Goal: Task Accomplishment & Management: Manage account settings

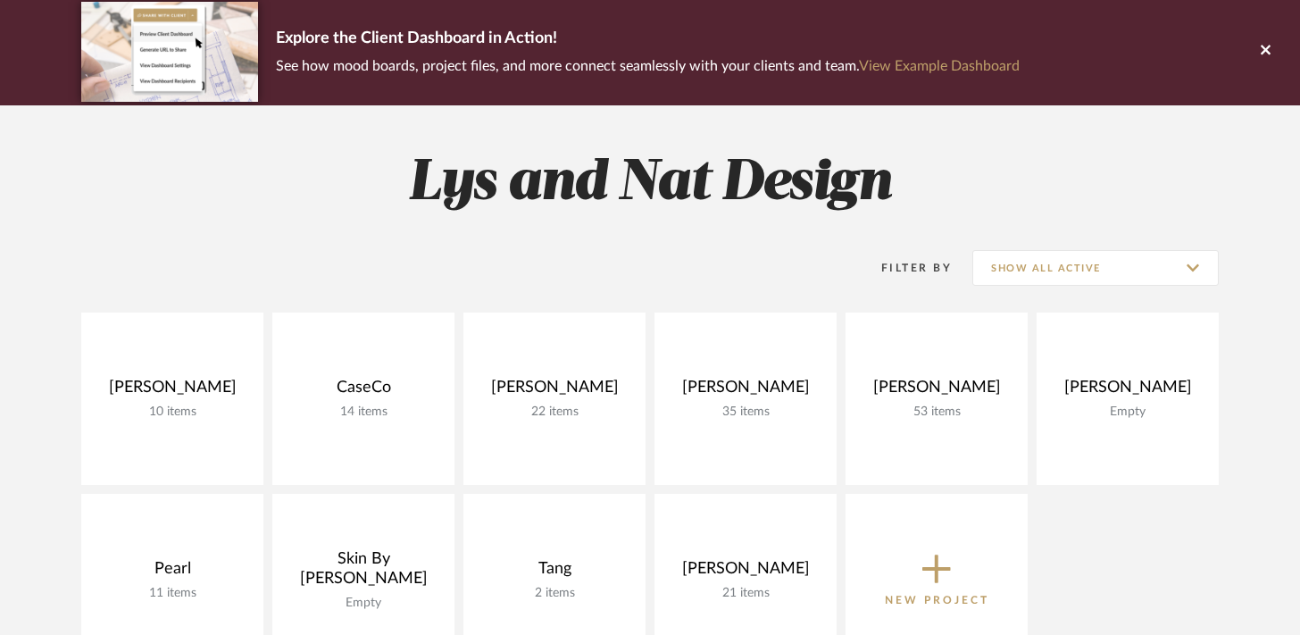
scroll to position [178, 0]
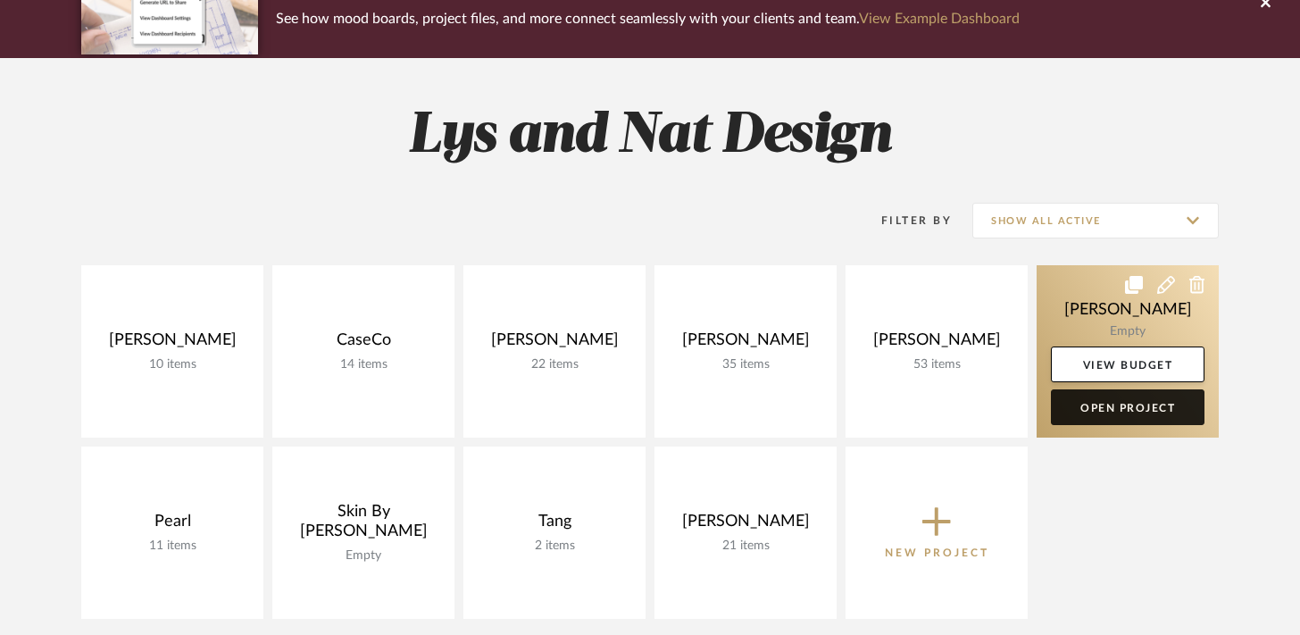
click at [1086, 404] on link "Open Project" at bounding box center [1128, 407] width 154 height 36
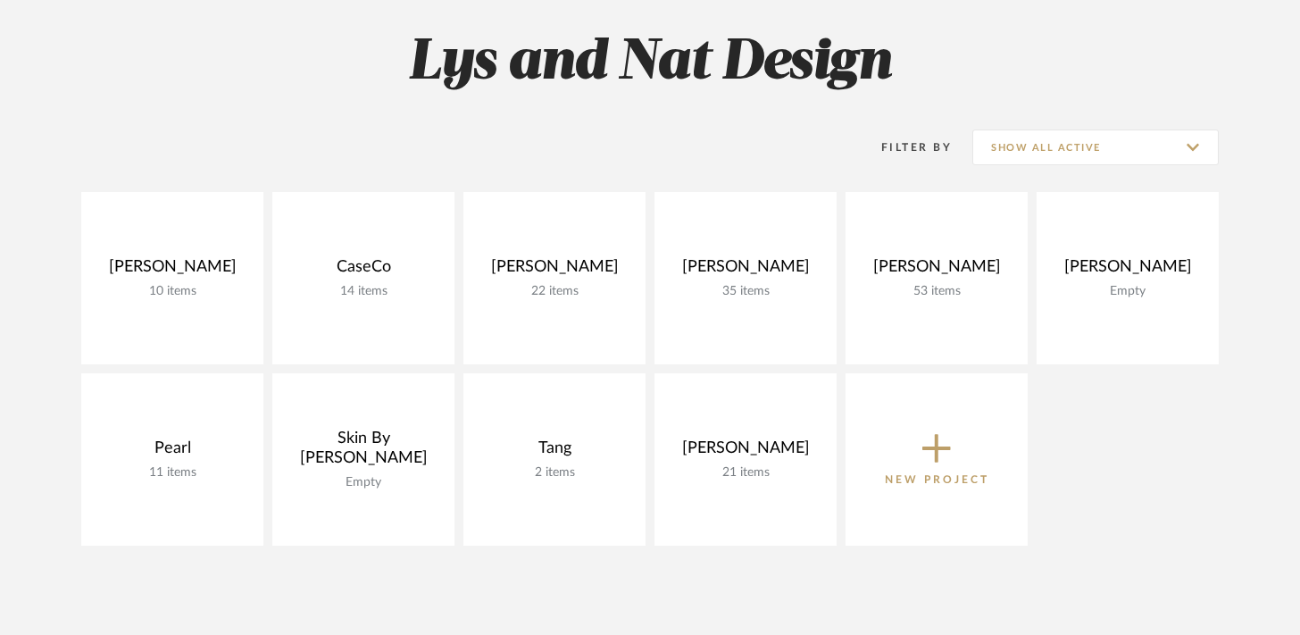
scroll to position [178, 0]
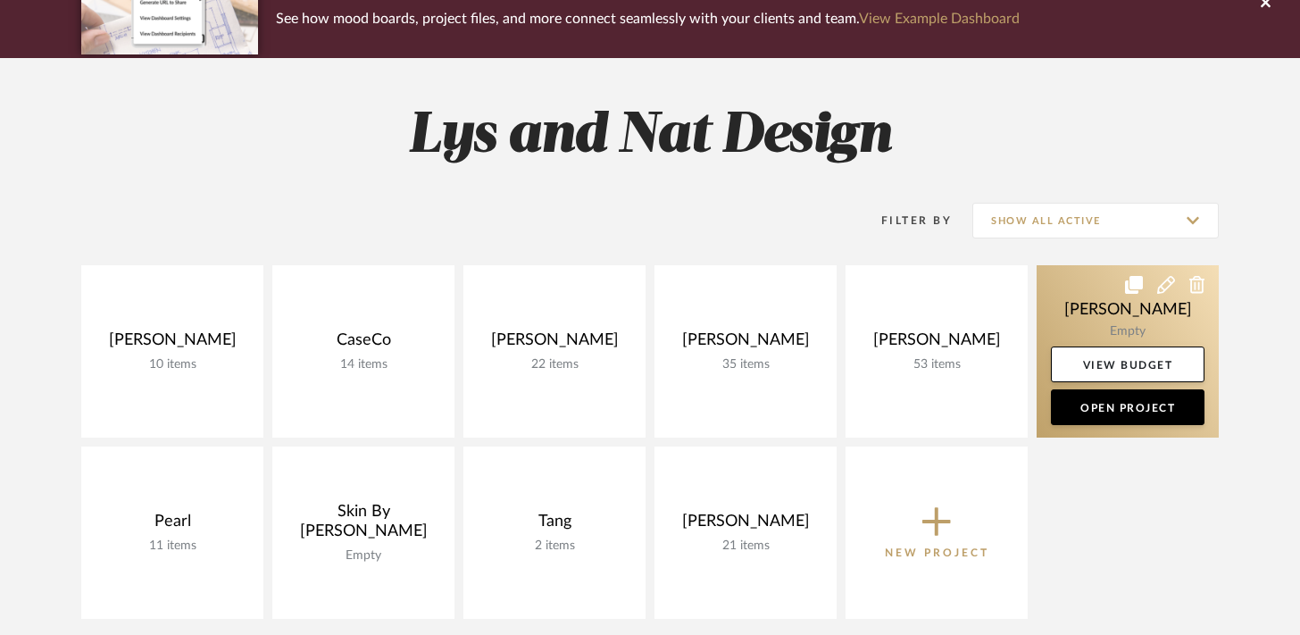
click at [1078, 292] on link at bounding box center [1127, 351] width 182 height 172
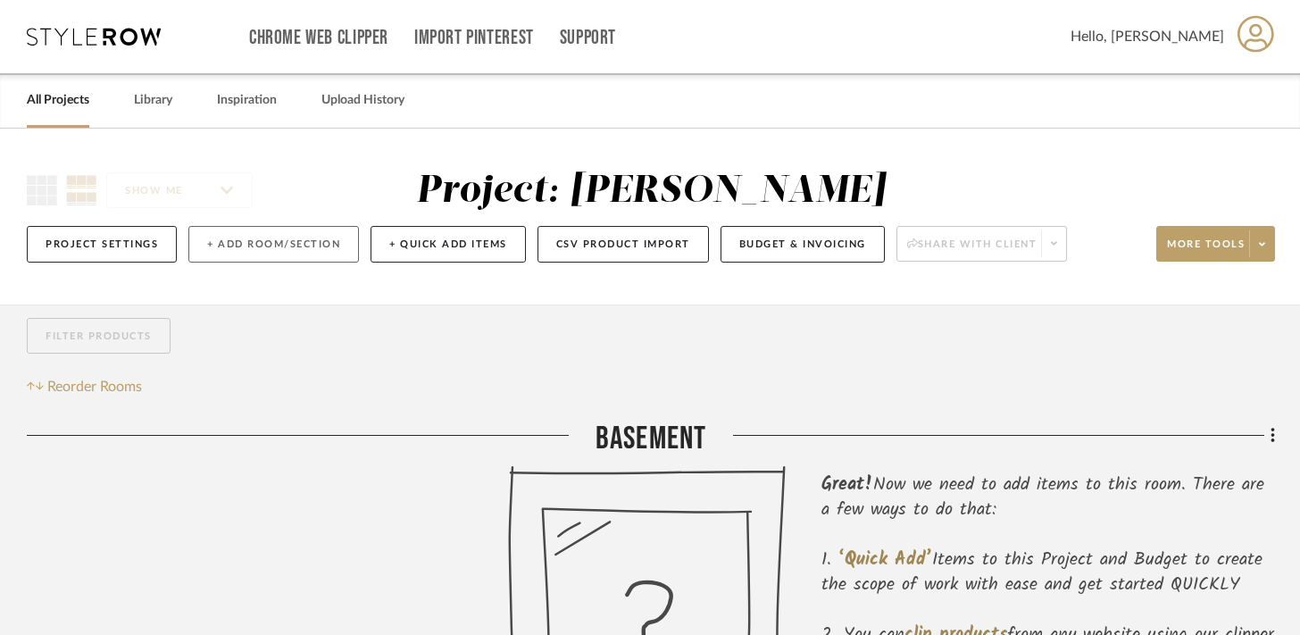
click at [304, 249] on button "+ Add Room/Section" at bounding box center [273, 244] width 171 height 37
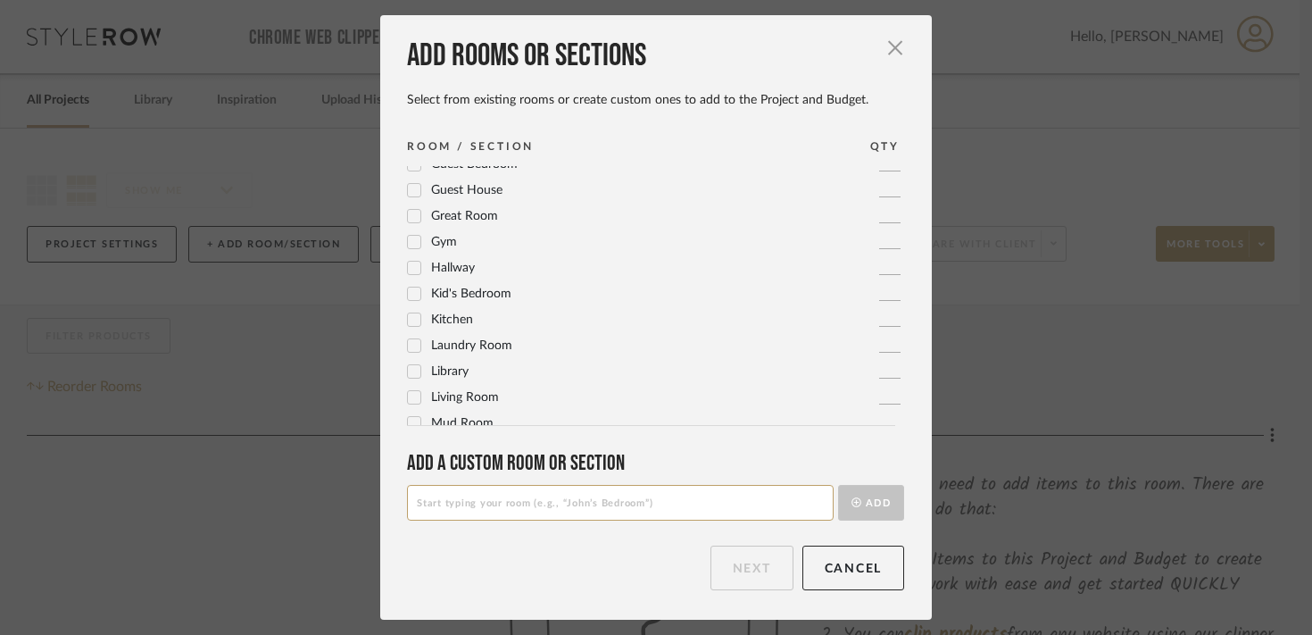
scroll to position [324, 0]
click at [487, 340] on span "Laundry Room" at bounding box center [471, 344] width 81 height 12
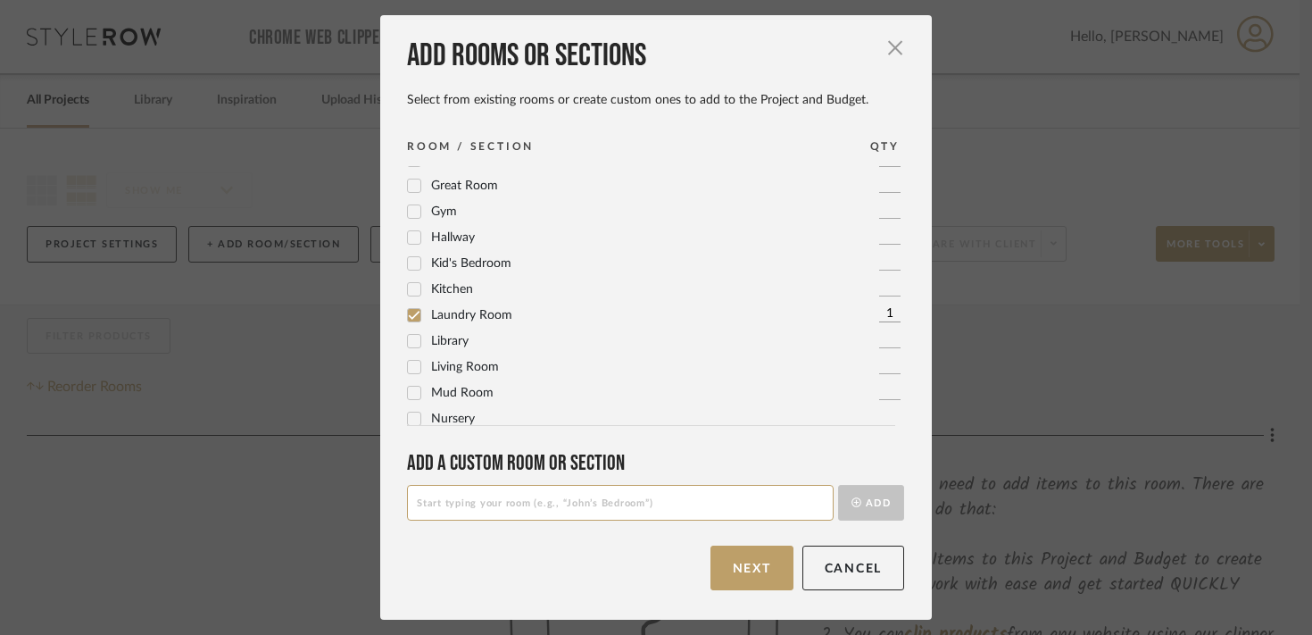
scroll to position [368, 0]
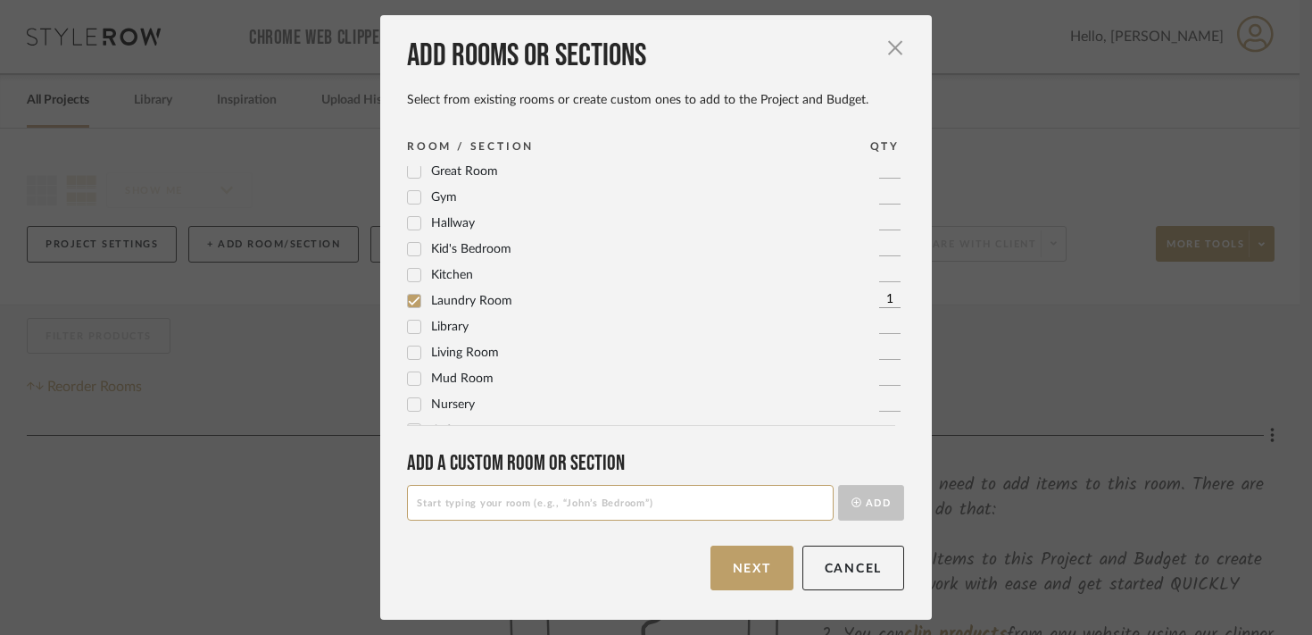
click at [478, 299] on span "Laundry Room" at bounding box center [471, 301] width 81 height 12
click at [473, 505] on input at bounding box center [620, 503] width 427 height 36
type input "Laundry/Mudroom"
click at [838, 485] on button "Add" at bounding box center [871, 503] width 66 height 36
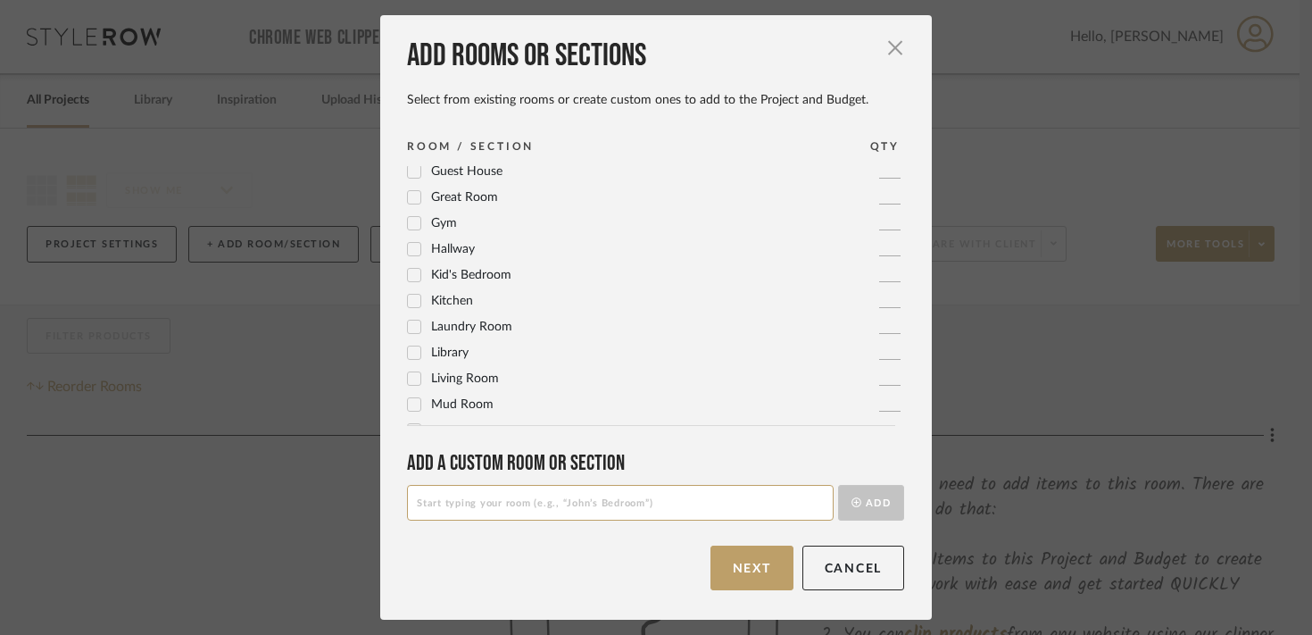
scroll to position [0, 0]
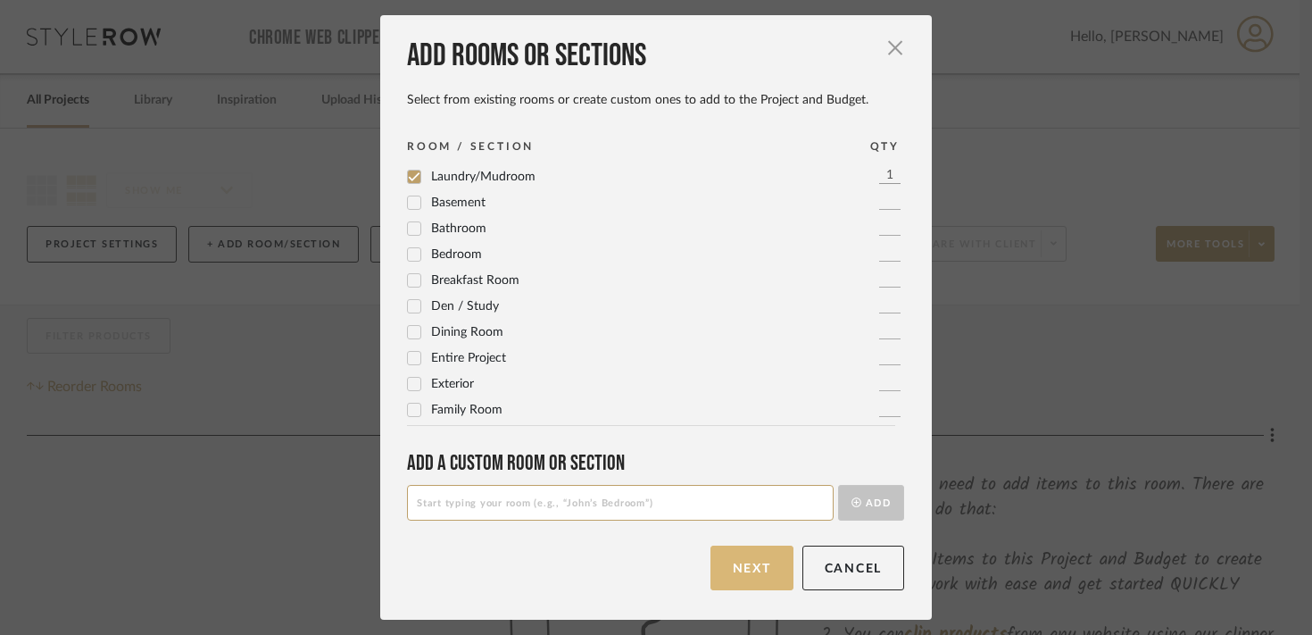
click at [736, 564] on button "Next" at bounding box center [752, 567] width 83 height 45
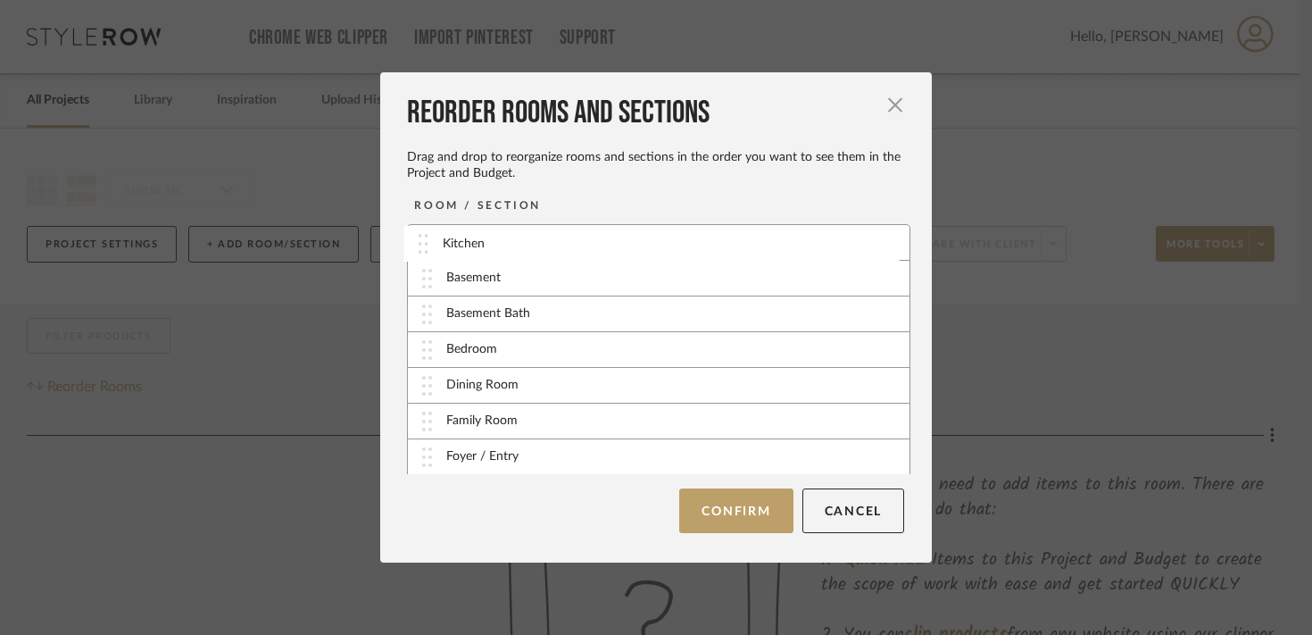
drag, startPoint x: 421, startPoint y: 378, endPoint x: 423, endPoint y: 245, distance: 132.1
drag, startPoint x: 421, startPoint y: 453, endPoint x: 420, endPoint y: 272, distance: 181.2
drag, startPoint x: 418, startPoint y: 345, endPoint x: 414, endPoint y: 307, distance: 37.7
drag, startPoint x: 418, startPoint y: 437, endPoint x: 412, endPoint y: 349, distance: 88.6
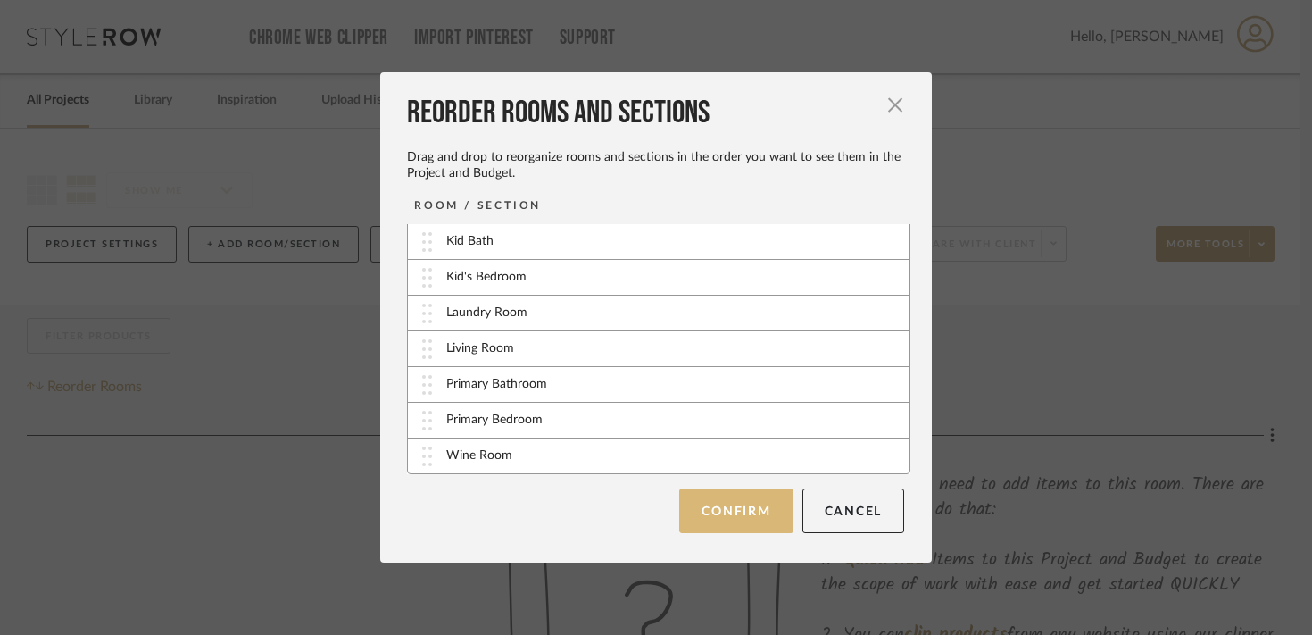
click at [734, 525] on button "Confirm" at bounding box center [735, 510] width 113 height 45
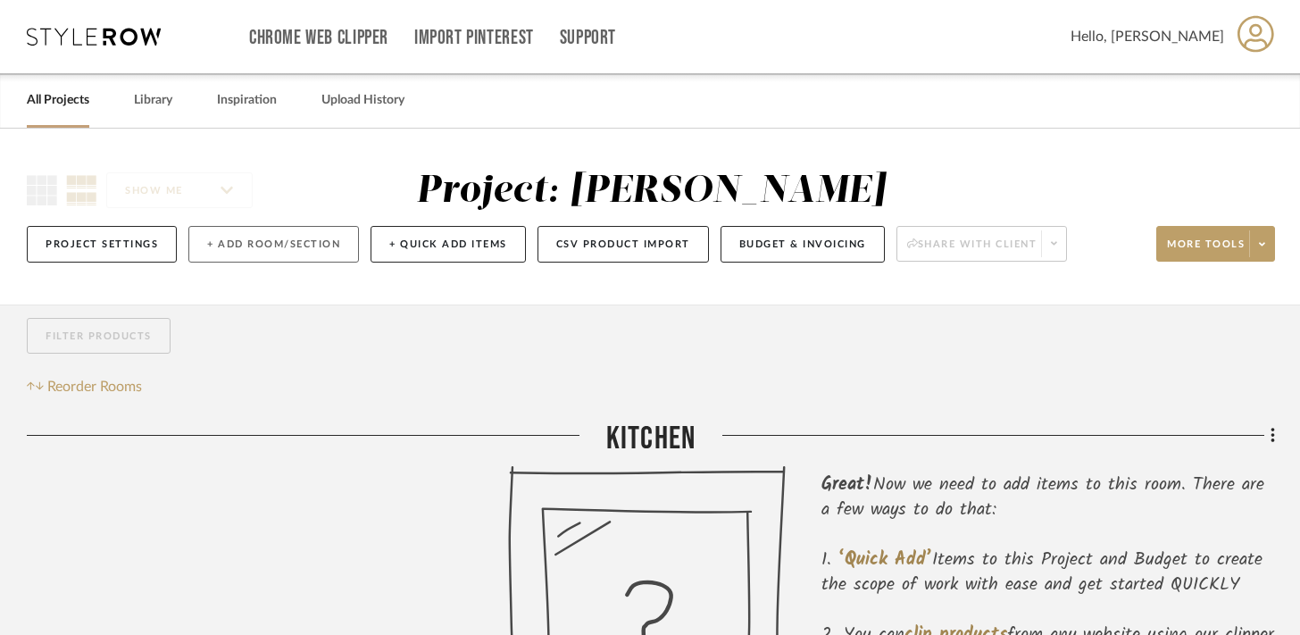
click at [341, 245] on button "+ Add Room/Section" at bounding box center [273, 244] width 171 height 37
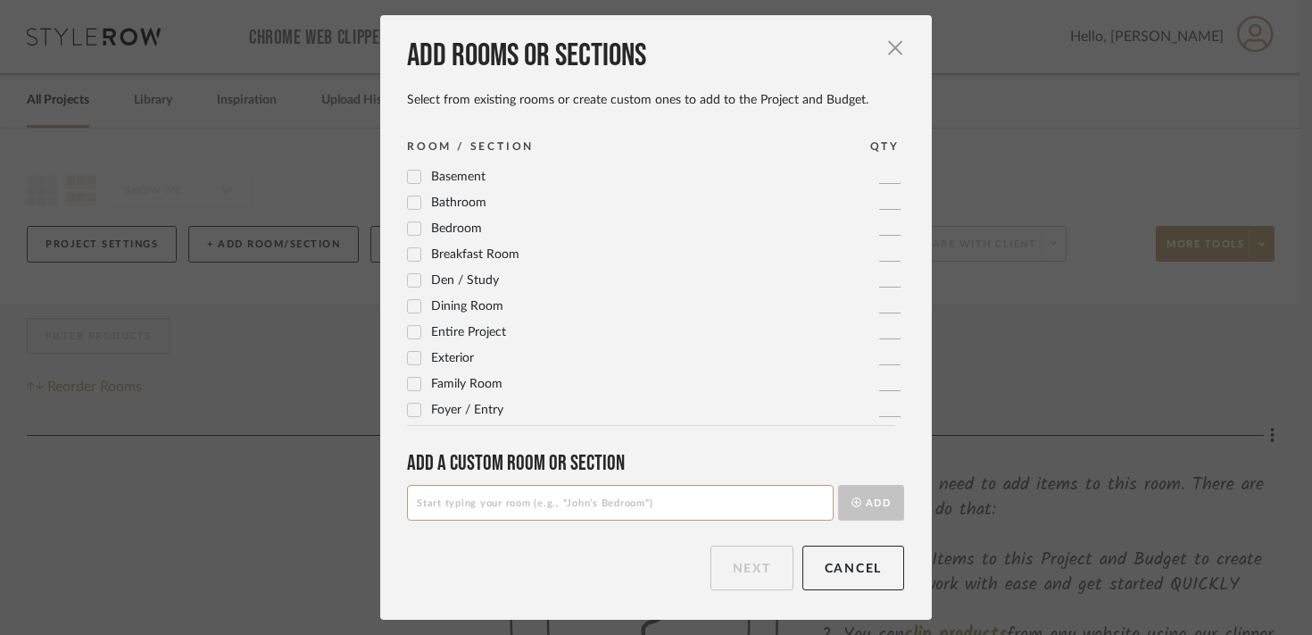
click at [478, 506] on input at bounding box center [620, 503] width 427 height 36
type input "His Office Bathroom"
click at [868, 503] on button "Add" at bounding box center [871, 503] width 66 height 36
click at [756, 581] on button "Next" at bounding box center [752, 567] width 83 height 45
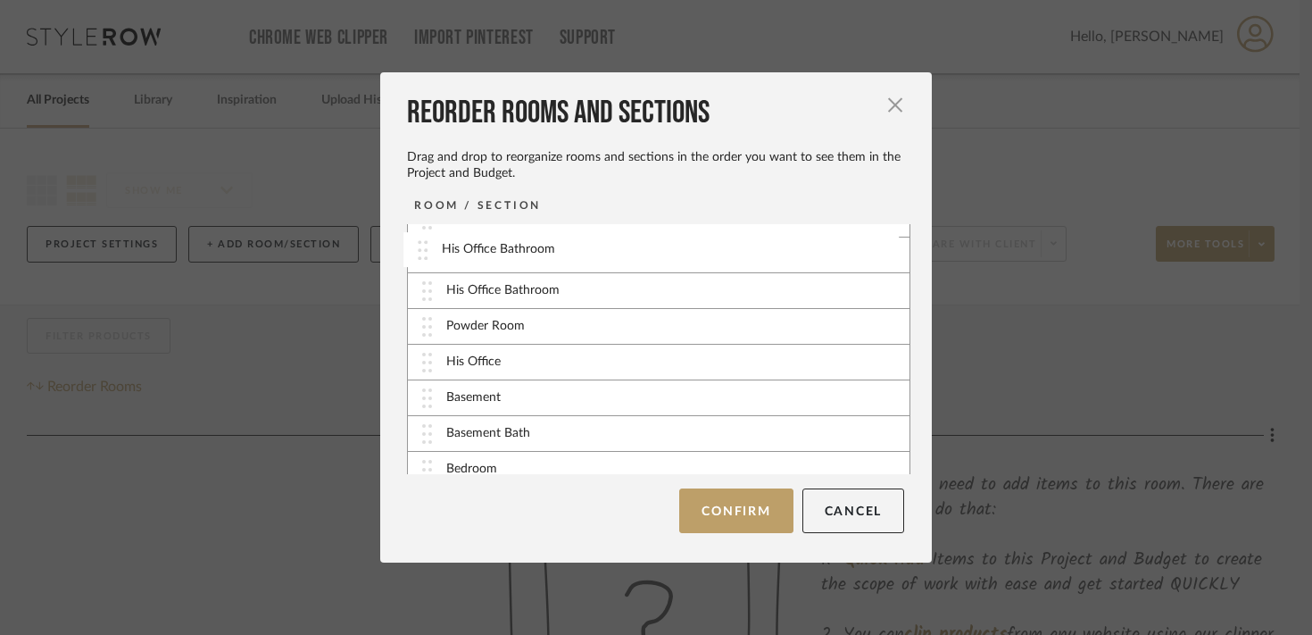
scroll to position [0, 0]
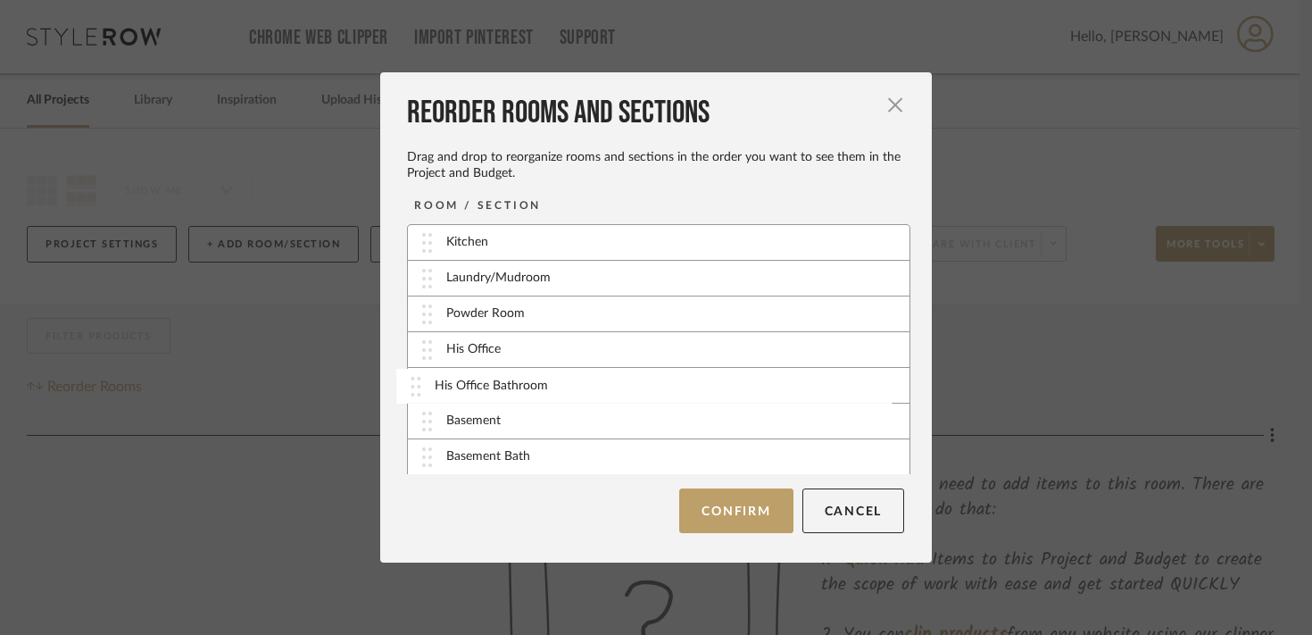
drag, startPoint x: 415, startPoint y: 455, endPoint x: 411, endPoint y: 386, distance: 69.8
drag, startPoint x: 428, startPoint y: 355, endPoint x: 430, endPoint y: 267, distance: 88.4
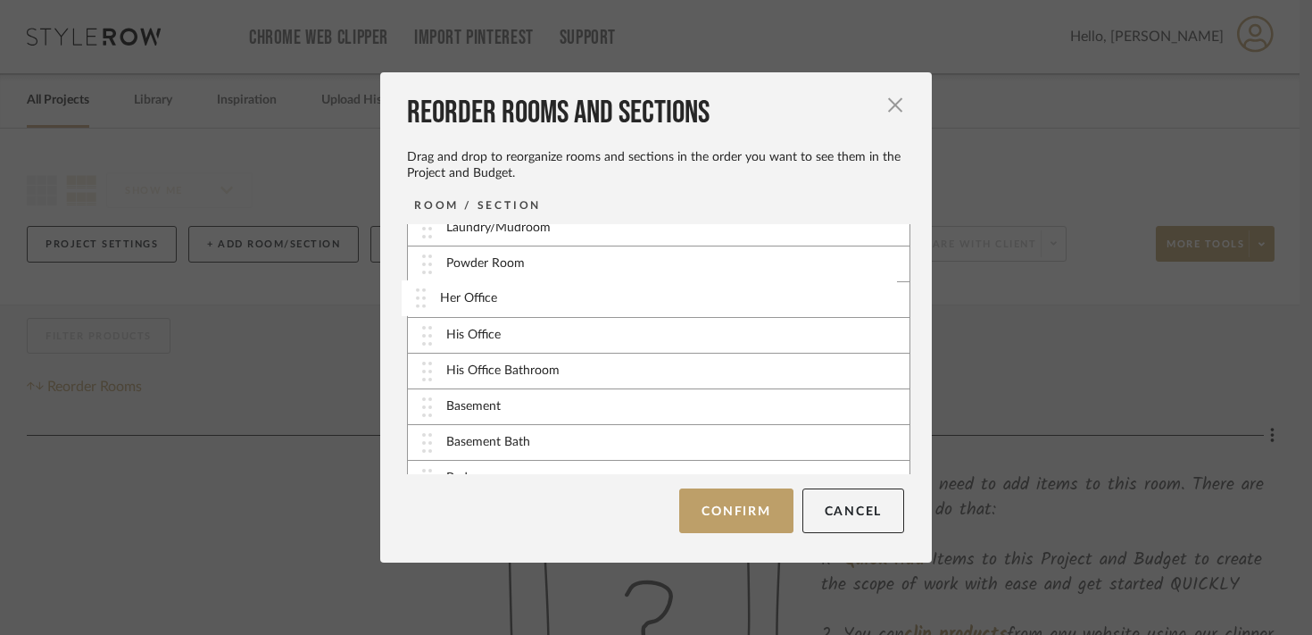
scroll to position [41, 0]
drag, startPoint x: 423, startPoint y: 254, endPoint x: 423, endPoint y: 371, distance: 117.8
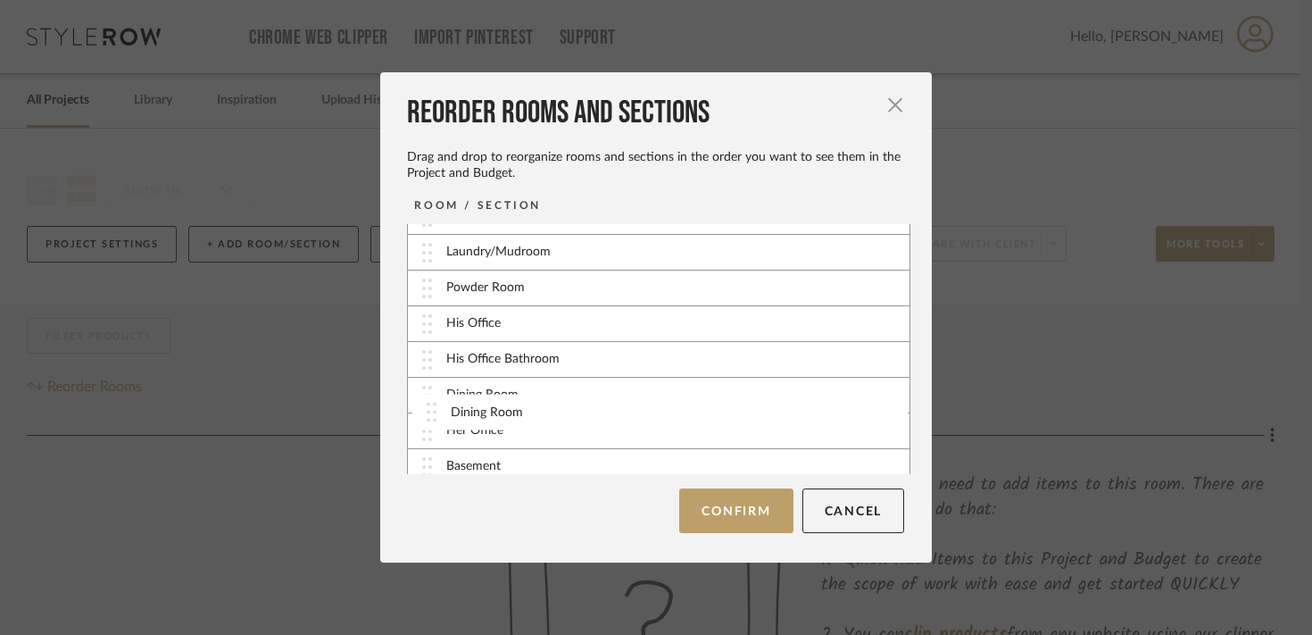
scroll to position [17, 0]
drag, startPoint x: 414, startPoint y: 365, endPoint x: 420, endPoint y: 395, distance: 29.9
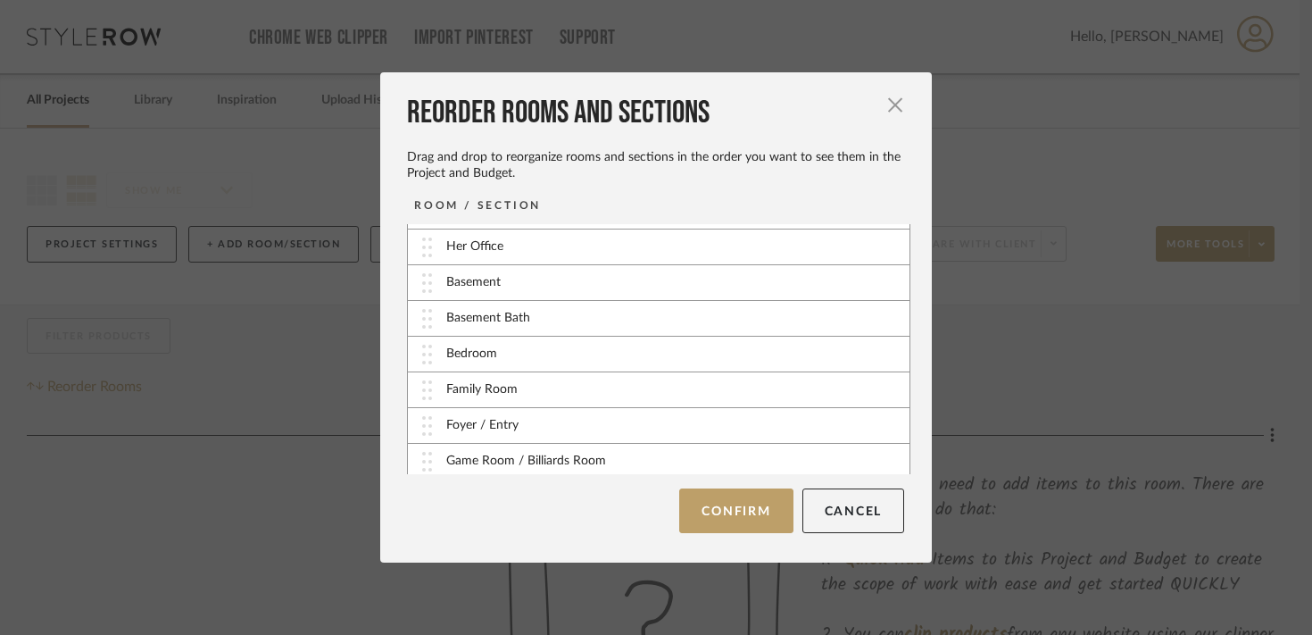
scroll to position [209, 0]
drag, startPoint x: 420, startPoint y: 393, endPoint x: 416, endPoint y: 284, distance: 109.0
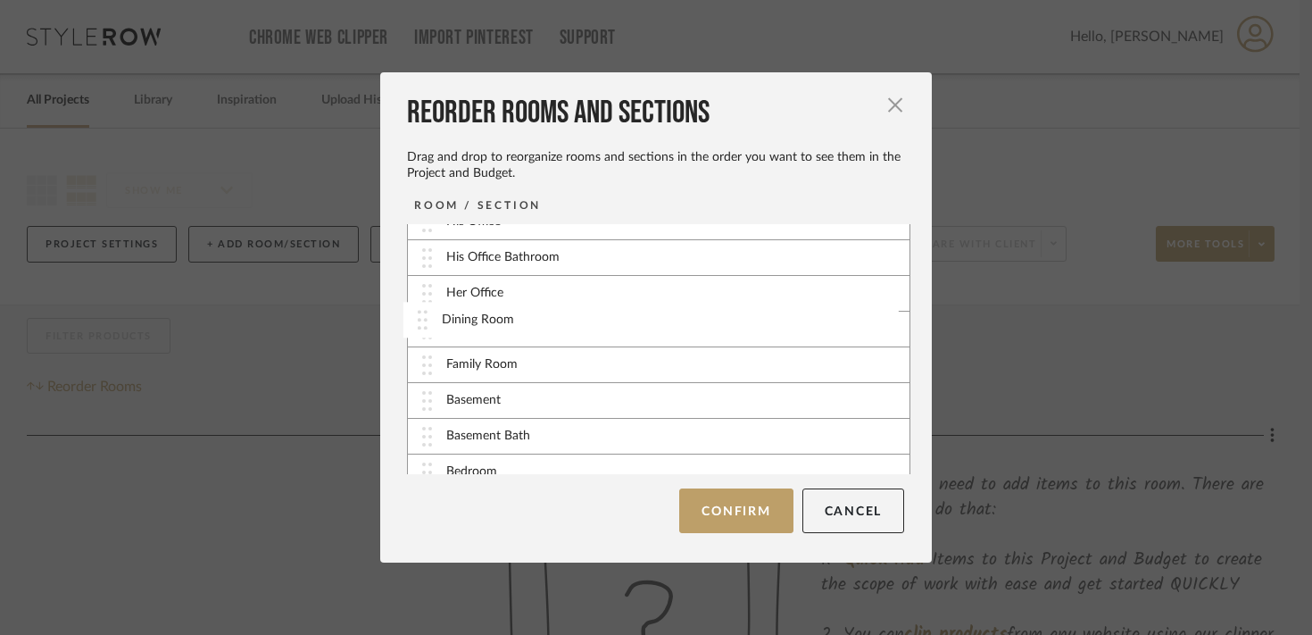
drag, startPoint x: 417, startPoint y: 261, endPoint x: 419, endPoint y: 315, distance: 54.5
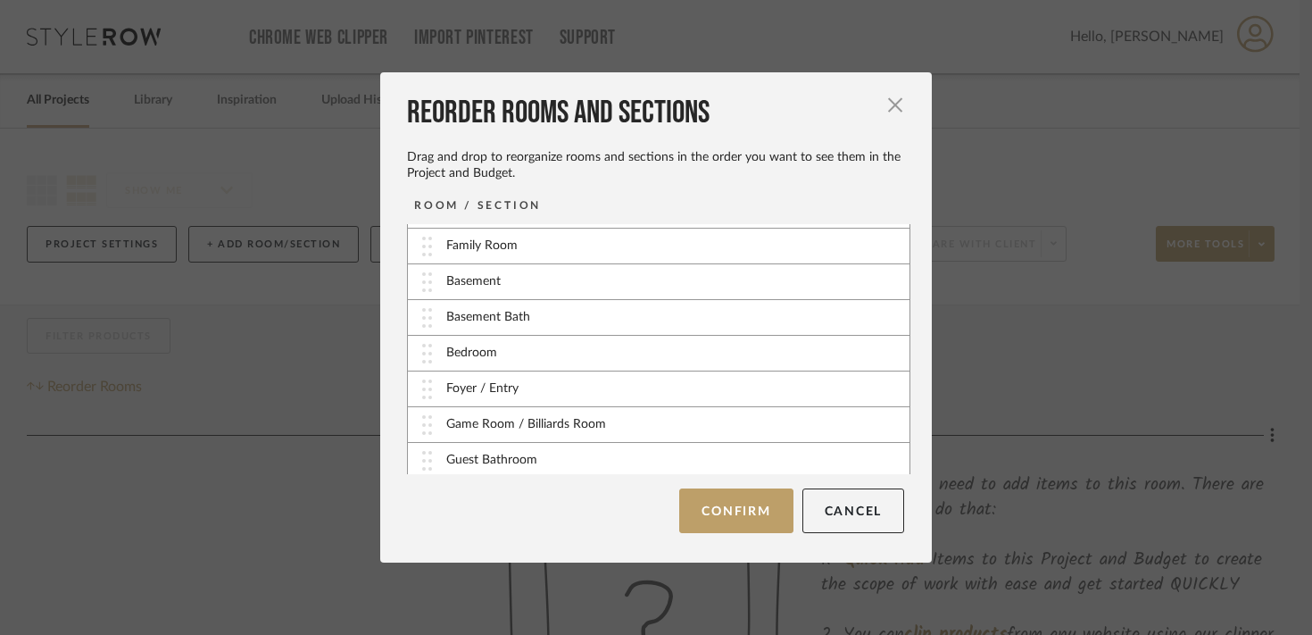
scroll to position [260, 0]
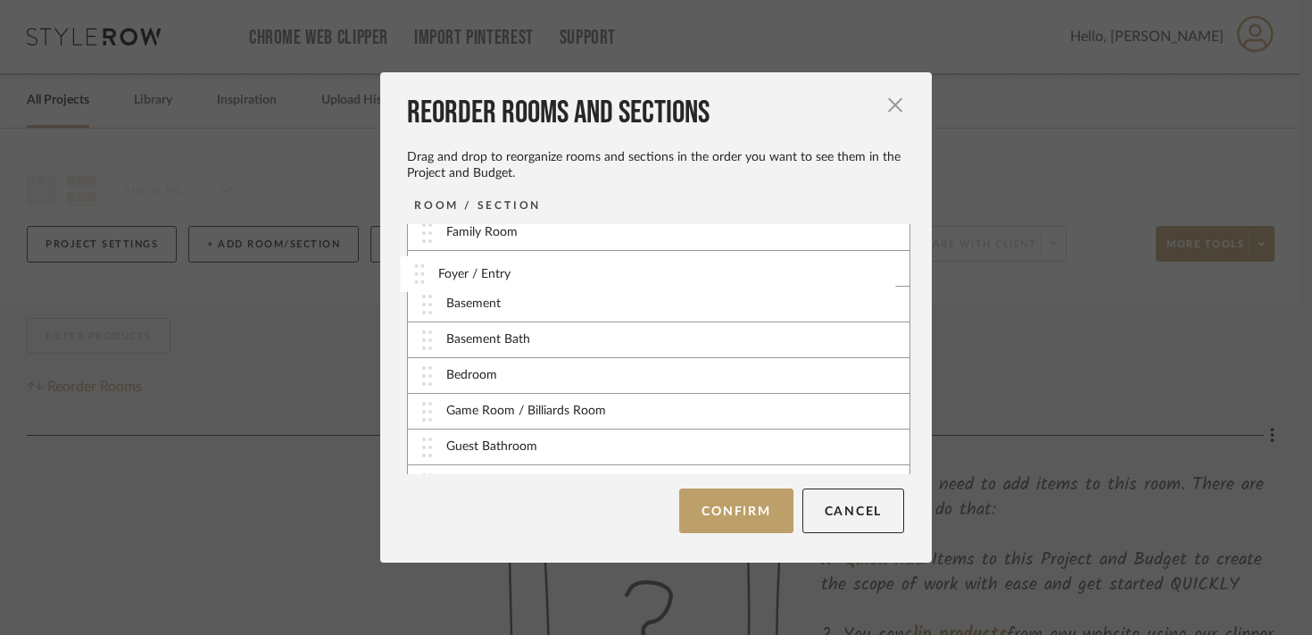
drag, startPoint x: 420, startPoint y: 374, endPoint x: 419, endPoint y: 272, distance: 101.8
click at [422, 374] on img at bounding box center [427, 373] width 10 height 20
click at [422, 373] on img at bounding box center [427, 373] width 10 height 20
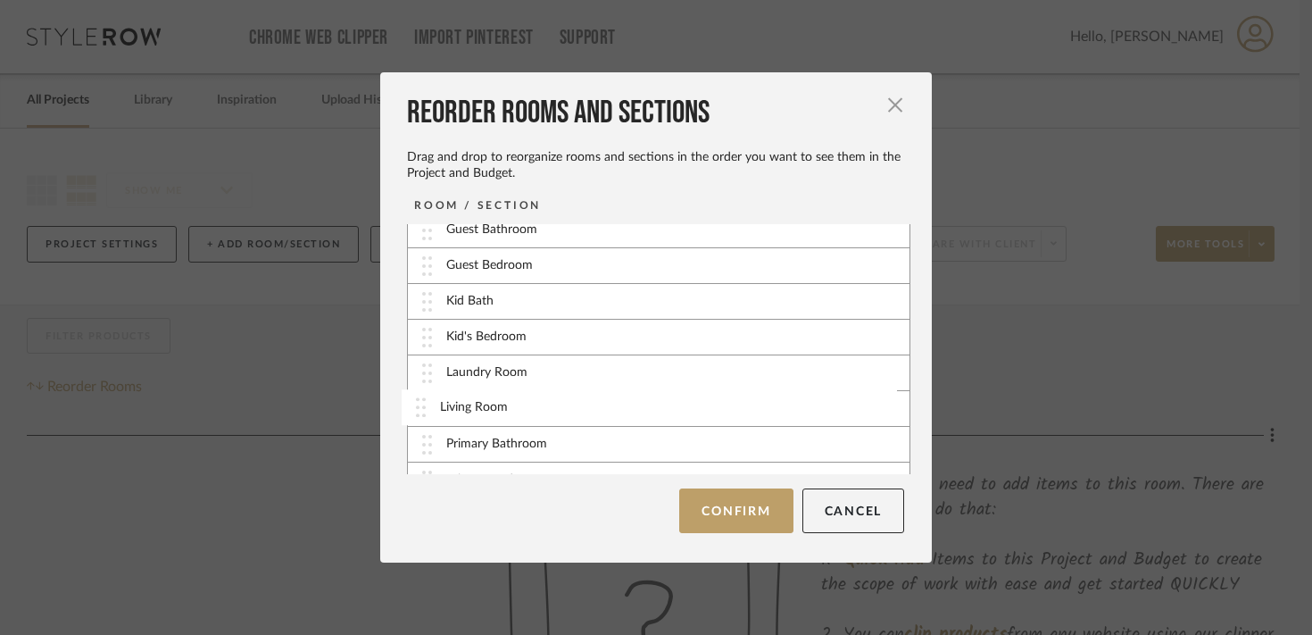
click at [422, 408] on img at bounding box center [427, 409] width 10 height 20
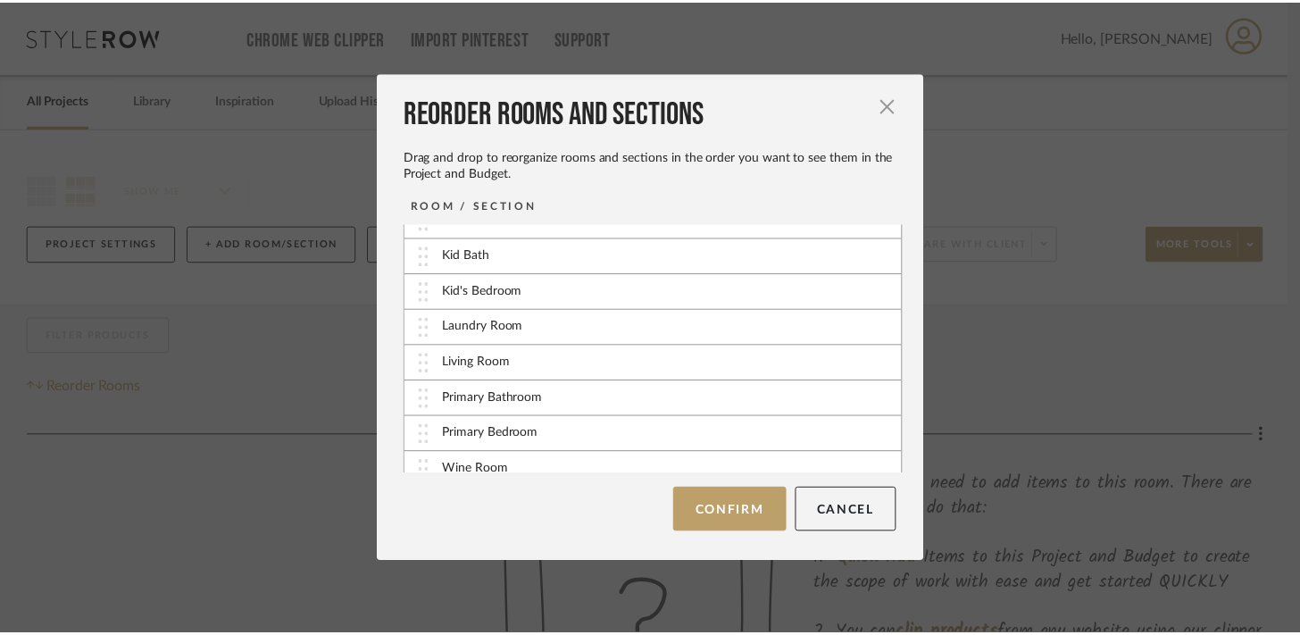
scroll to position [537, 0]
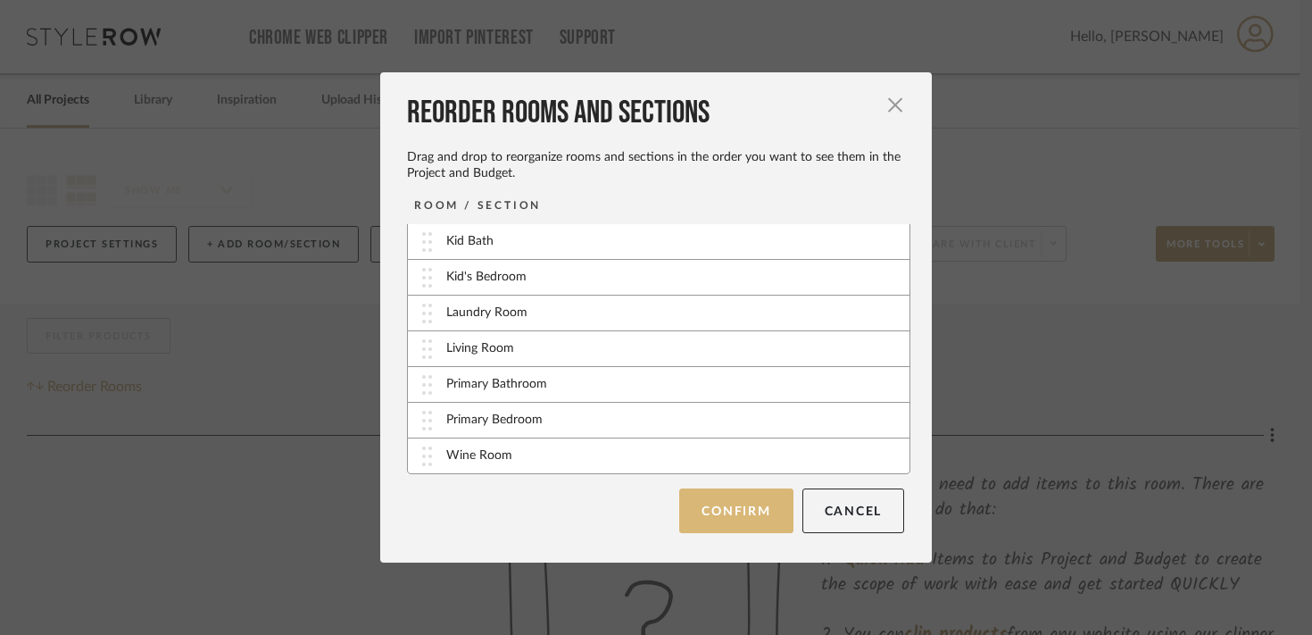
click at [735, 519] on button "Confirm" at bounding box center [735, 510] width 113 height 45
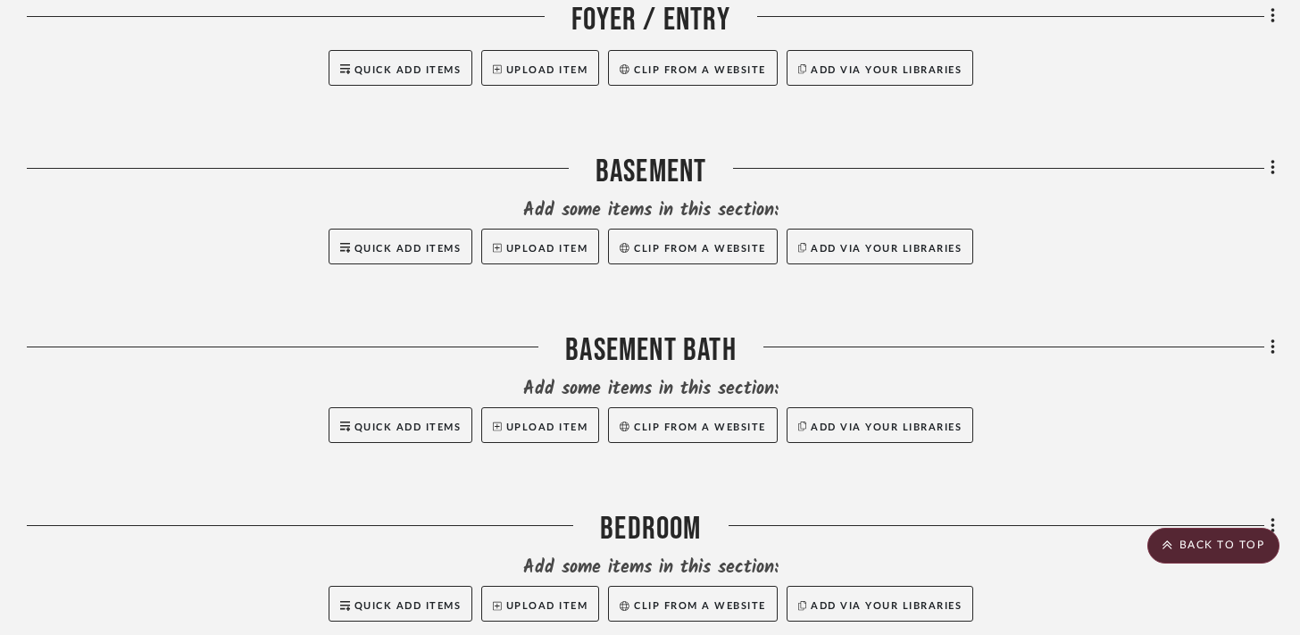
scroll to position [2152, 0]
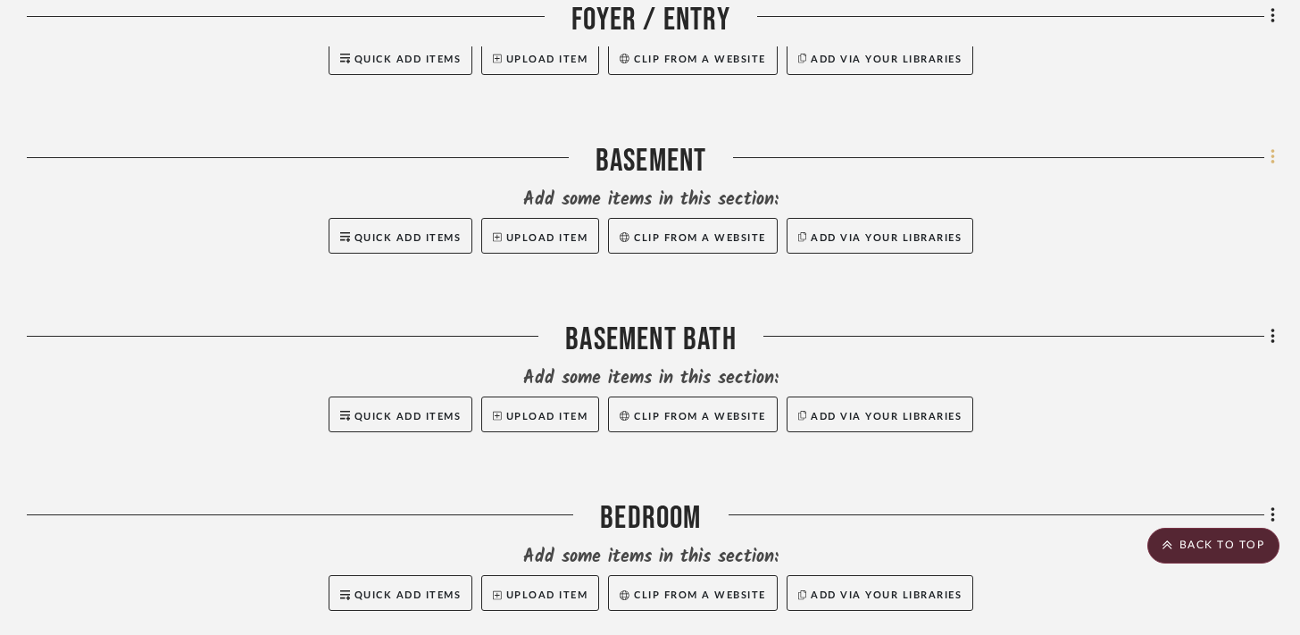
click at [1273, 160] on icon at bounding box center [1272, 157] width 4 height 15
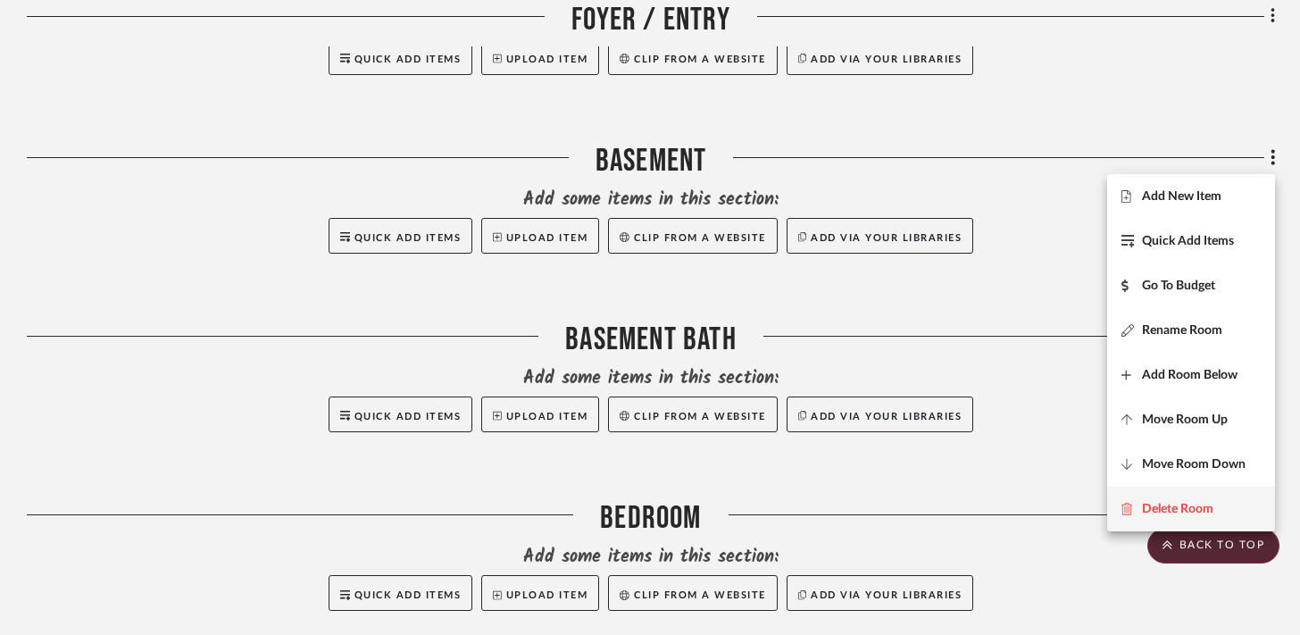
click at [1142, 508] on span "Delete Room" at bounding box center [1177, 508] width 71 height 15
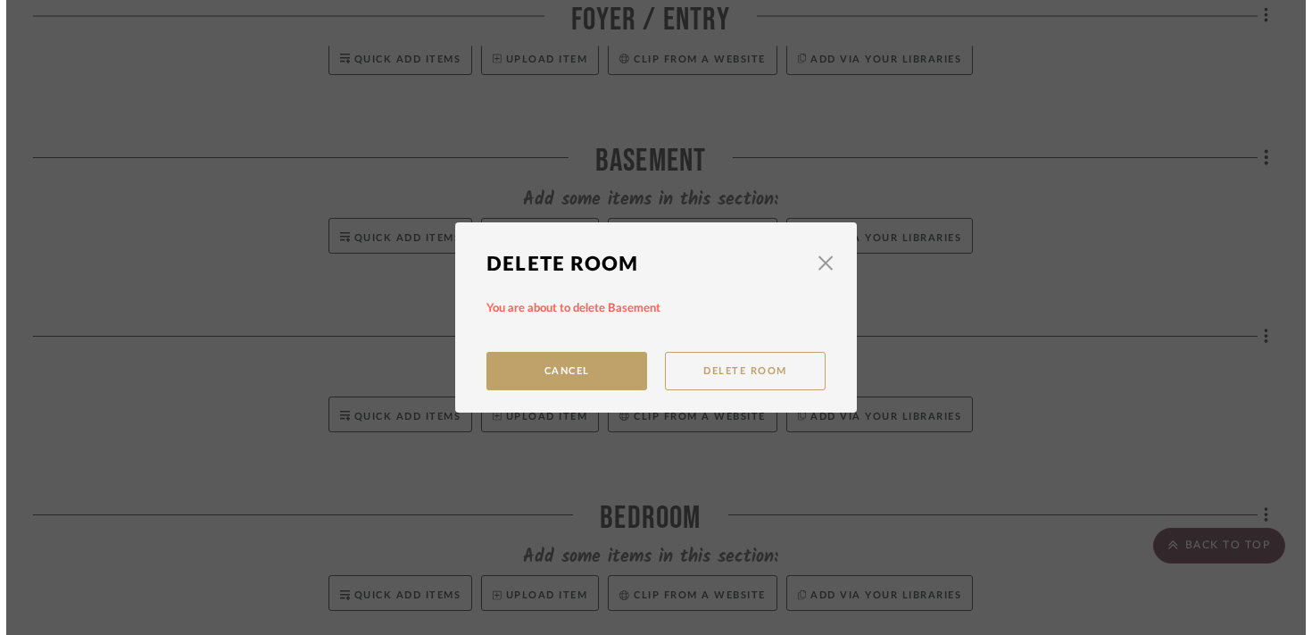
scroll to position [0, 0]
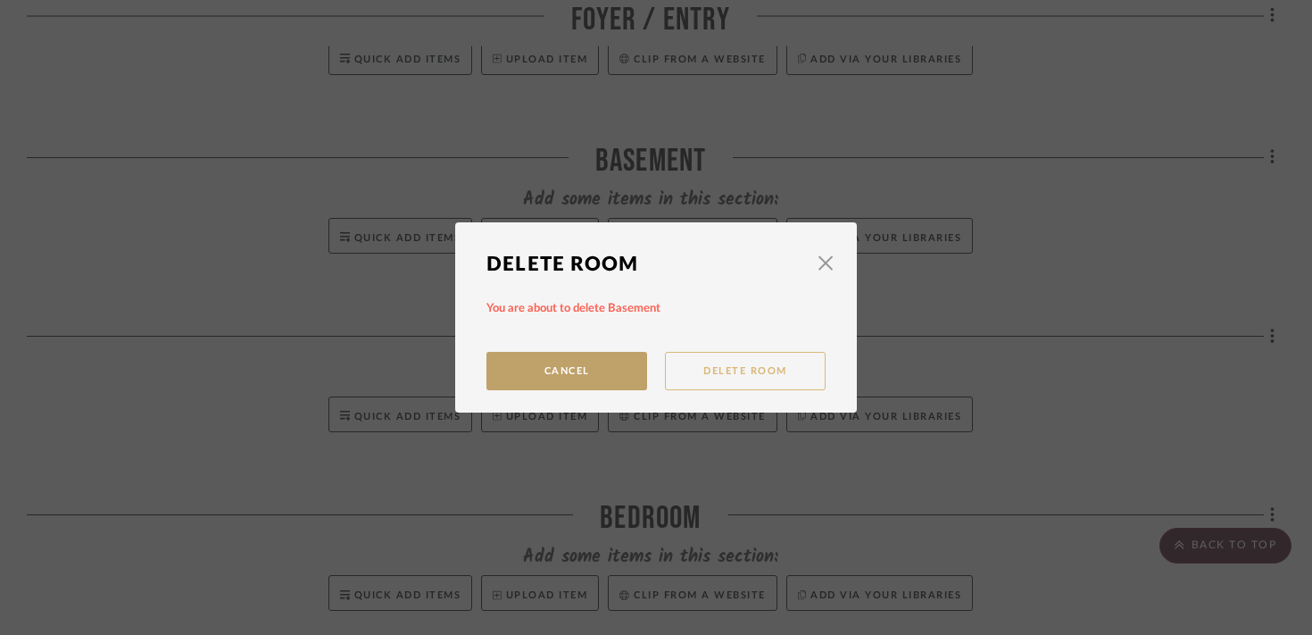
click at [735, 380] on button "Delete Room" at bounding box center [745, 371] width 161 height 38
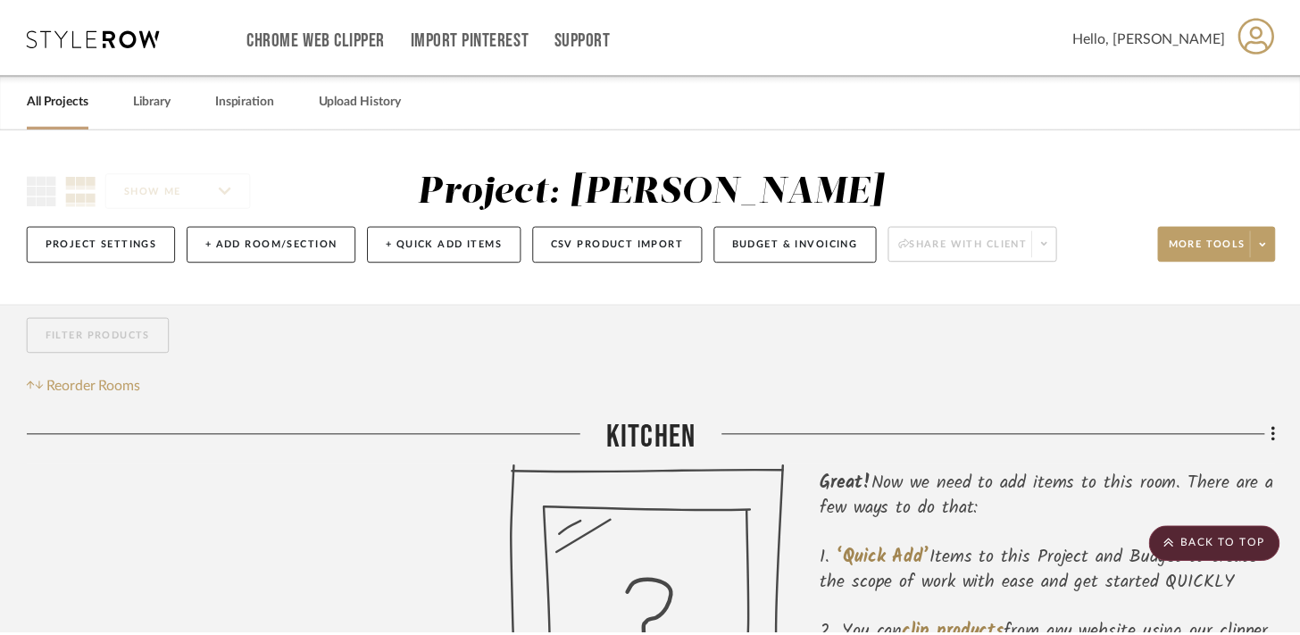
scroll to position [2152, 0]
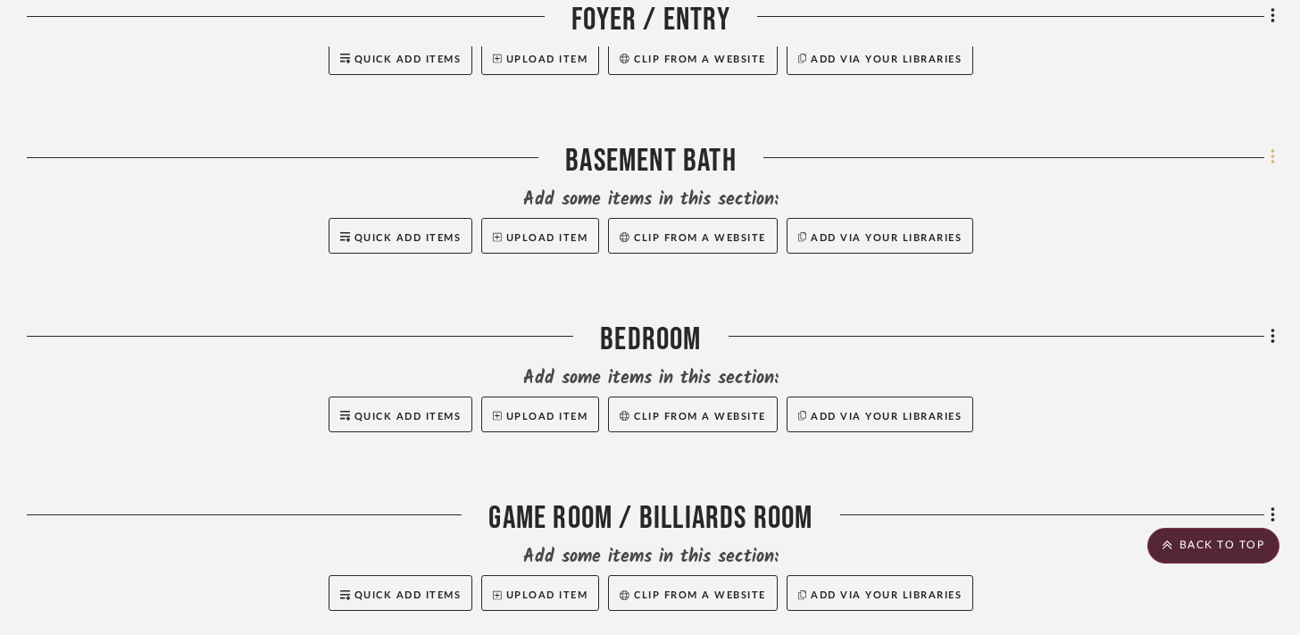
click at [1274, 164] on icon at bounding box center [1272, 157] width 4 height 15
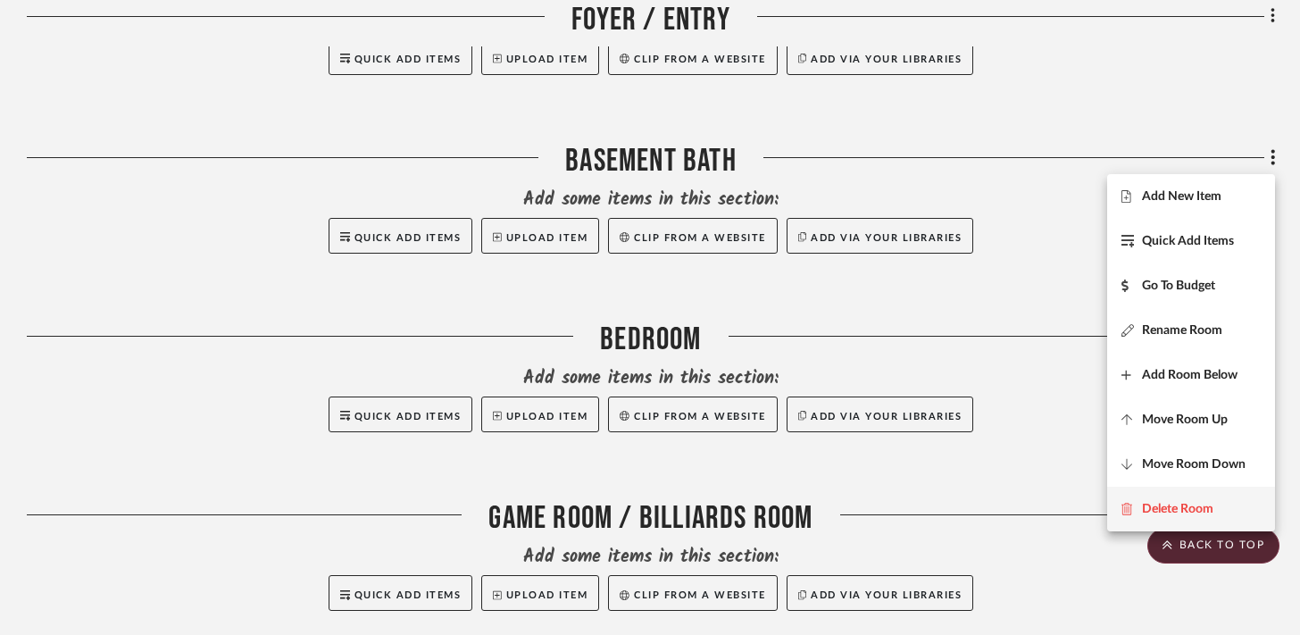
click at [1142, 510] on span "Delete Room" at bounding box center [1177, 508] width 71 height 15
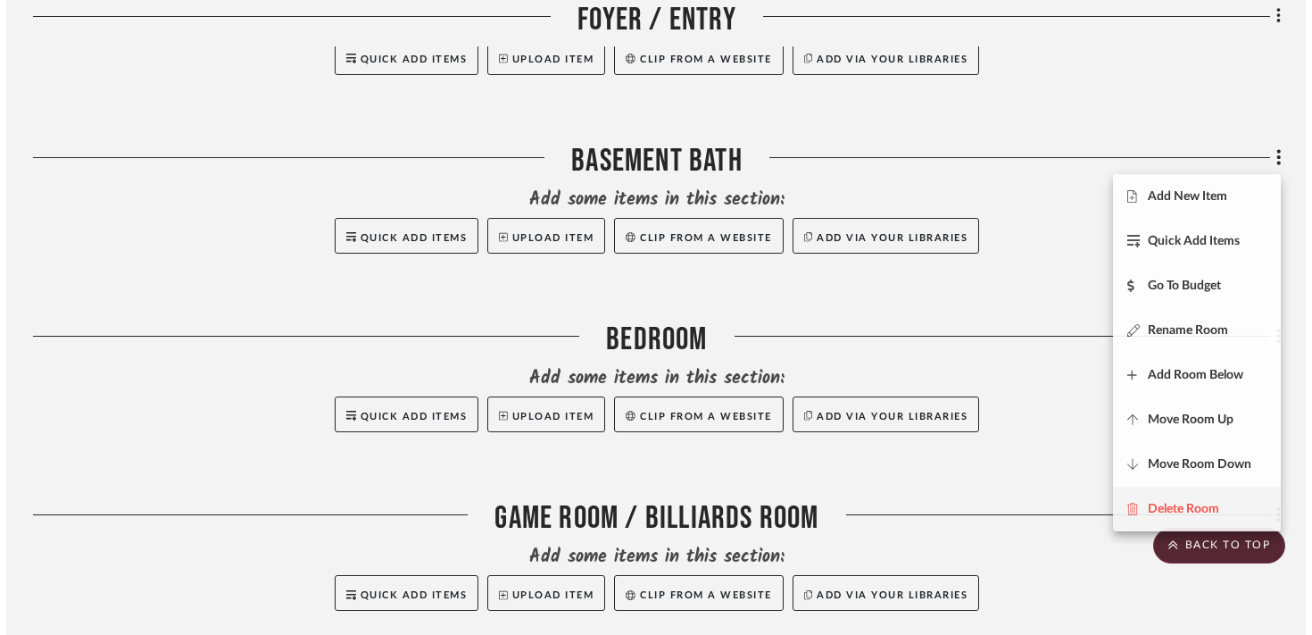
scroll to position [0, 0]
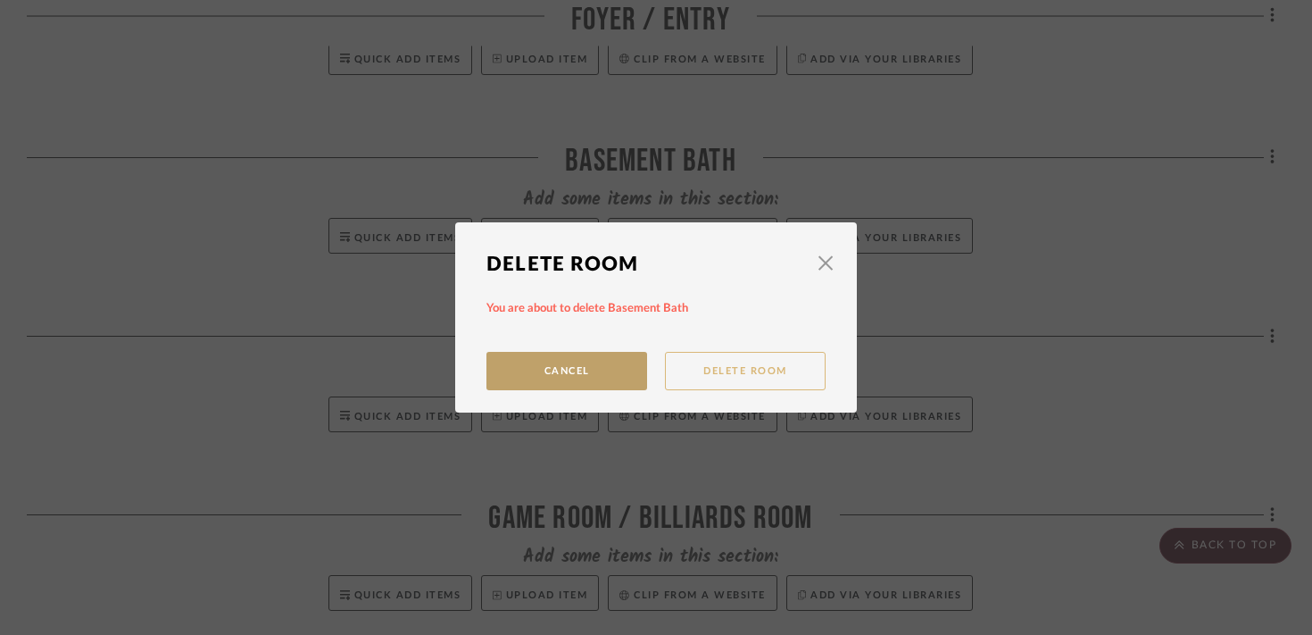
click at [734, 384] on button "Delete Room" at bounding box center [745, 371] width 161 height 38
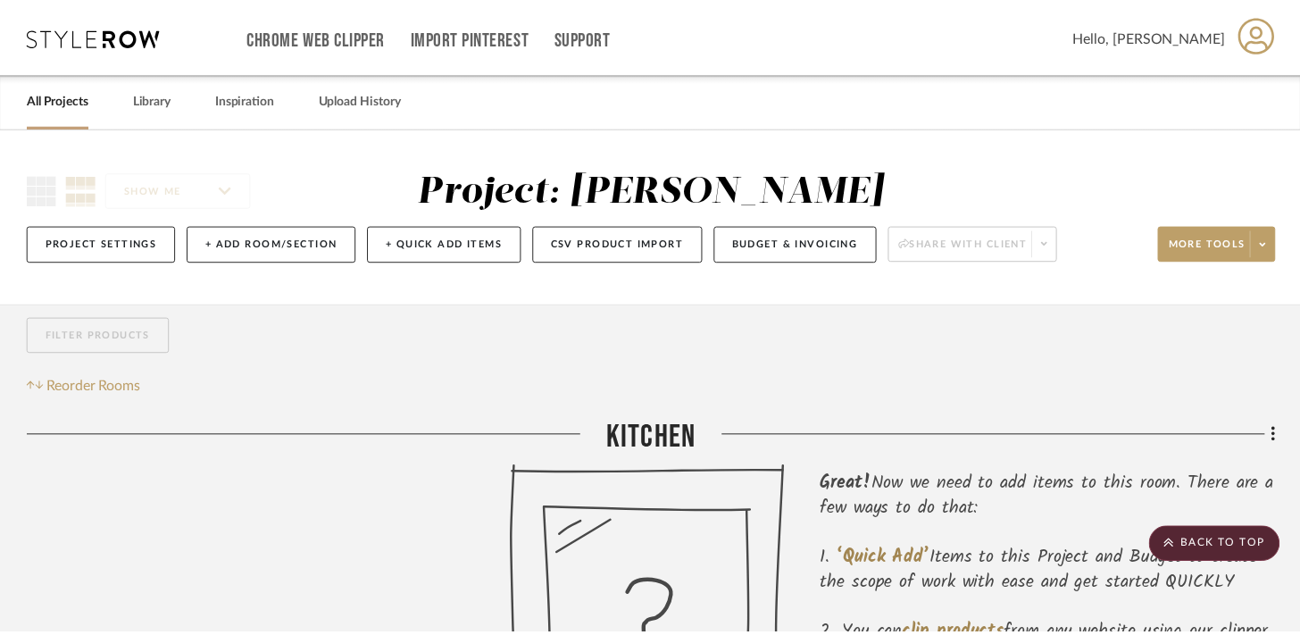
scroll to position [2152, 0]
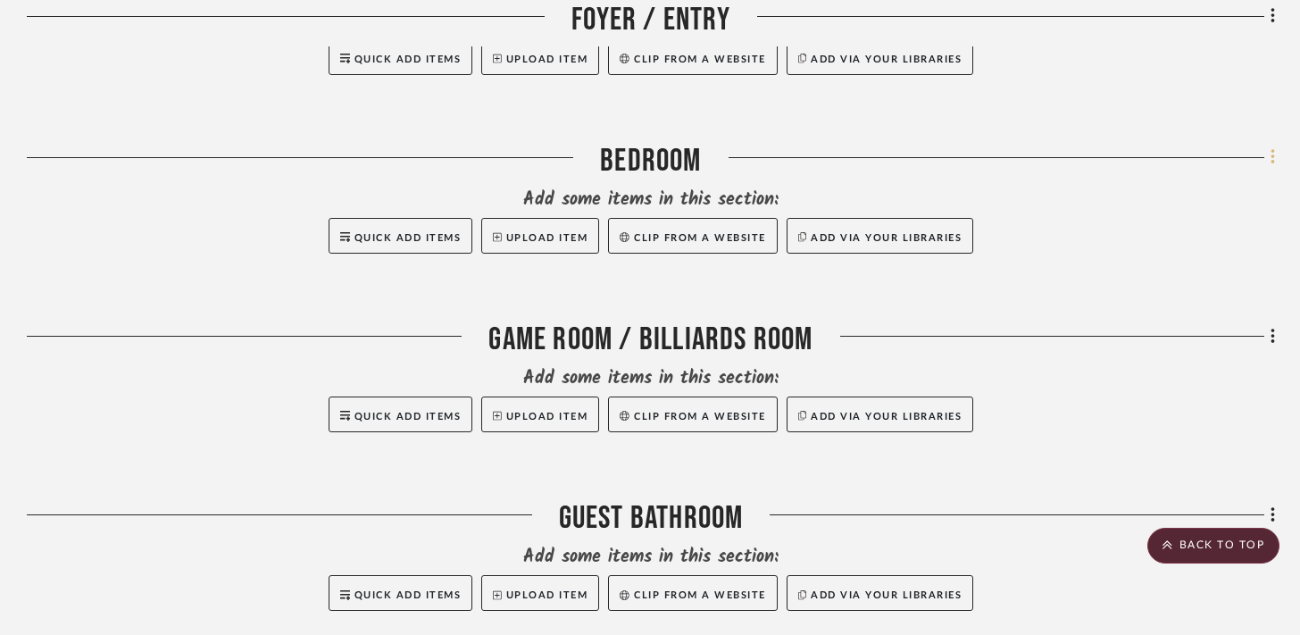
click at [1273, 160] on icon at bounding box center [1272, 157] width 4 height 15
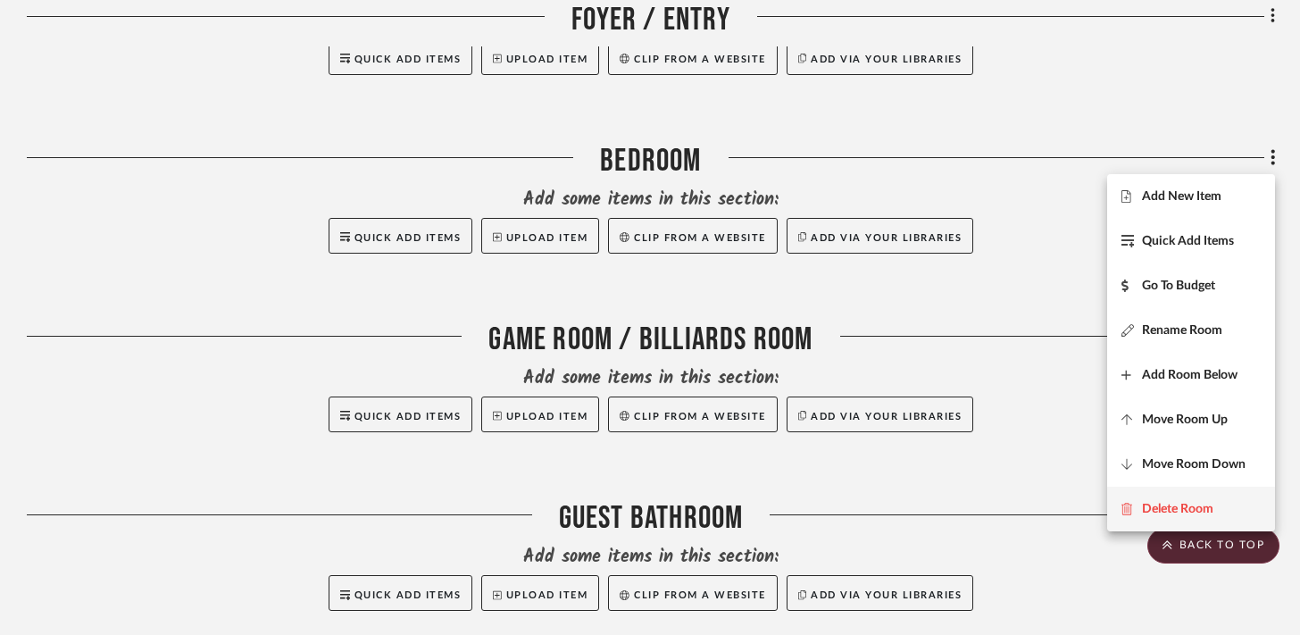
click at [1145, 507] on span "Delete Room" at bounding box center [1177, 508] width 71 height 15
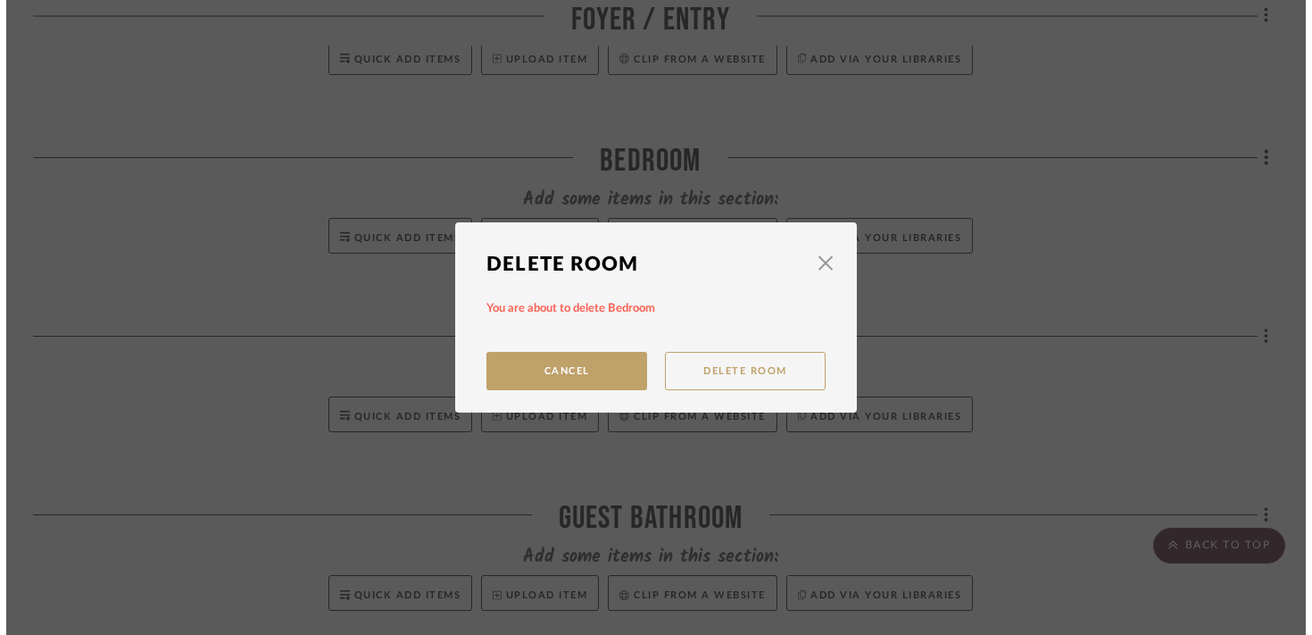
scroll to position [0, 0]
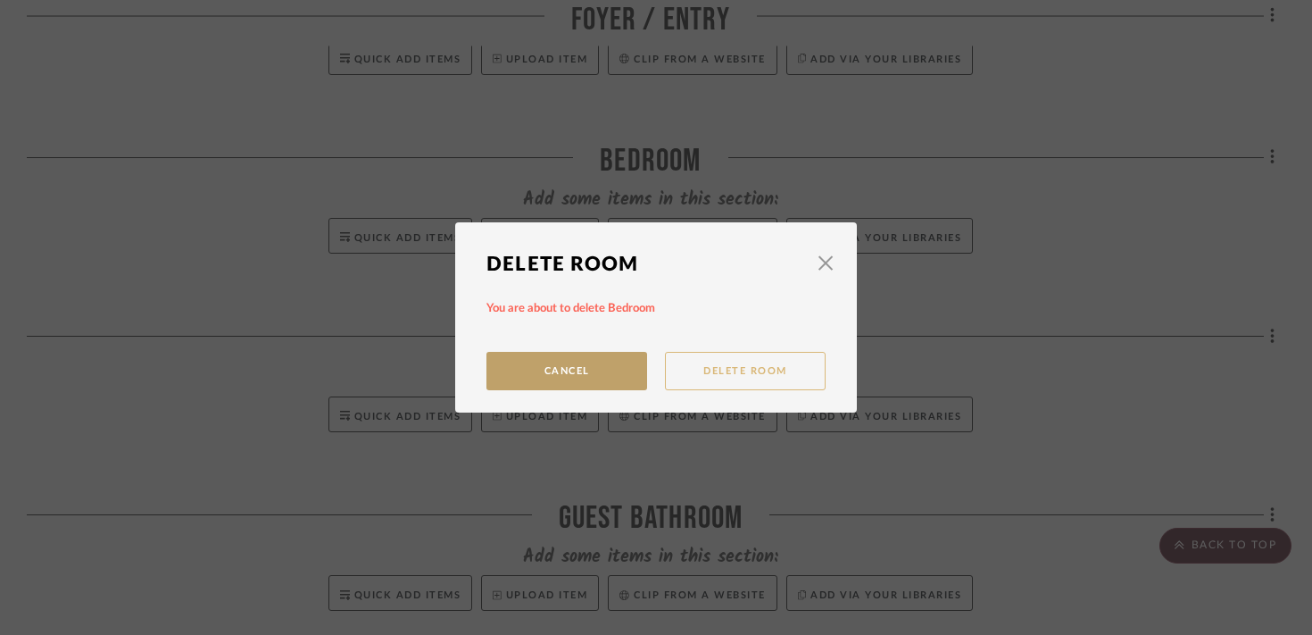
click at [730, 368] on button "Delete Room" at bounding box center [745, 371] width 161 height 38
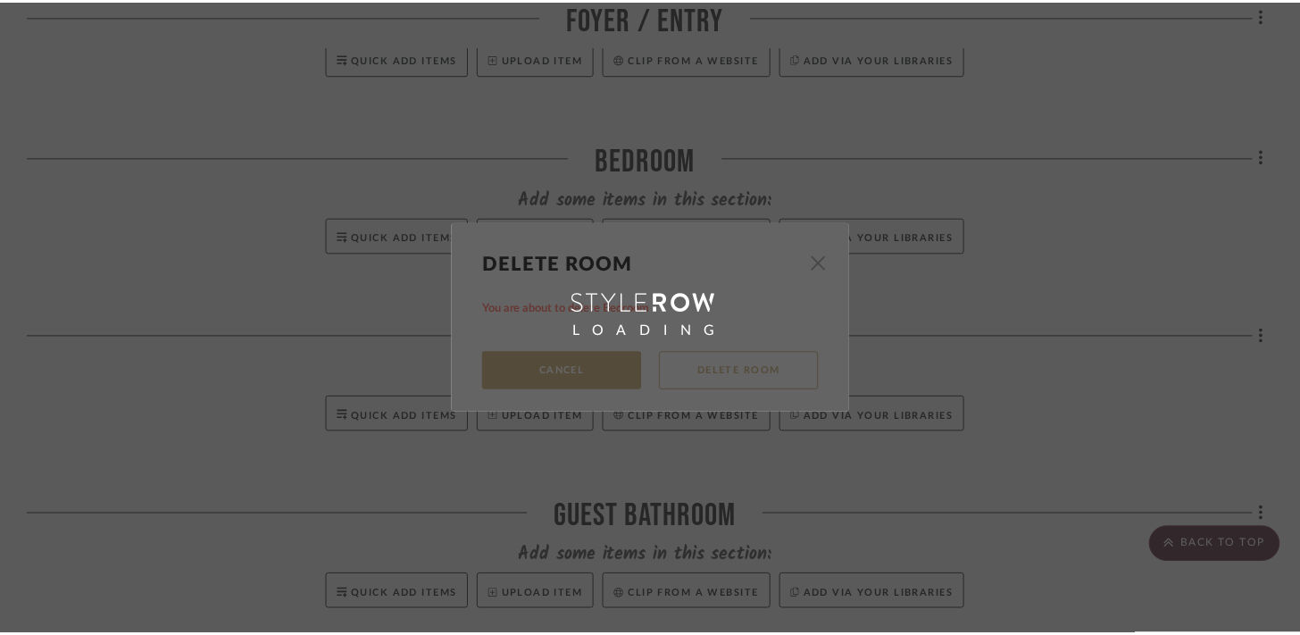
scroll to position [2152, 0]
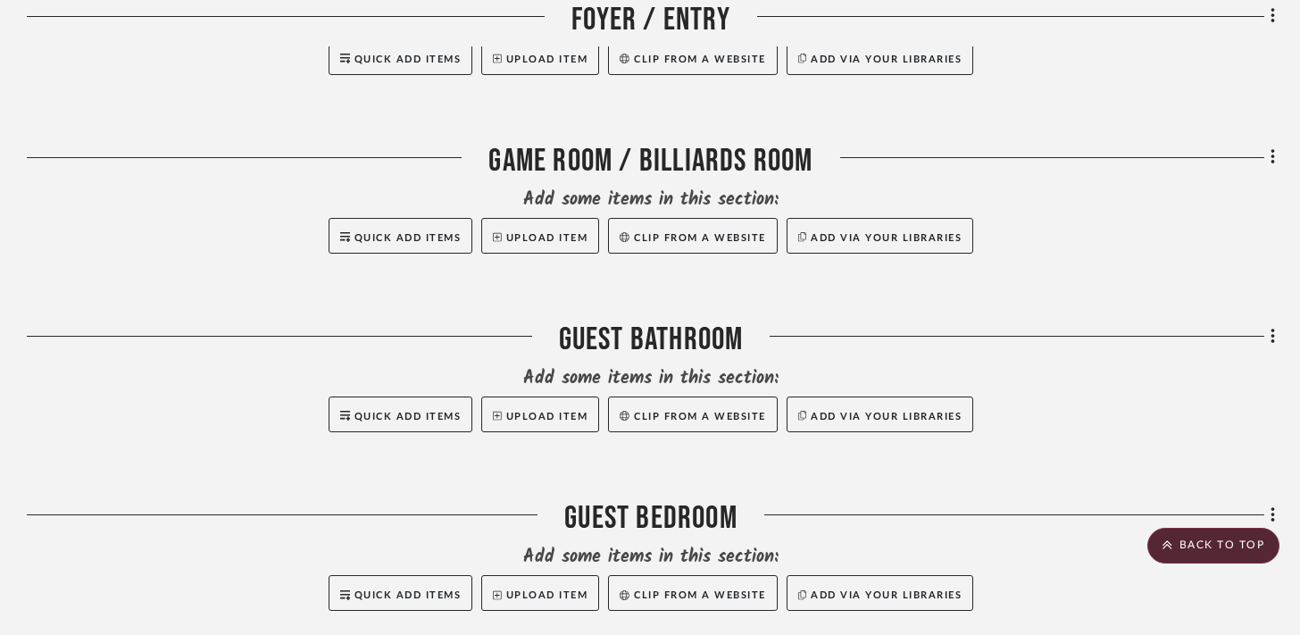
click at [1279, 161] on div "Filter by keyword, category or name prior to exporting to Excel or Bulk Actions…" at bounding box center [650, 47] width 1300 height 3790
click at [1267, 159] on fa-icon at bounding box center [1270, 159] width 12 height 29
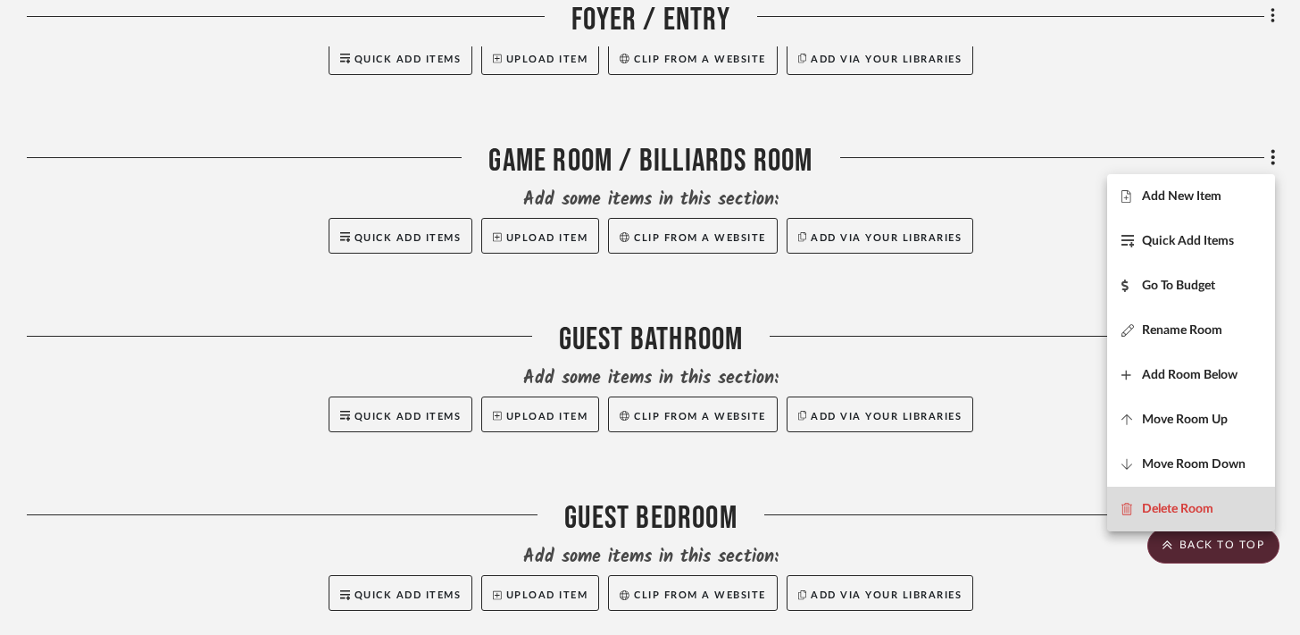
click at [1150, 511] on span "Delete Room" at bounding box center [1177, 508] width 71 height 15
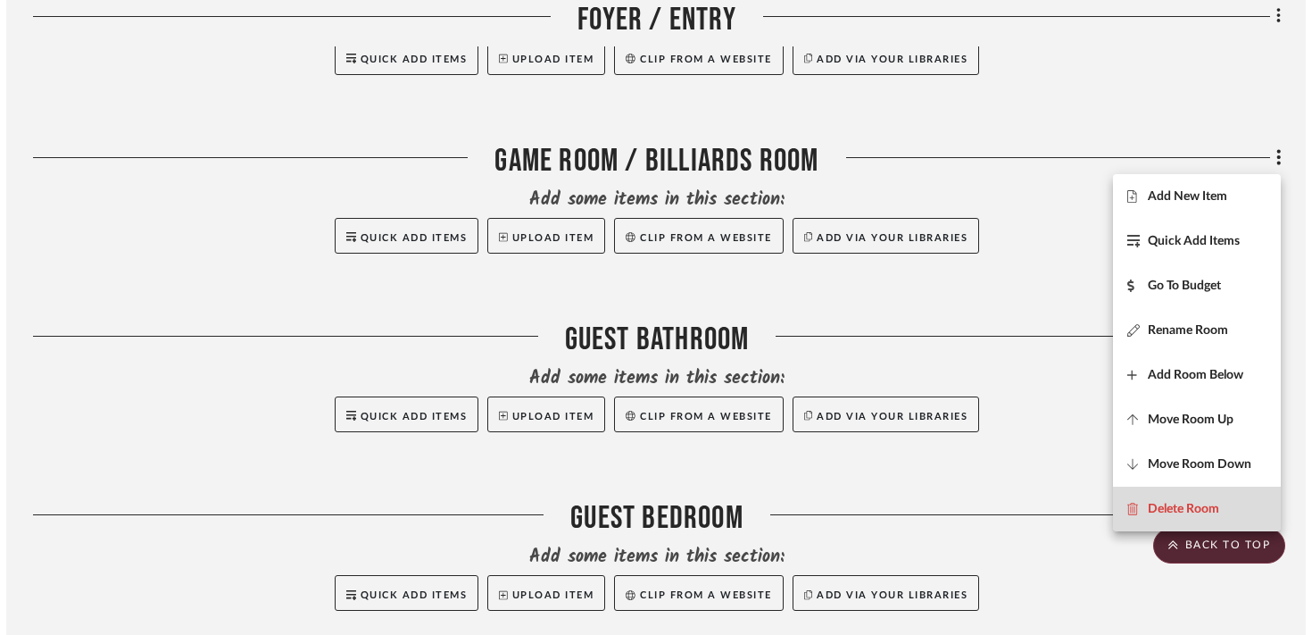
scroll to position [0, 0]
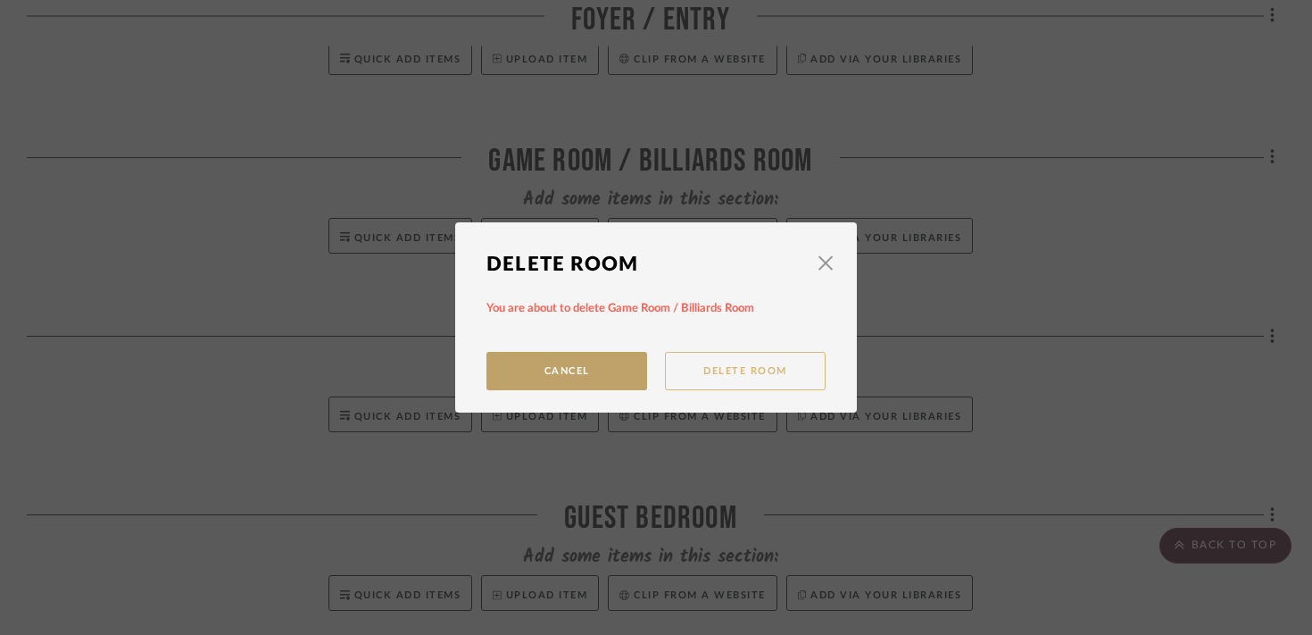
click at [737, 371] on button "Delete Room" at bounding box center [745, 371] width 161 height 38
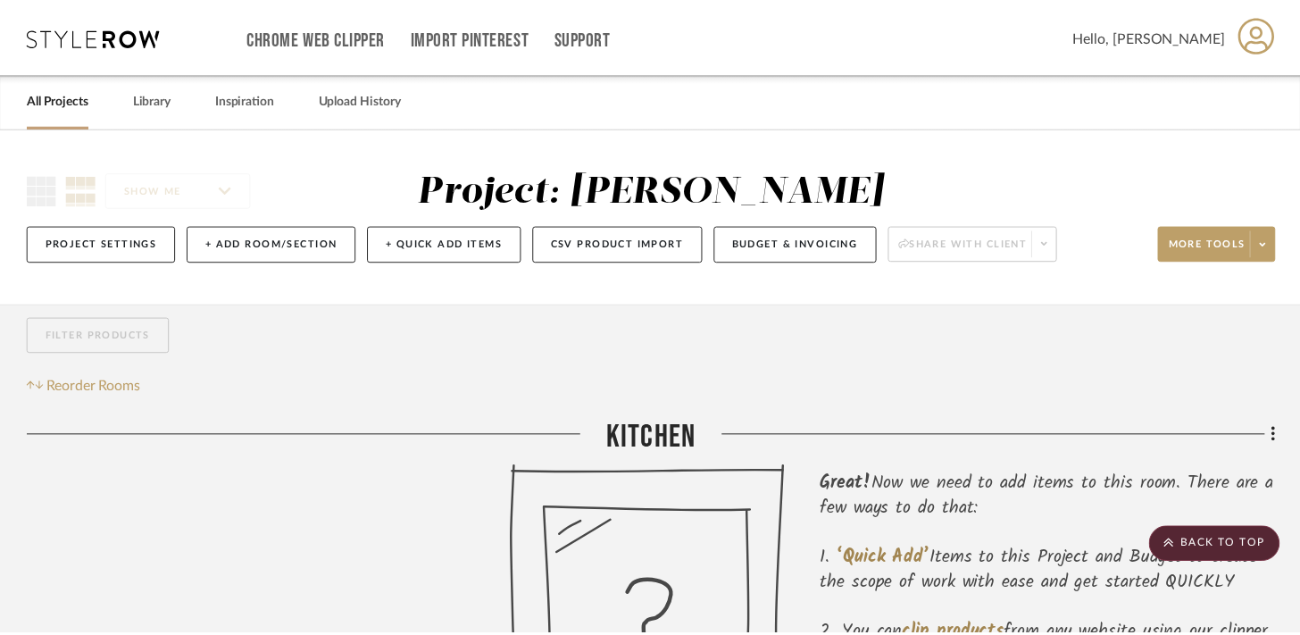
scroll to position [2152, 0]
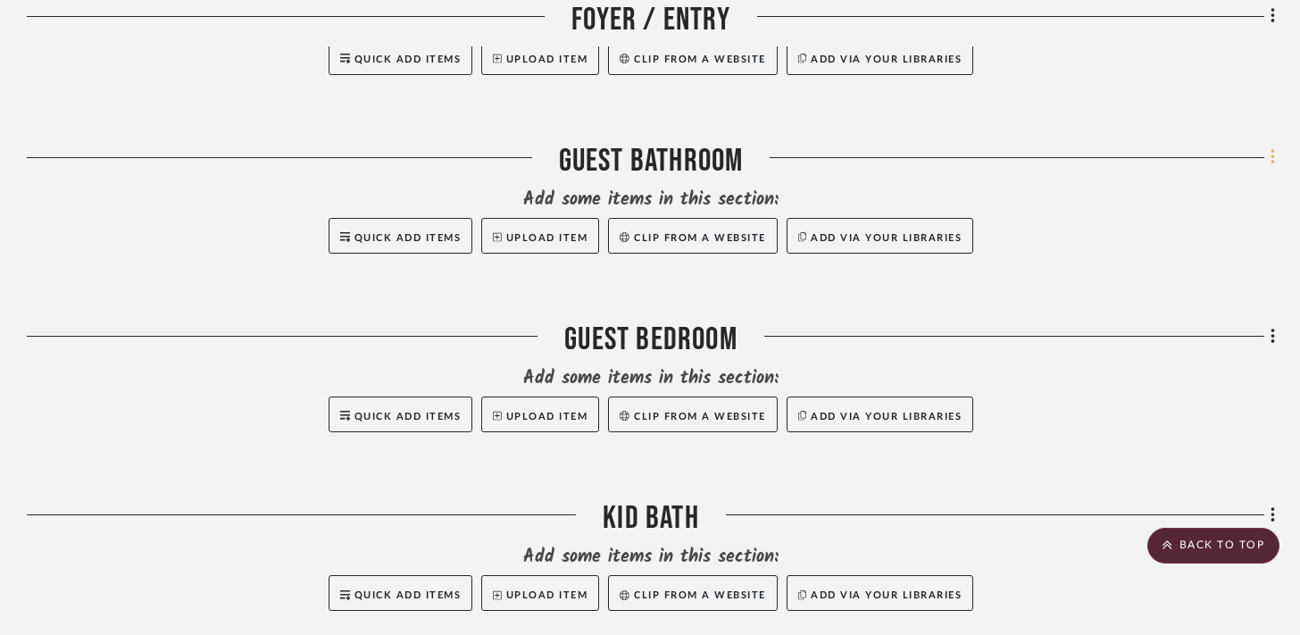
click at [1274, 161] on icon at bounding box center [1272, 157] width 5 height 20
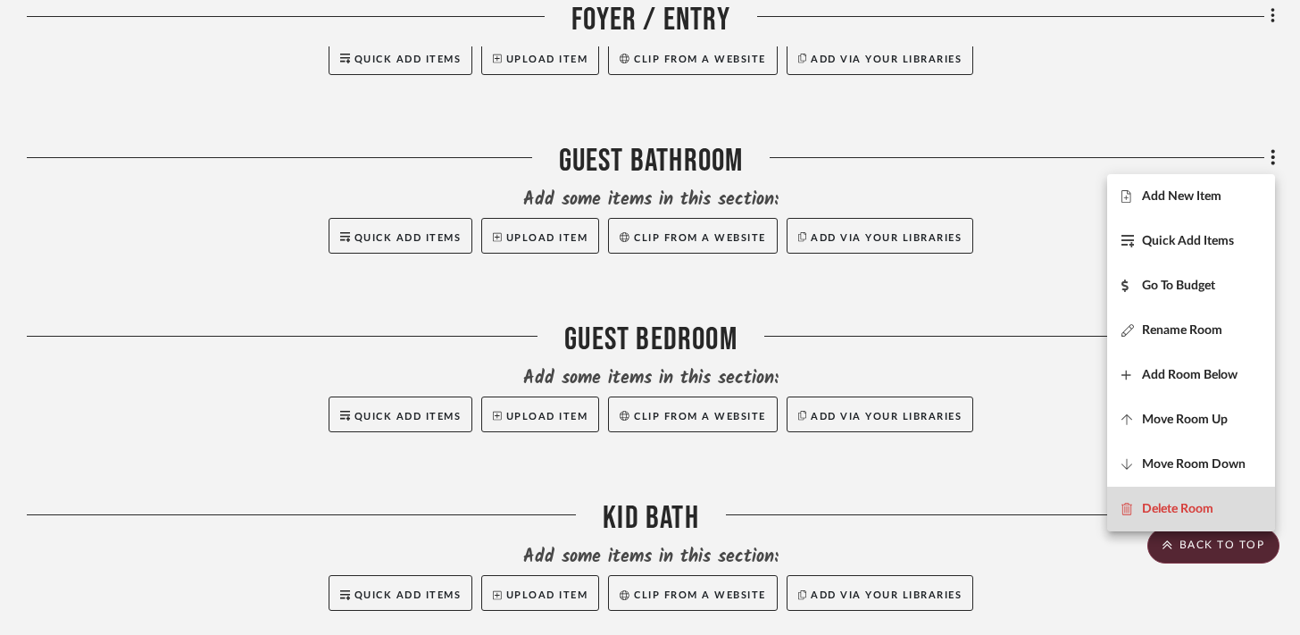
click at [1158, 502] on span "Delete Room" at bounding box center [1177, 508] width 71 height 15
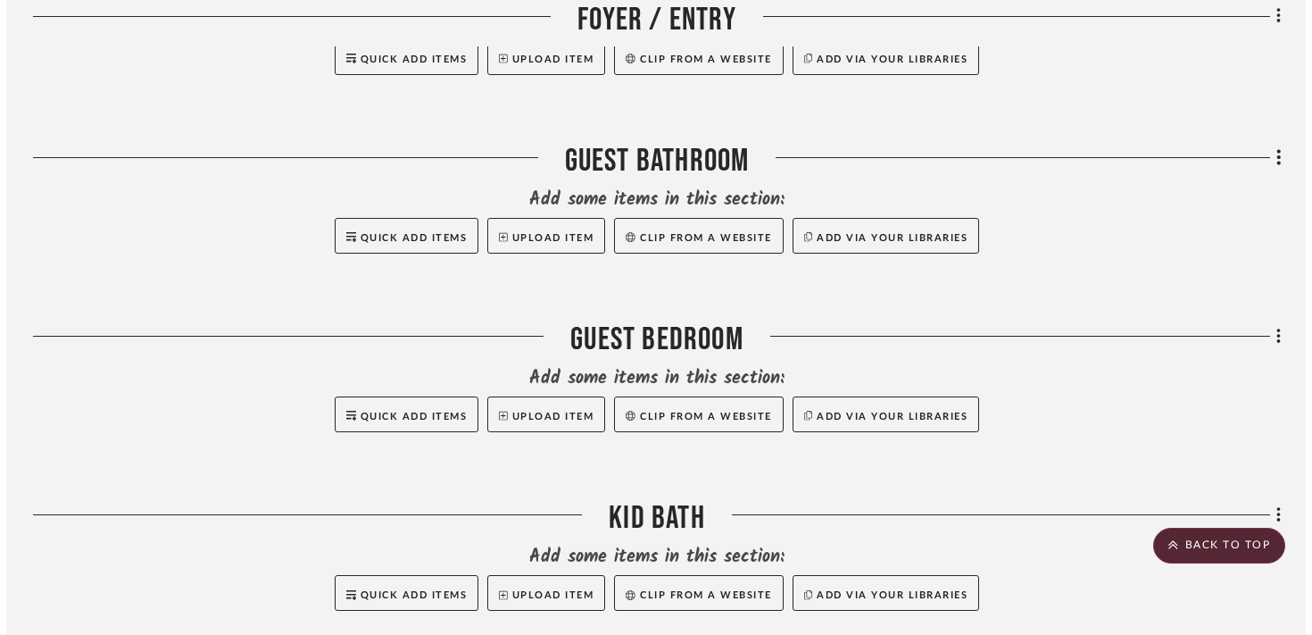
scroll to position [0, 0]
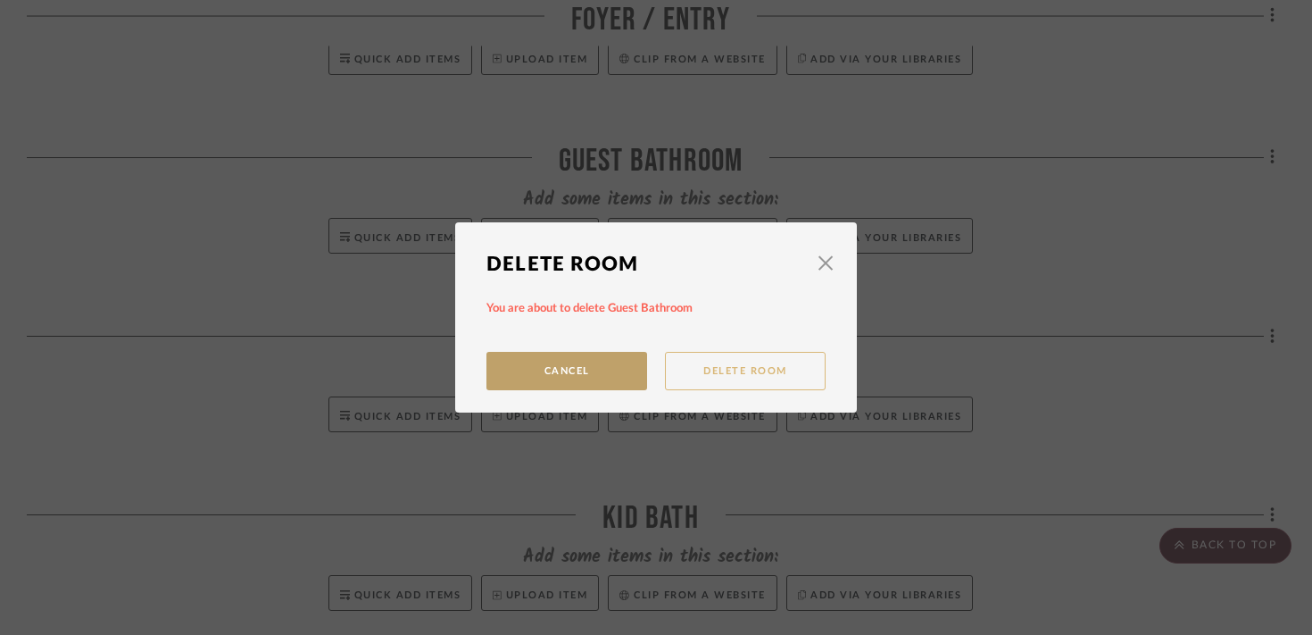
click at [706, 378] on button "Delete Room" at bounding box center [745, 371] width 161 height 38
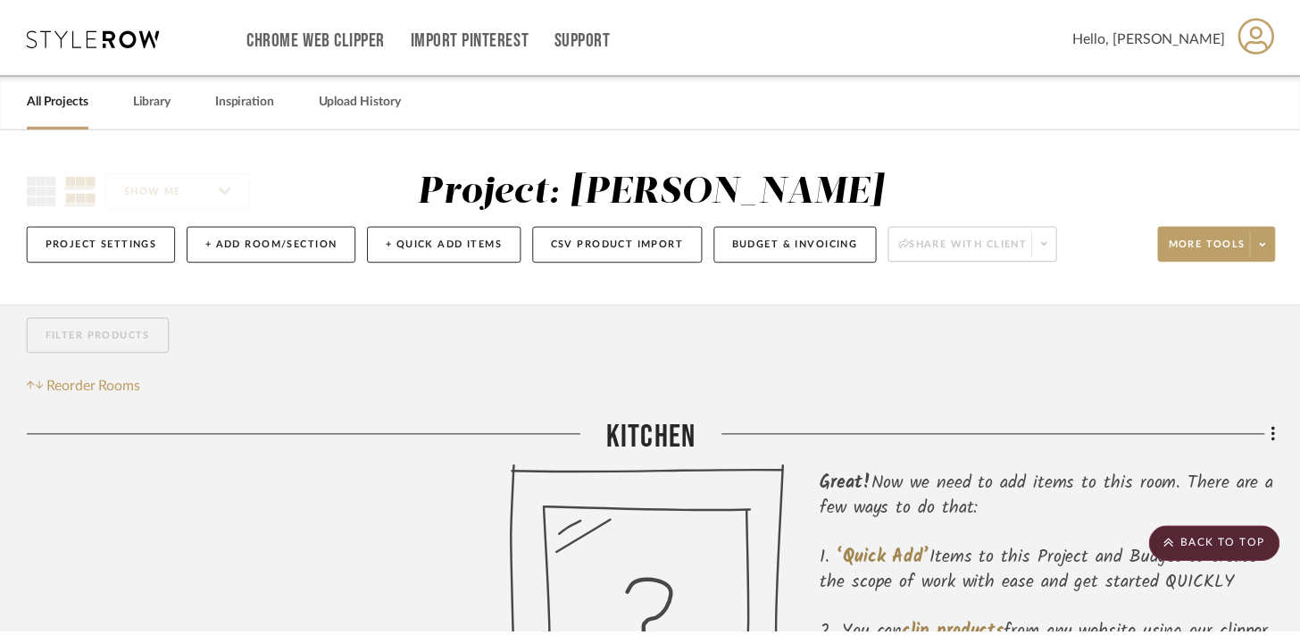
scroll to position [2152, 0]
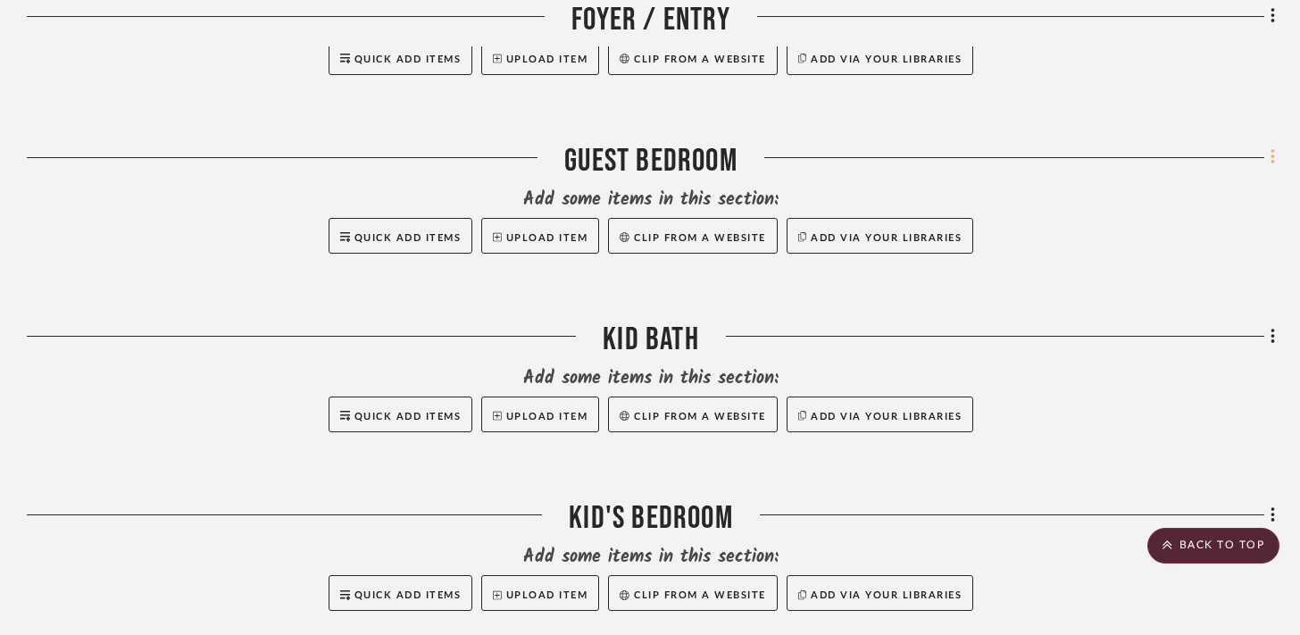
click at [1270, 153] on icon at bounding box center [1272, 157] width 5 height 20
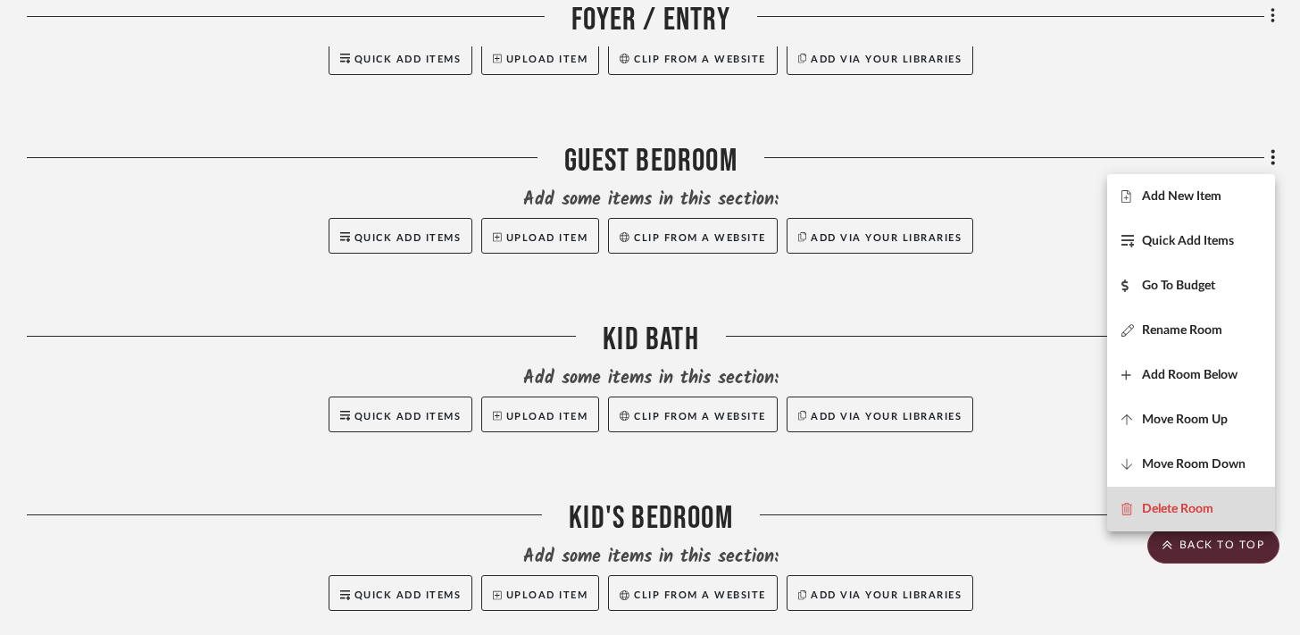
click at [1185, 491] on button "Delete Room" at bounding box center [1191, 509] width 168 height 45
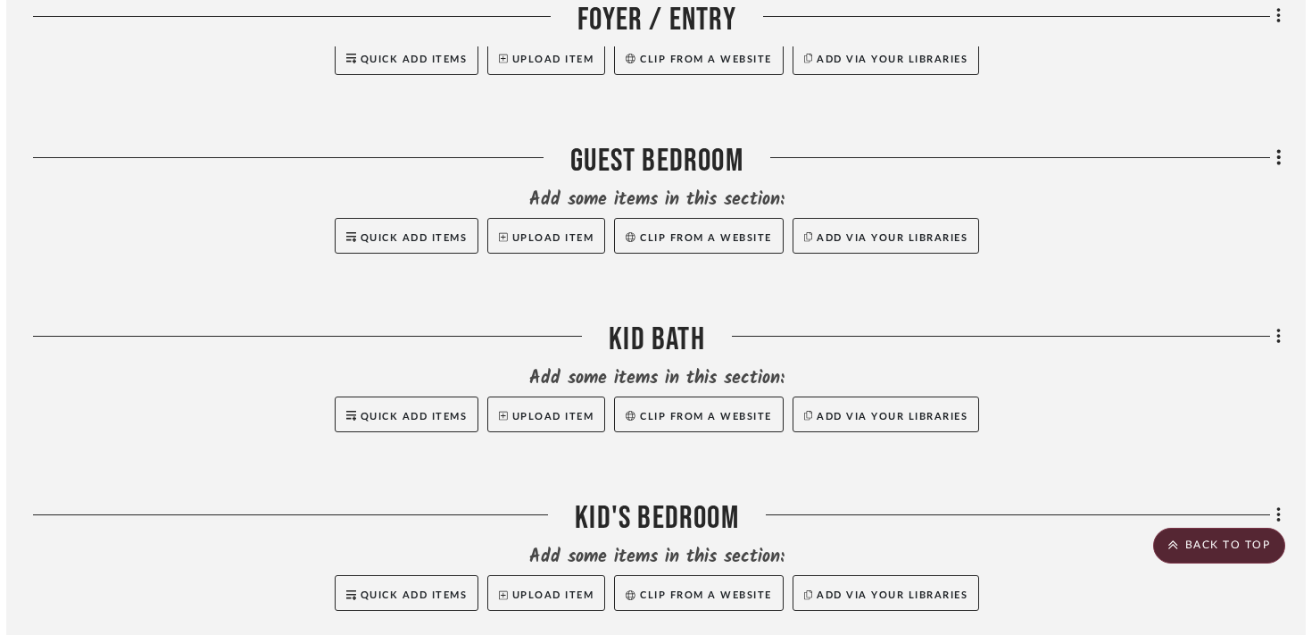
scroll to position [0, 0]
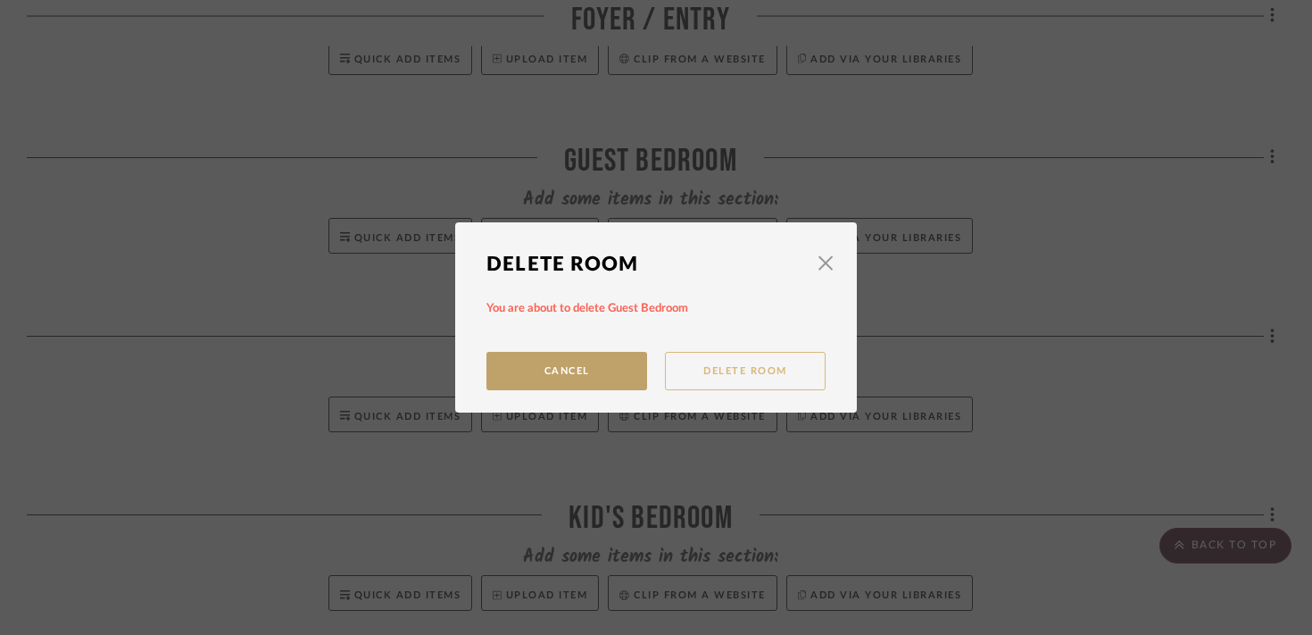
click at [797, 354] on button "Delete Room" at bounding box center [745, 371] width 161 height 38
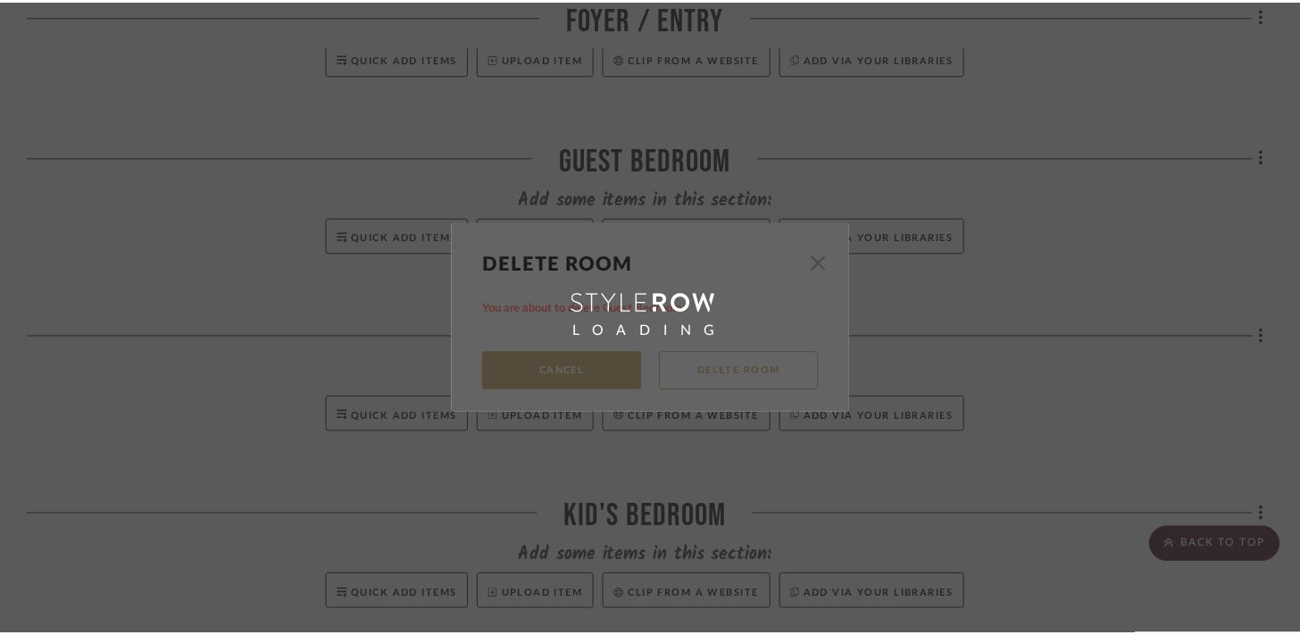
scroll to position [2152, 0]
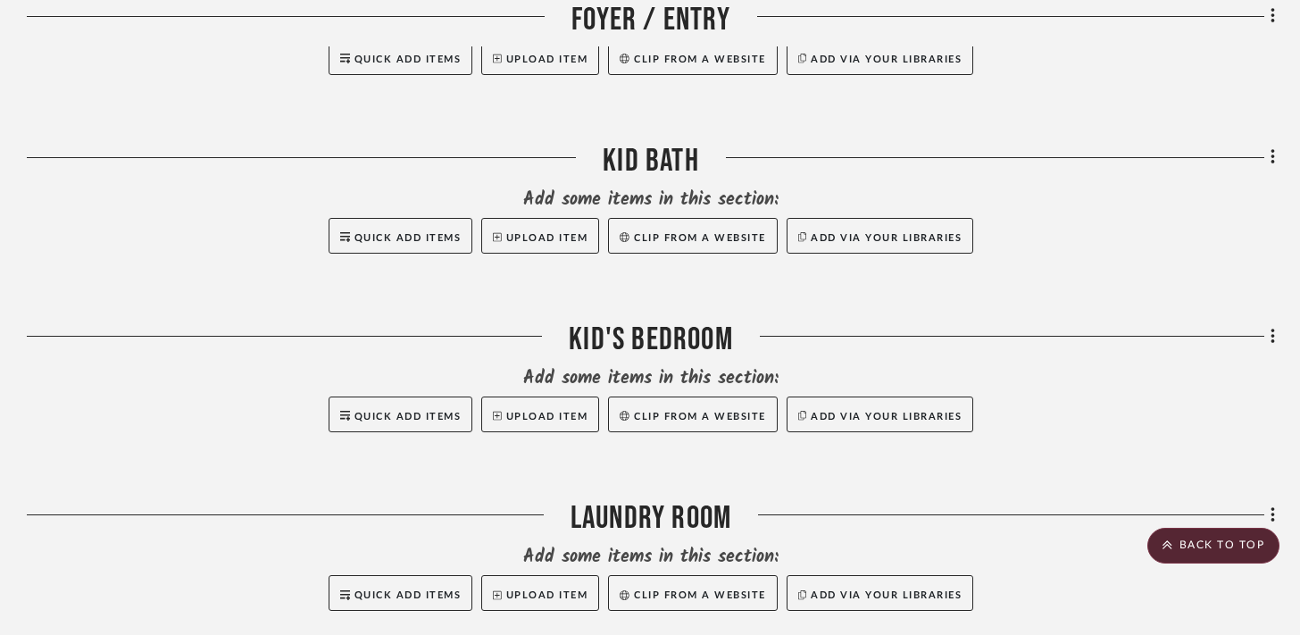
click at [1269, 161] on fa-icon at bounding box center [1270, 159] width 12 height 29
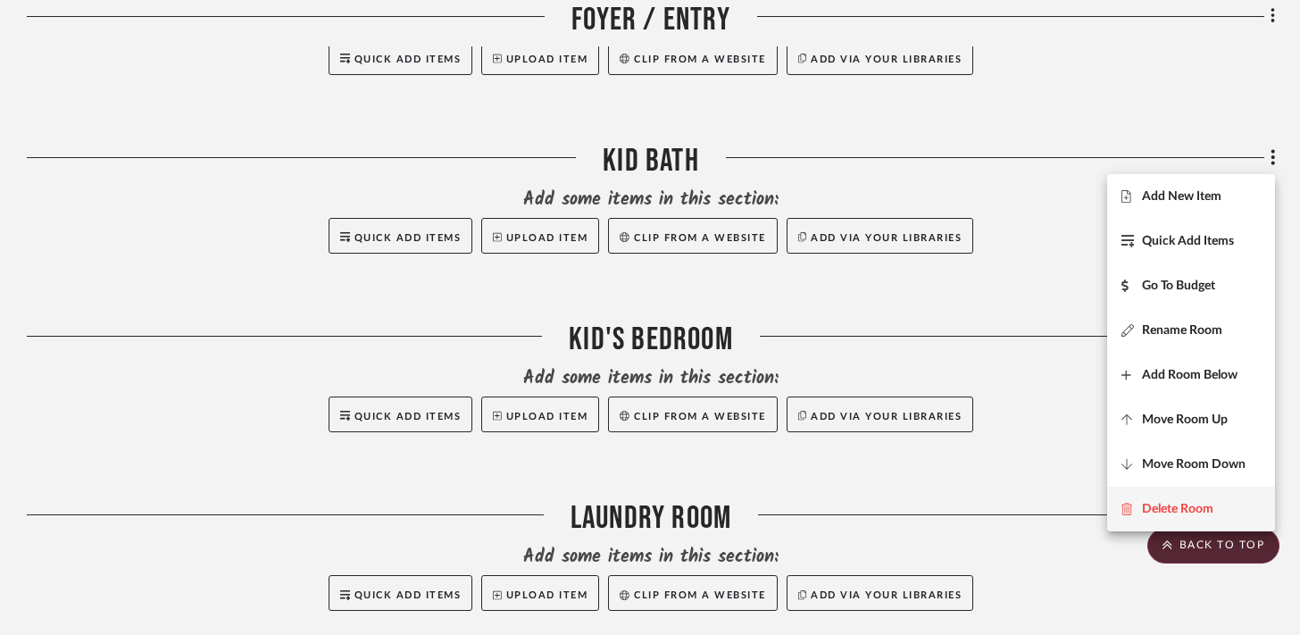
click at [1146, 507] on span "Delete Room" at bounding box center [1177, 508] width 71 height 15
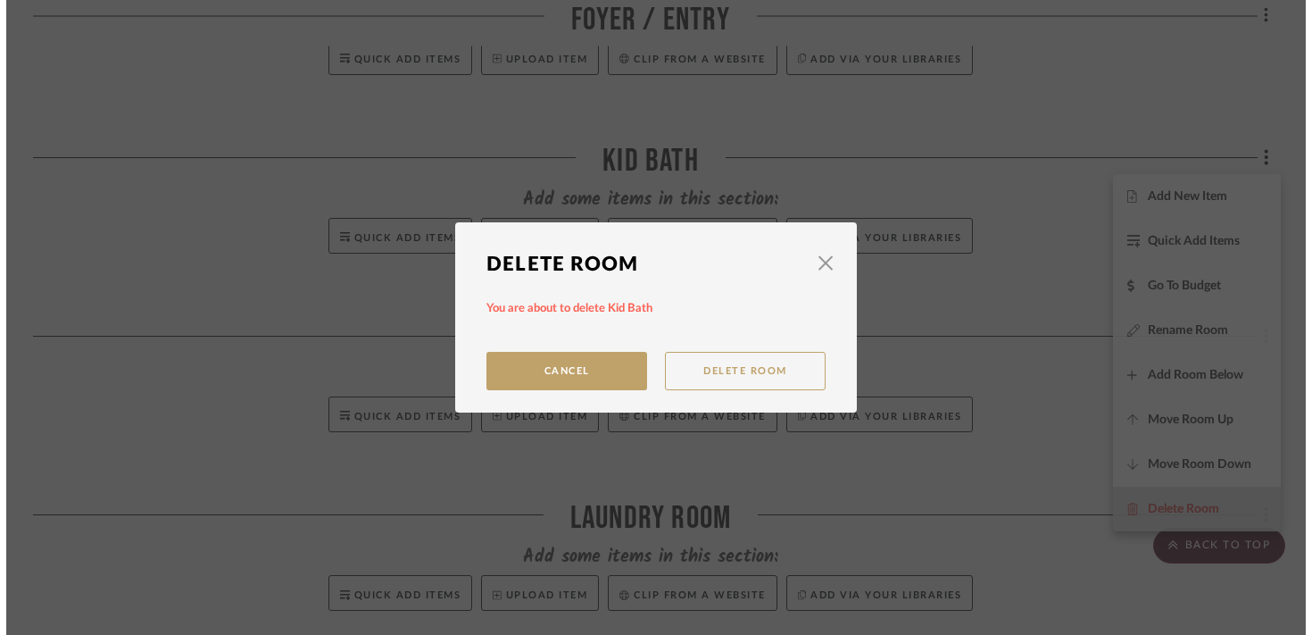
scroll to position [0, 0]
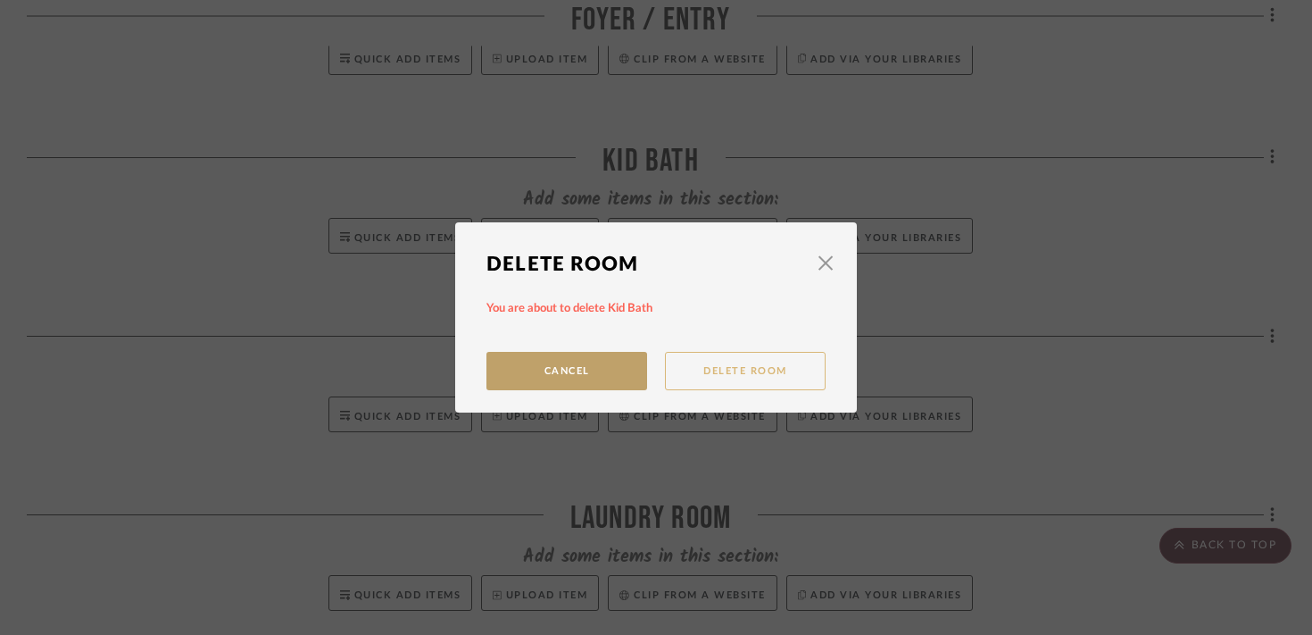
click at [729, 370] on button "Delete Room" at bounding box center [745, 371] width 161 height 38
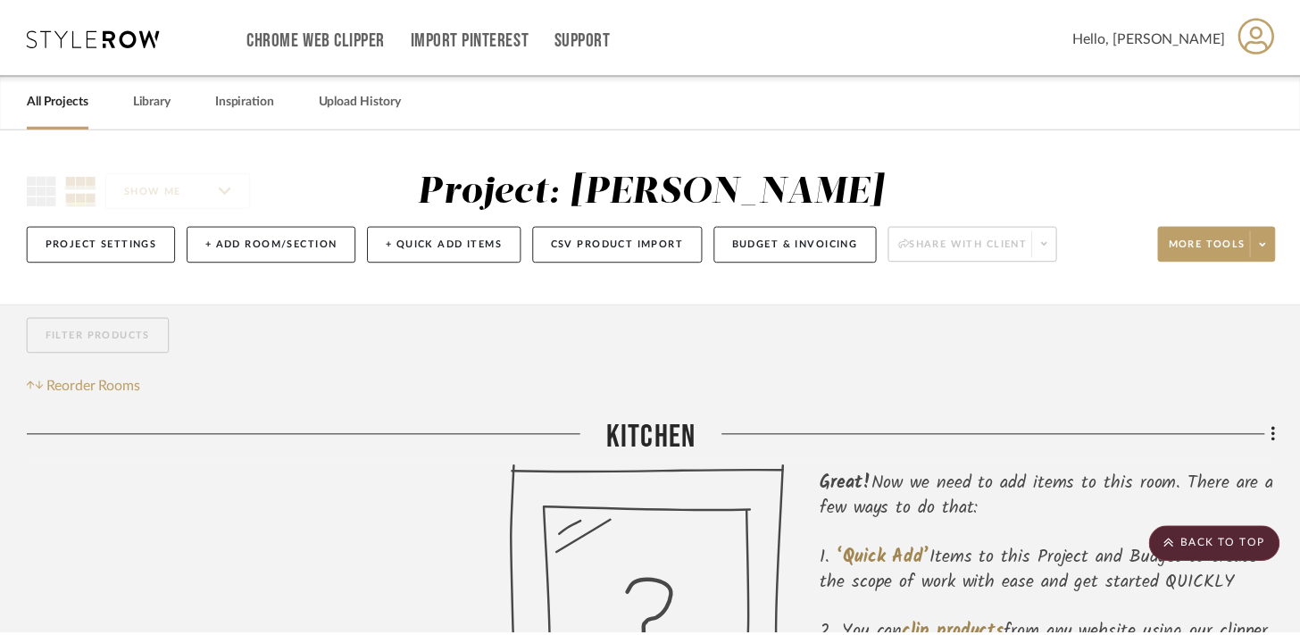
scroll to position [2152, 0]
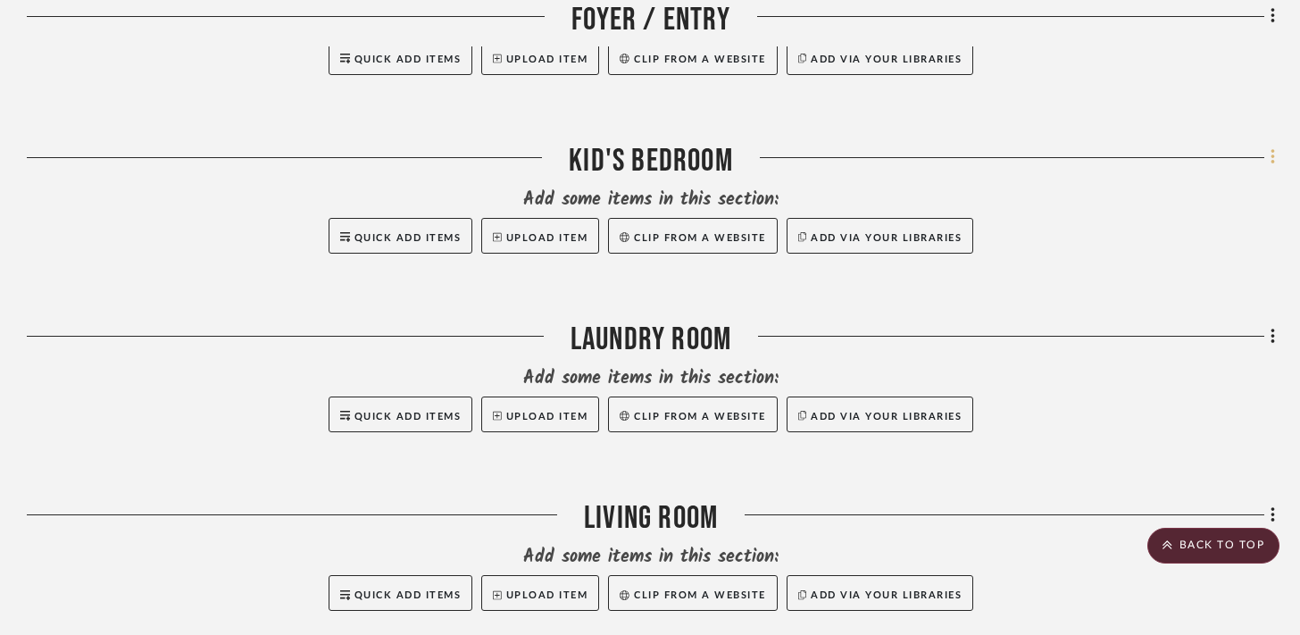
click at [1271, 160] on icon at bounding box center [1272, 157] width 4 height 15
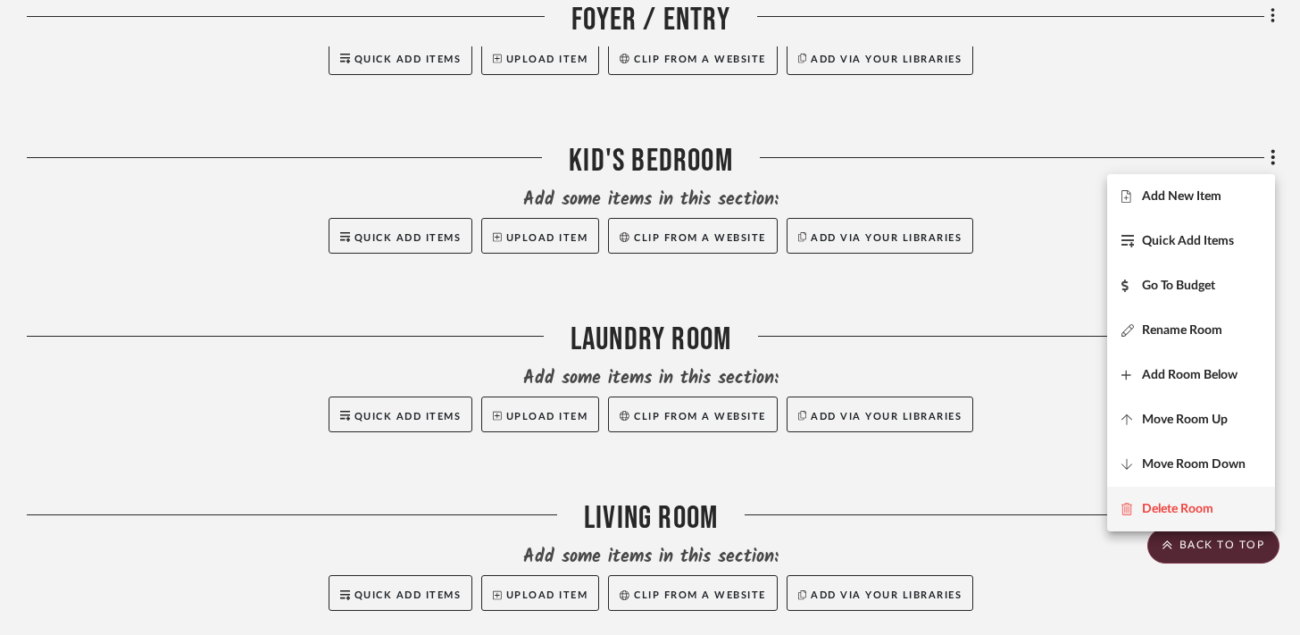
click at [1174, 497] on button "Delete Room" at bounding box center [1191, 509] width 168 height 45
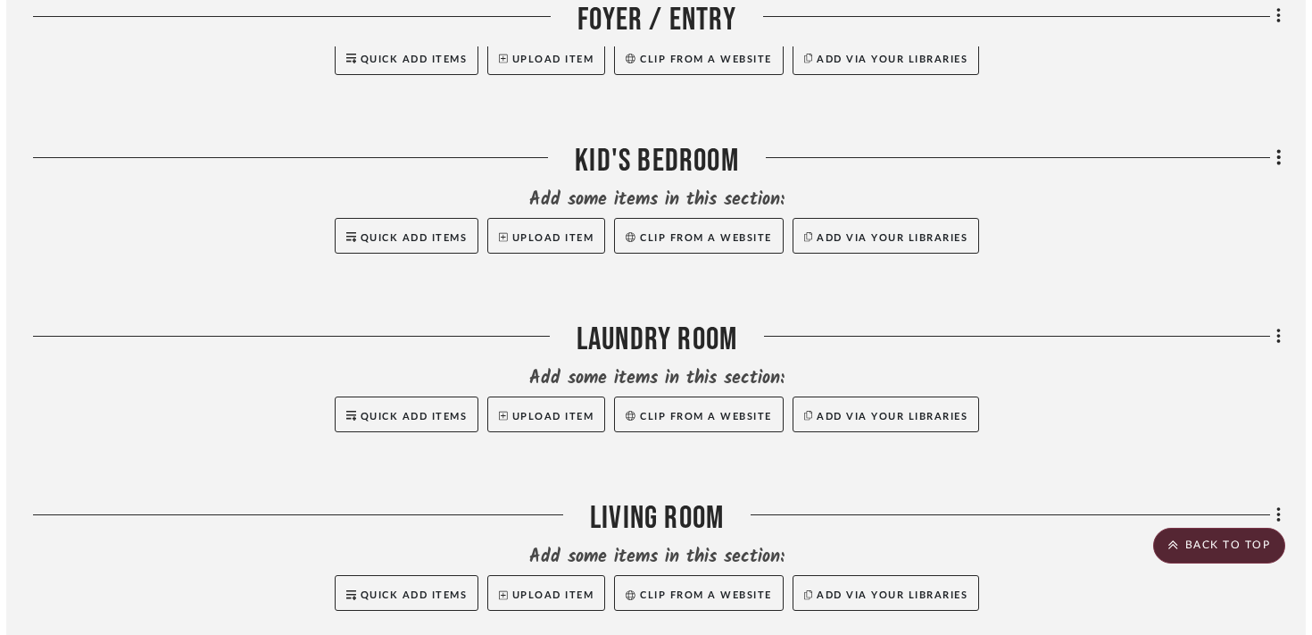
scroll to position [0, 0]
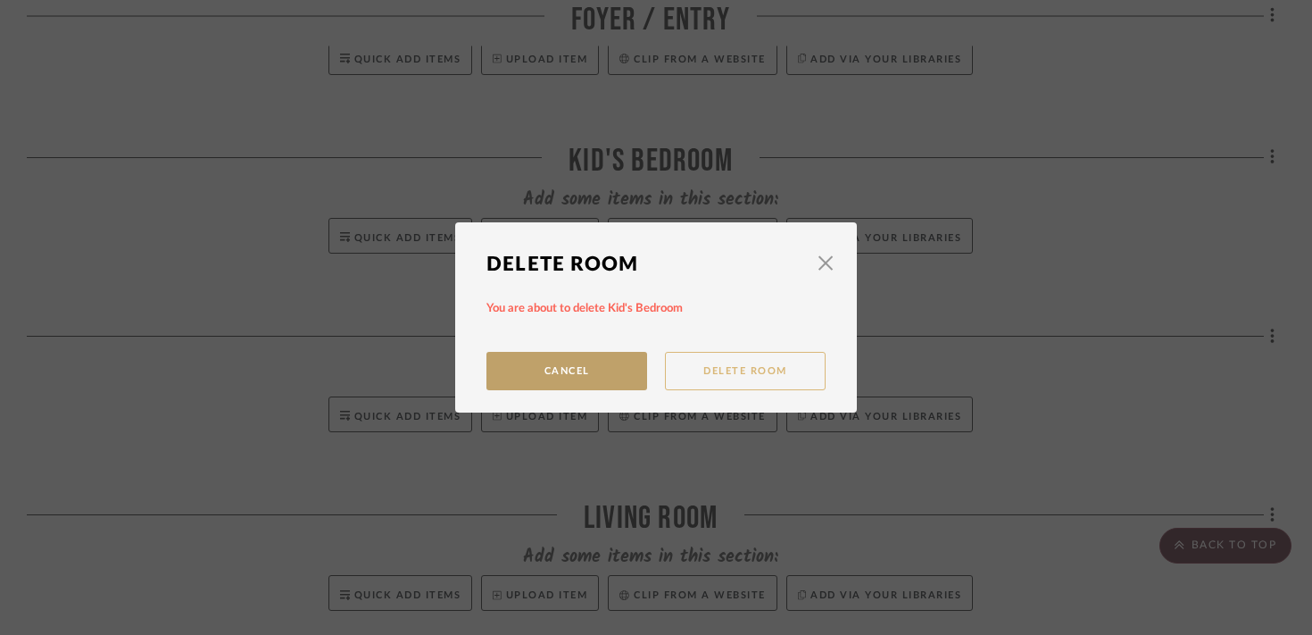
click at [783, 355] on button "Delete Room" at bounding box center [745, 371] width 161 height 38
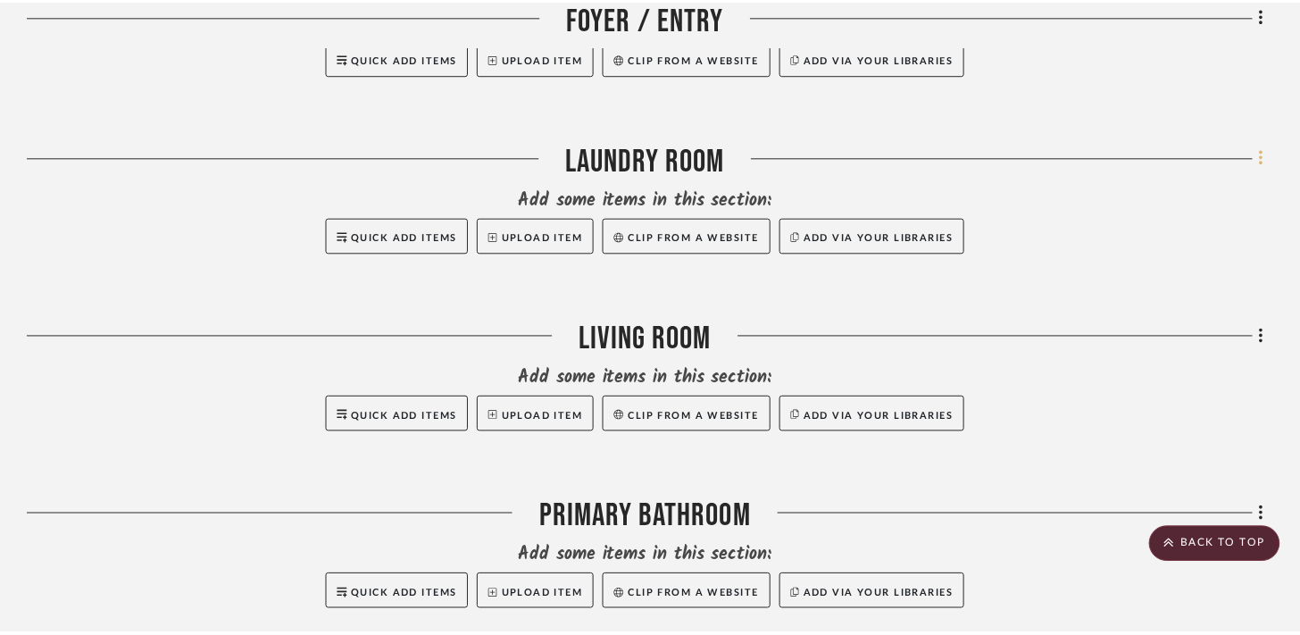
scroll to position [2152, 0]
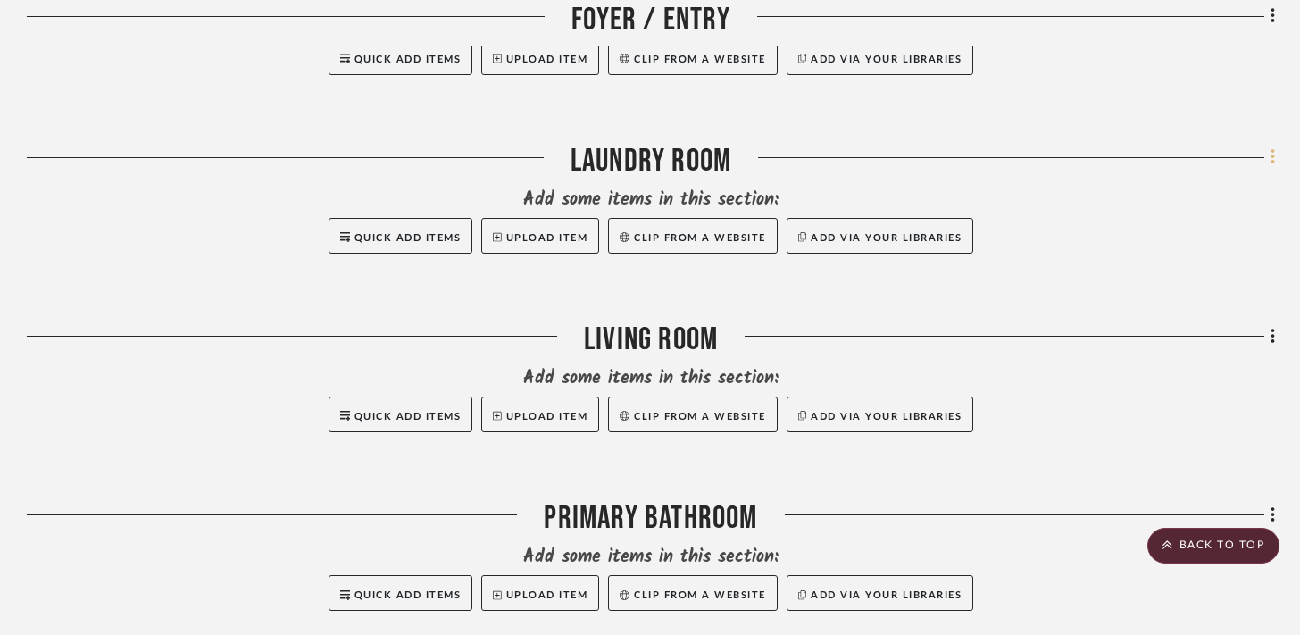
click at [1270, 164] on icon at bounding box center [1272, 157] width 5 height 20
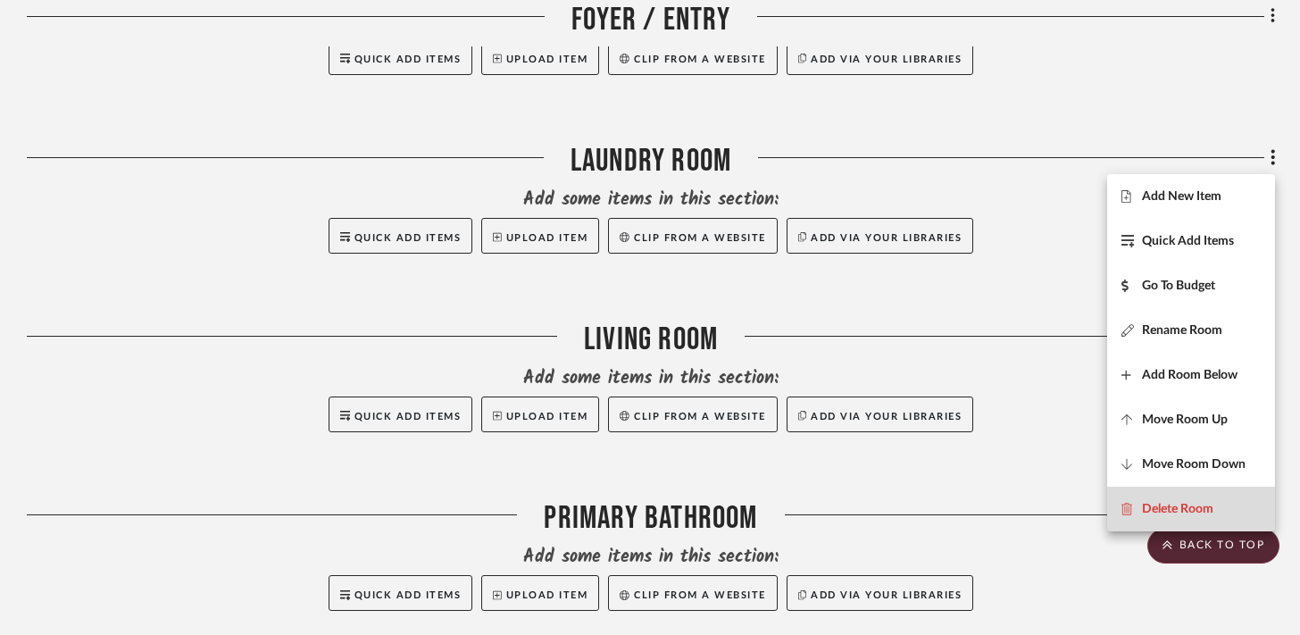
click at [1151, 501] on span "Delete Room" at bounding box center [1177, 508] width 71 height 15
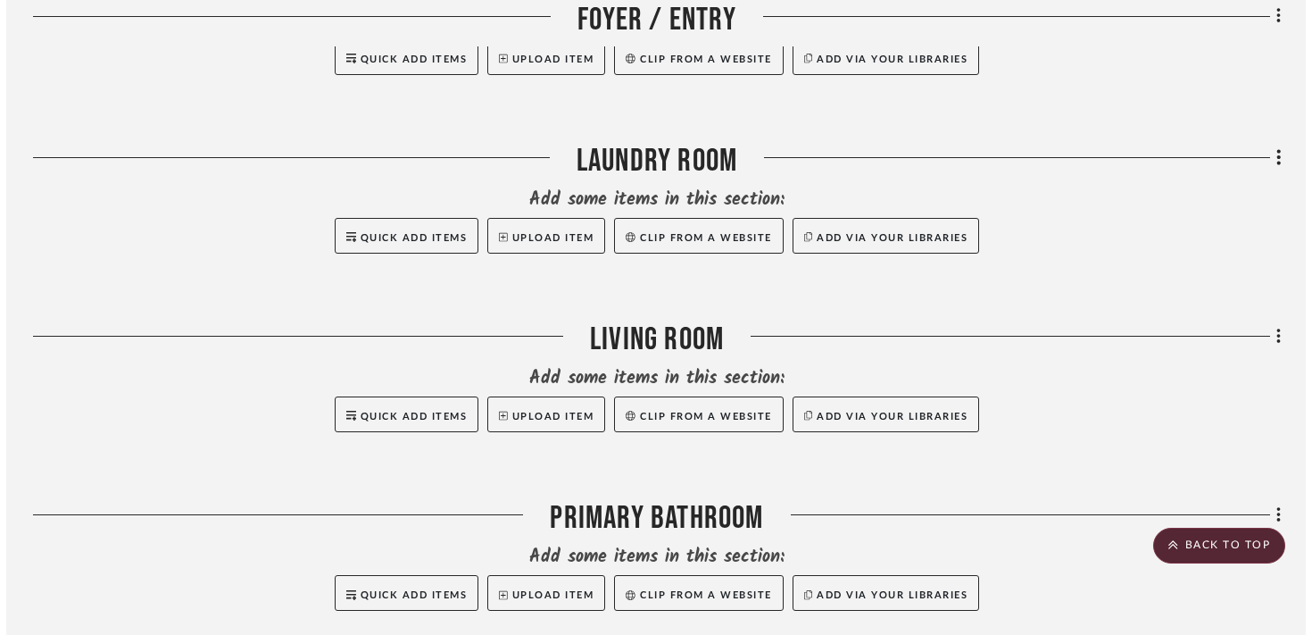
scroll to position [0, 0]
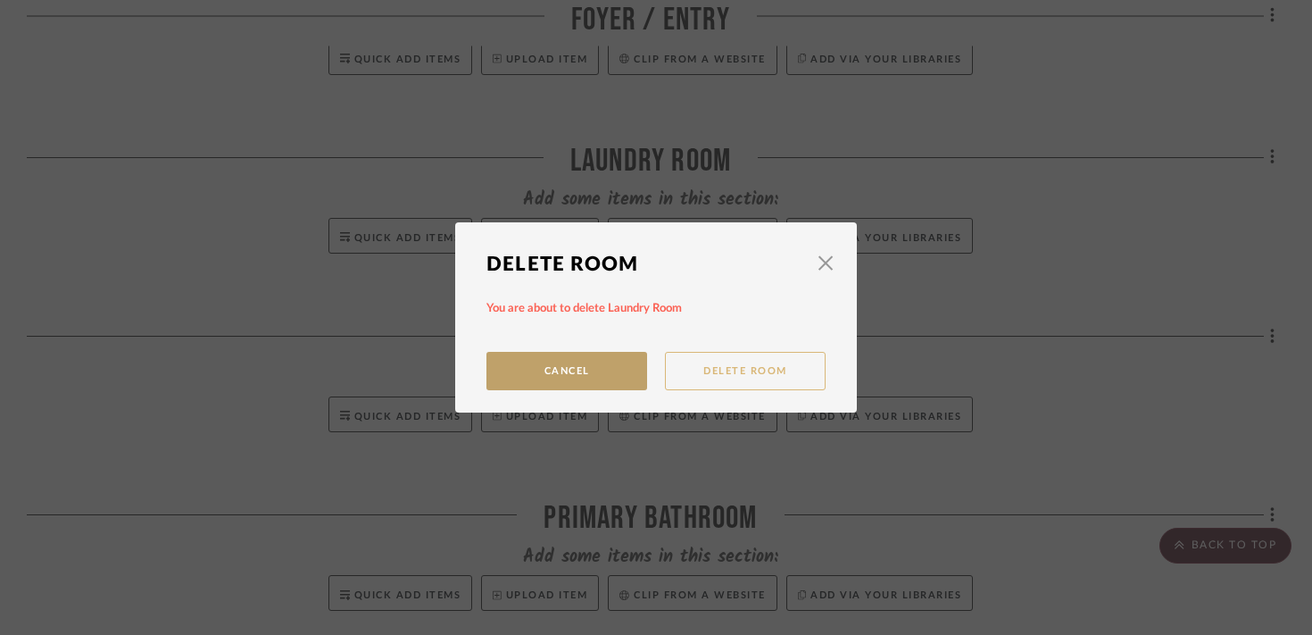
click at [787, 370] on button "Delete Room" at bounding box center [745, 371] width 161 height 38
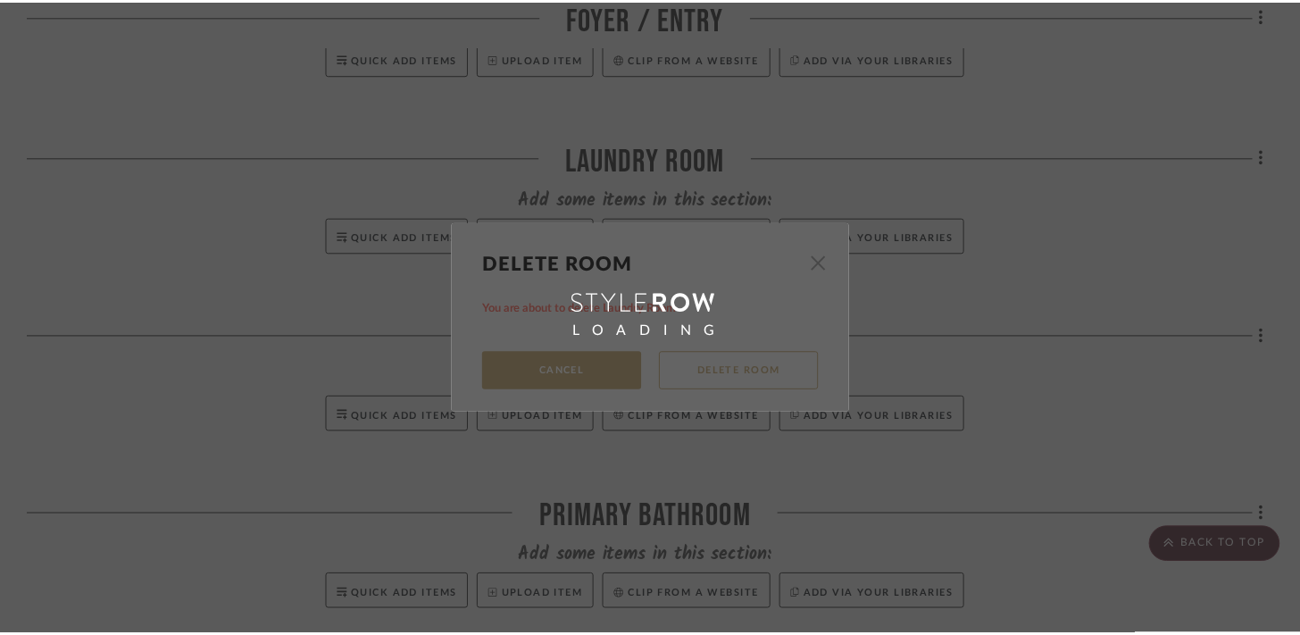
scroll to position [2152, 0]
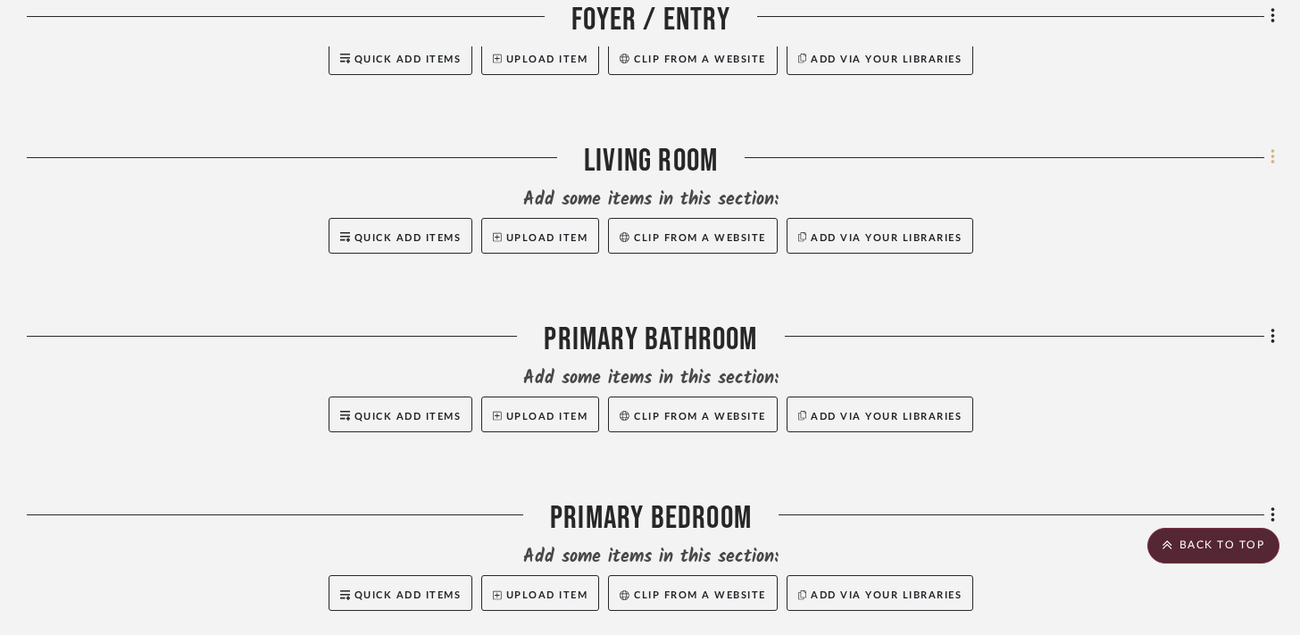
click at [1272, 158] on icon at bounding box center [1272, 157] width 4 height 15
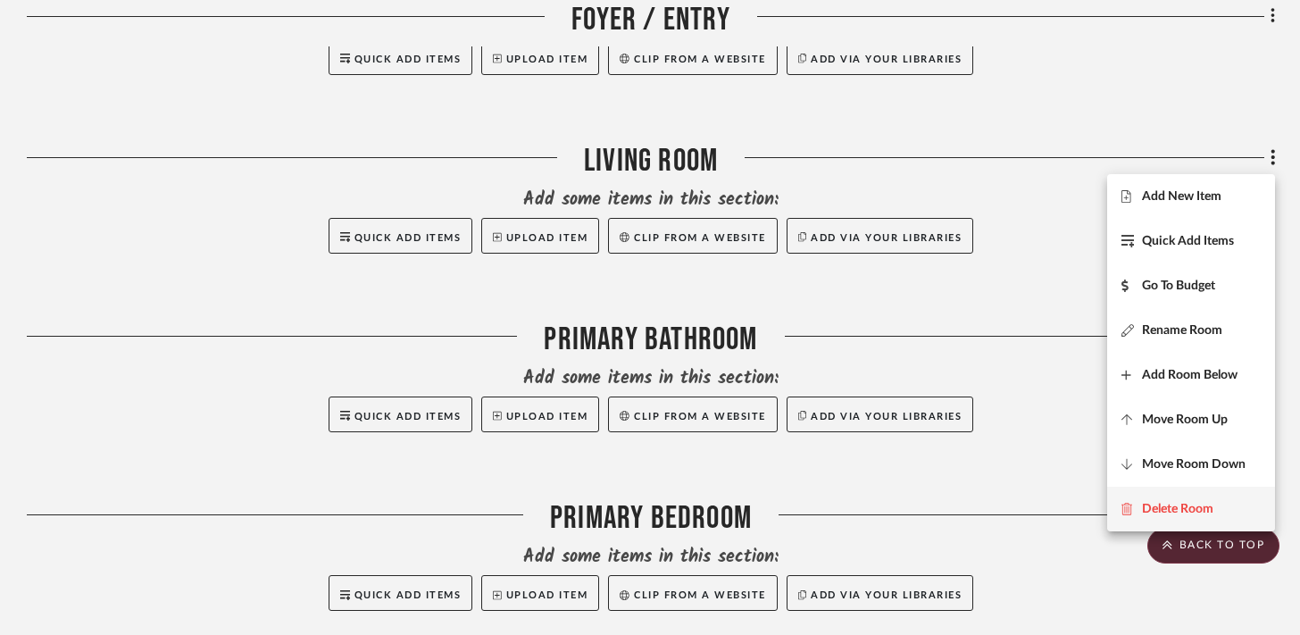
click at [1199, 500] on button "Delete Room" at bounding box center [1191, 509] width 168 height 45
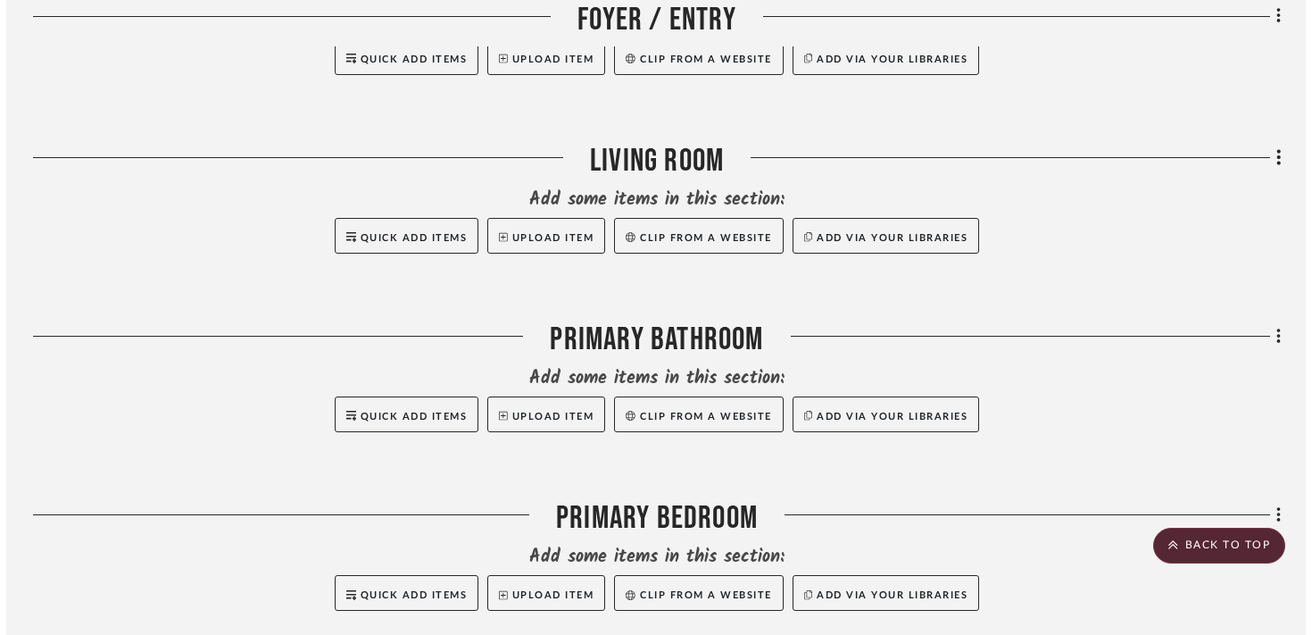
scroll to position [0, 0]
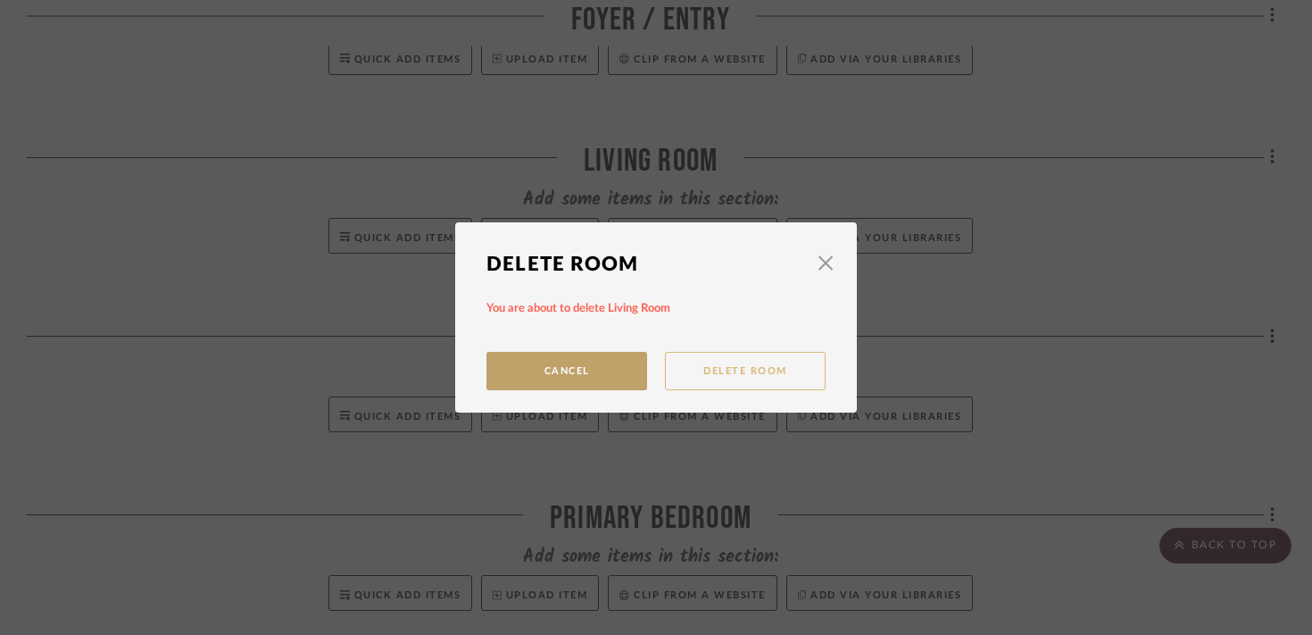
click at [727, 358] on button "Delete Room" at bounding box center [745, 371] width 161 height 38
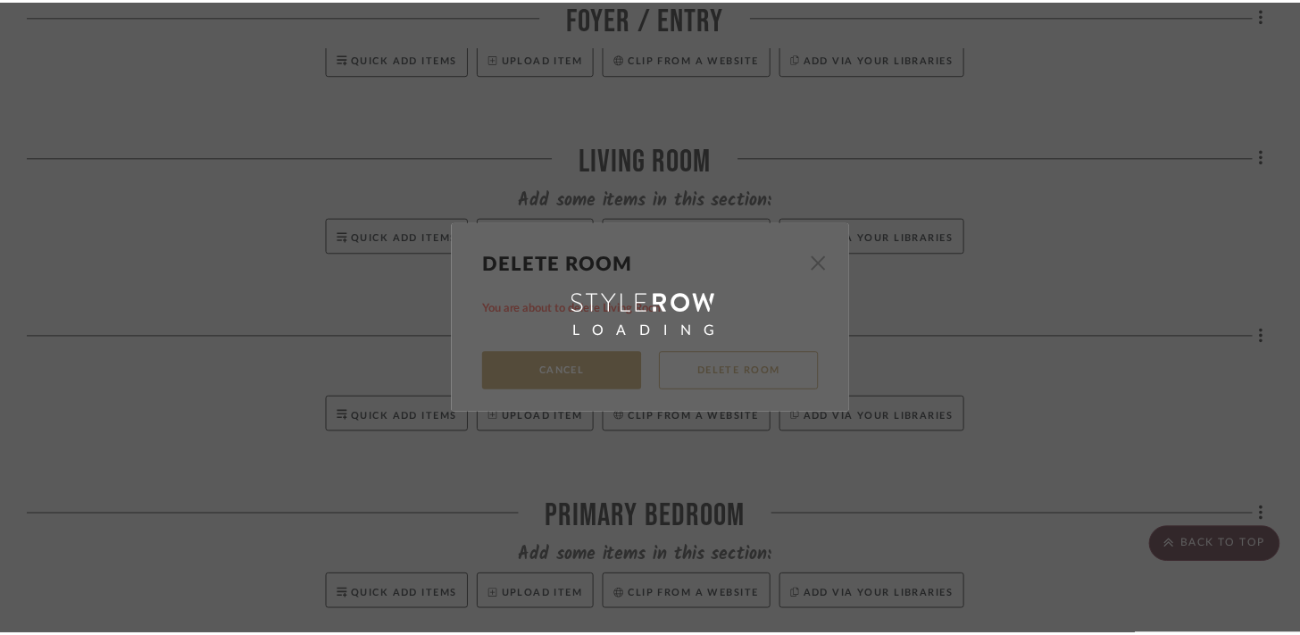
scroll to position [2152, 0]
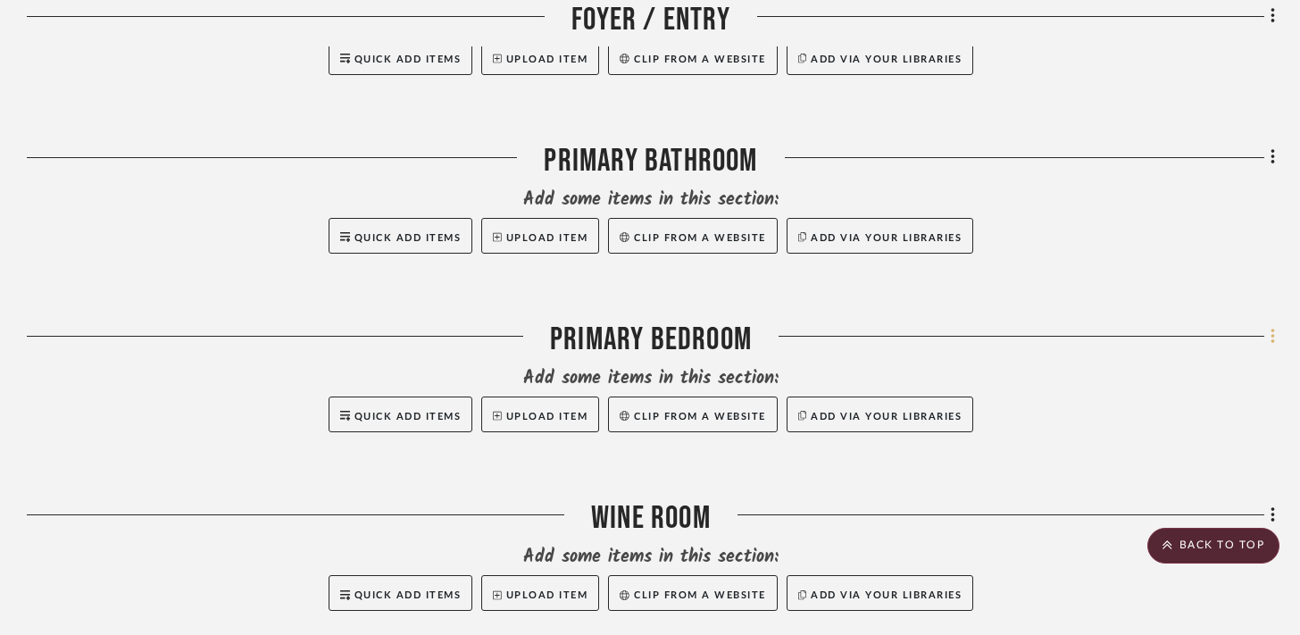
click at [1267, 338] on fa-icon at bounding box center [1270, 337] width 12 height 29
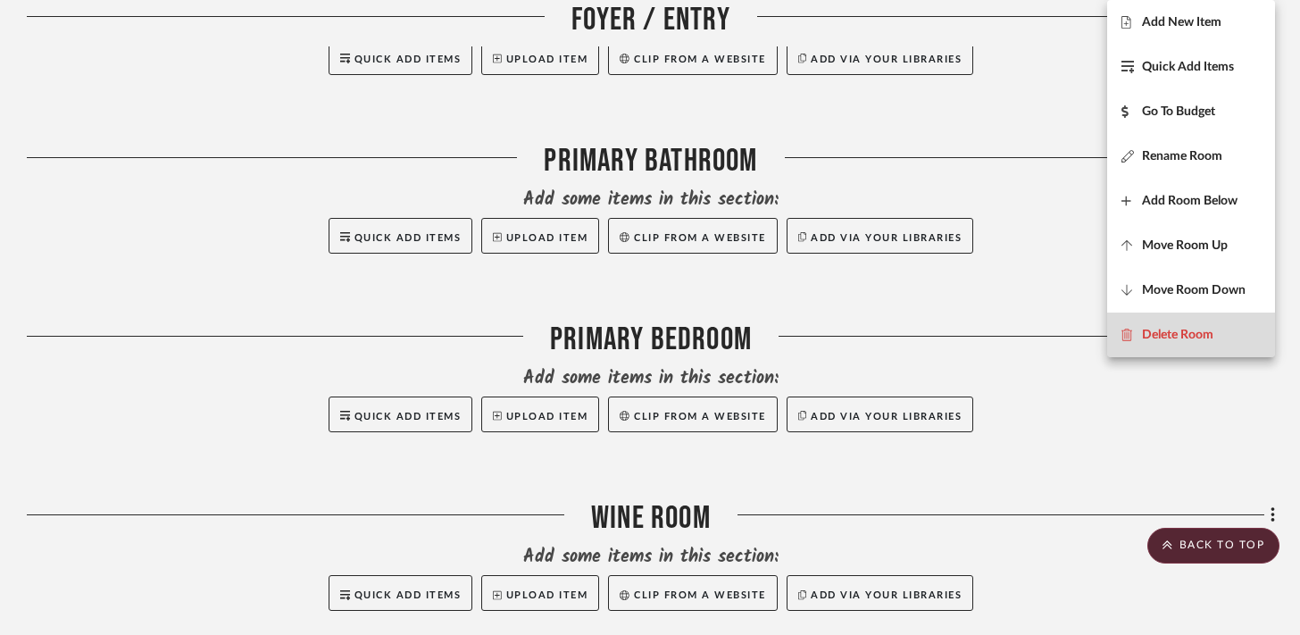
click at [1199, 341] on span "Delete Room" at bounding box center [1177, 335] width 71 height 15
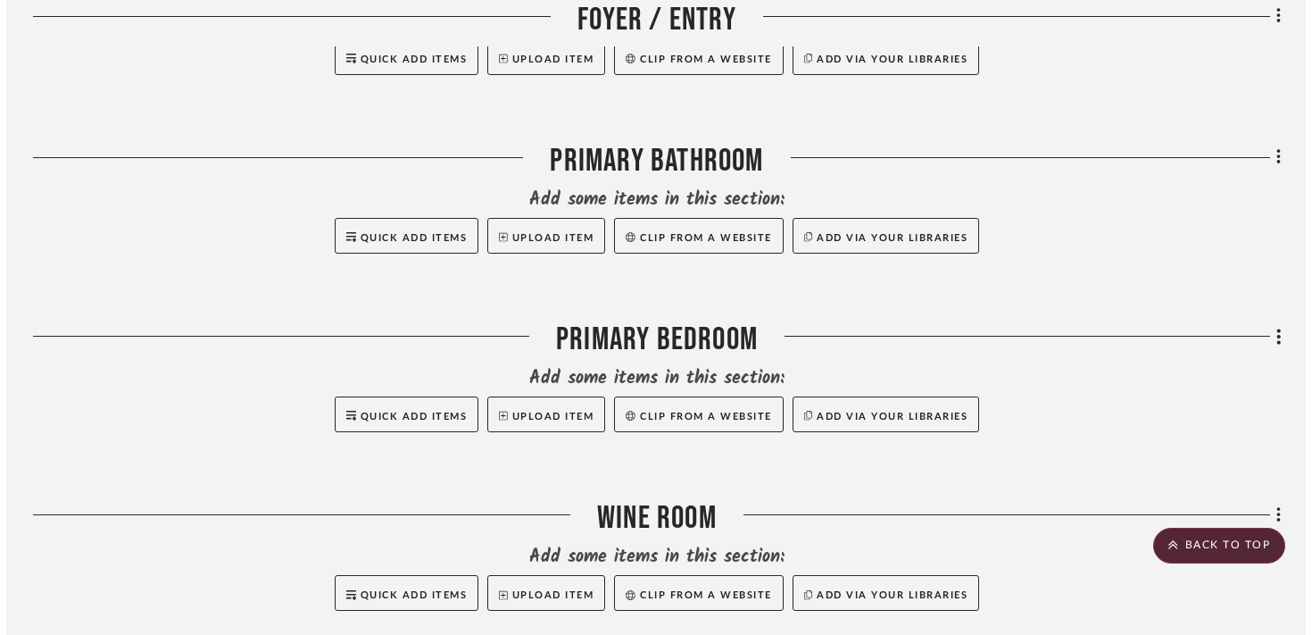
scroll to position [0, 0]
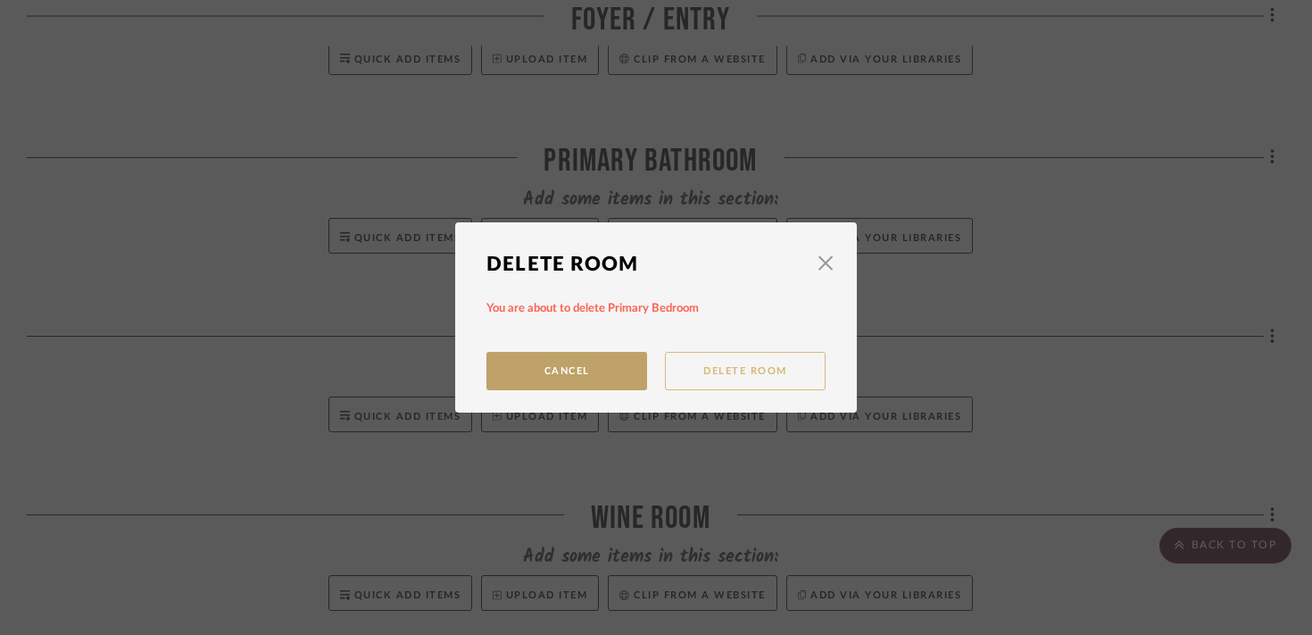
click at [710, 372] on button "Delete Room" at bounding box center [745, 371] width 161 height 38
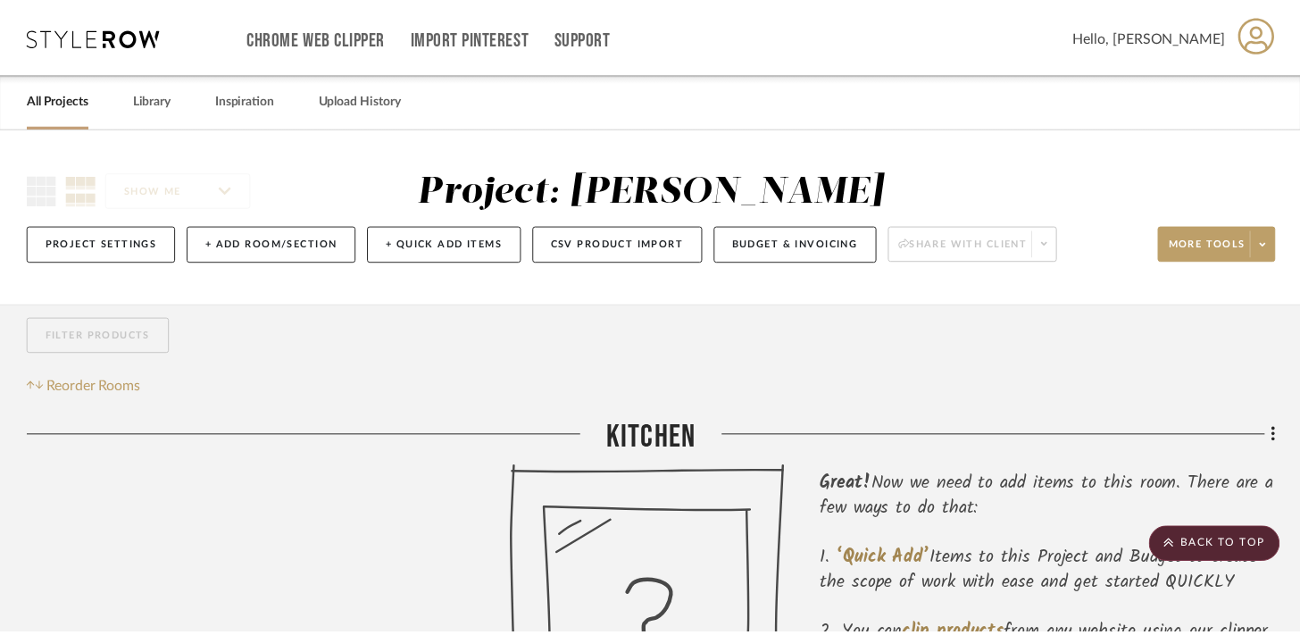
scroll to position [2112, 0]
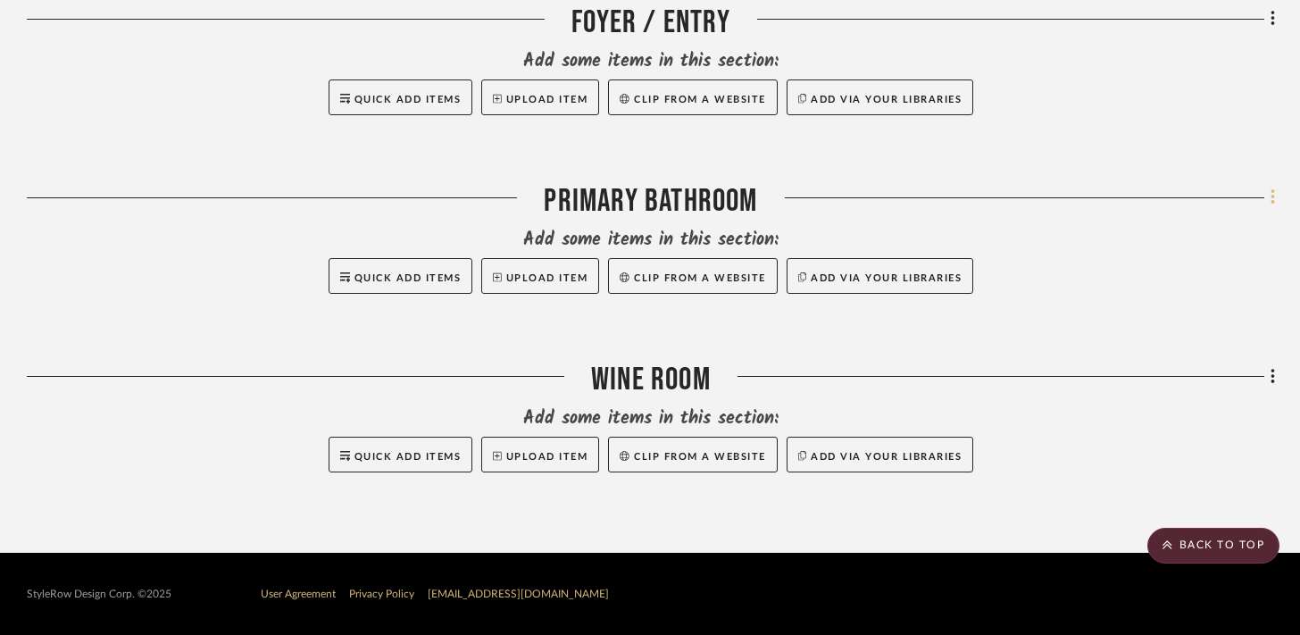
click at [1270, 205] on icon at bounding box center [1272, 197] width 5 height 20
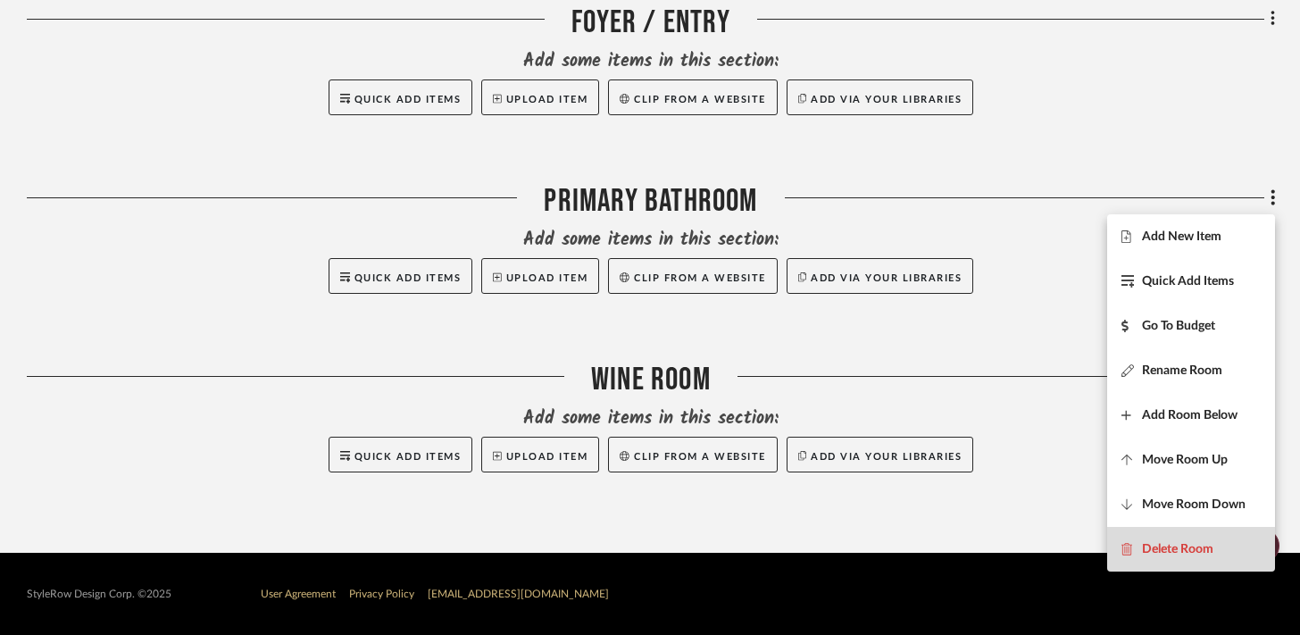
click at [1167, 541] on button "Delete Room" at bounding box center [1191, 549] width 168 height 45
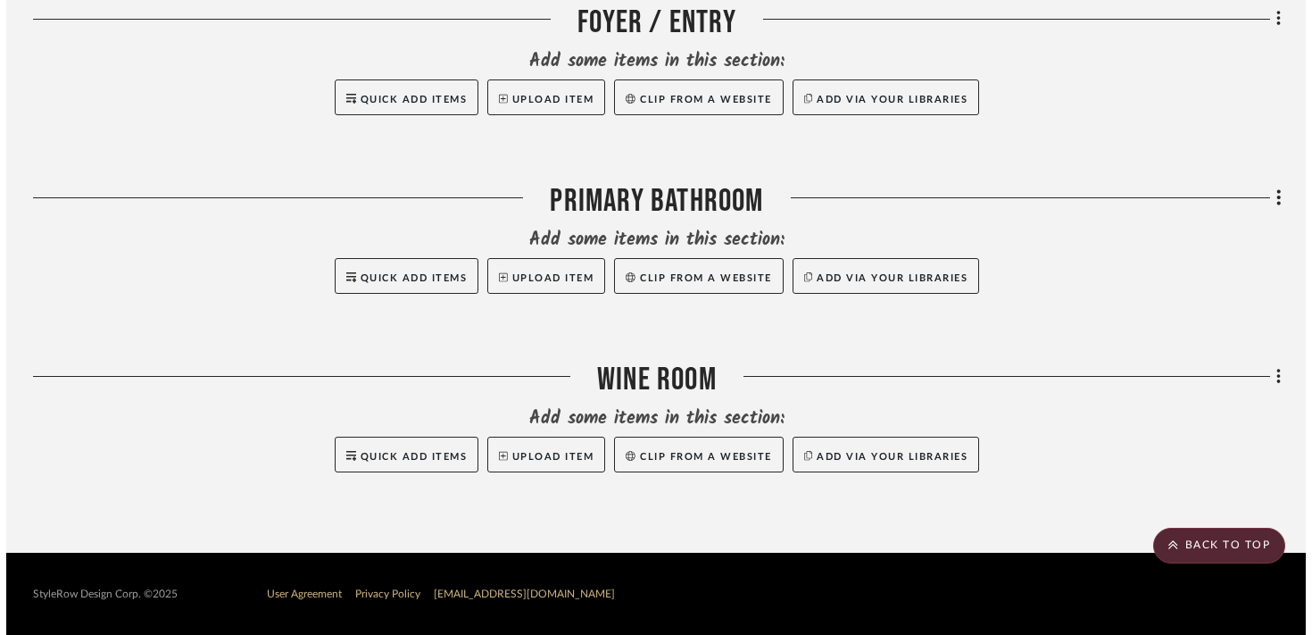
scroll to position [0, 0]
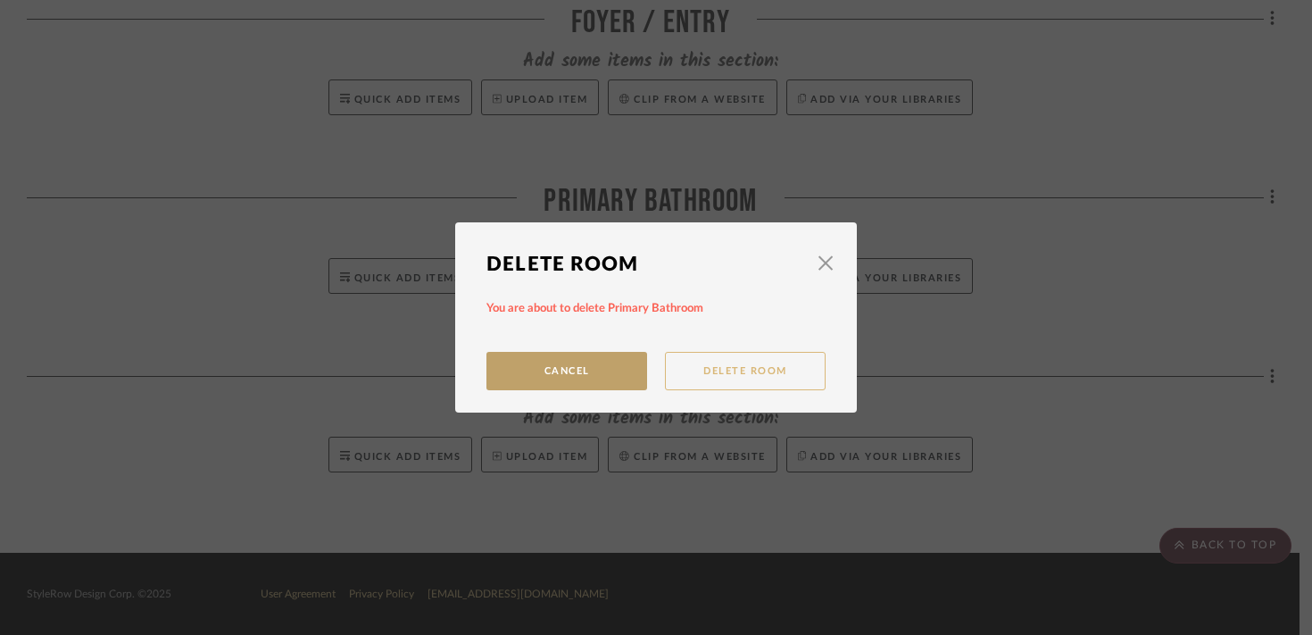
click at [724, 367] on button "Delete Room" at bounding box center [745, 371] width 161 height 38
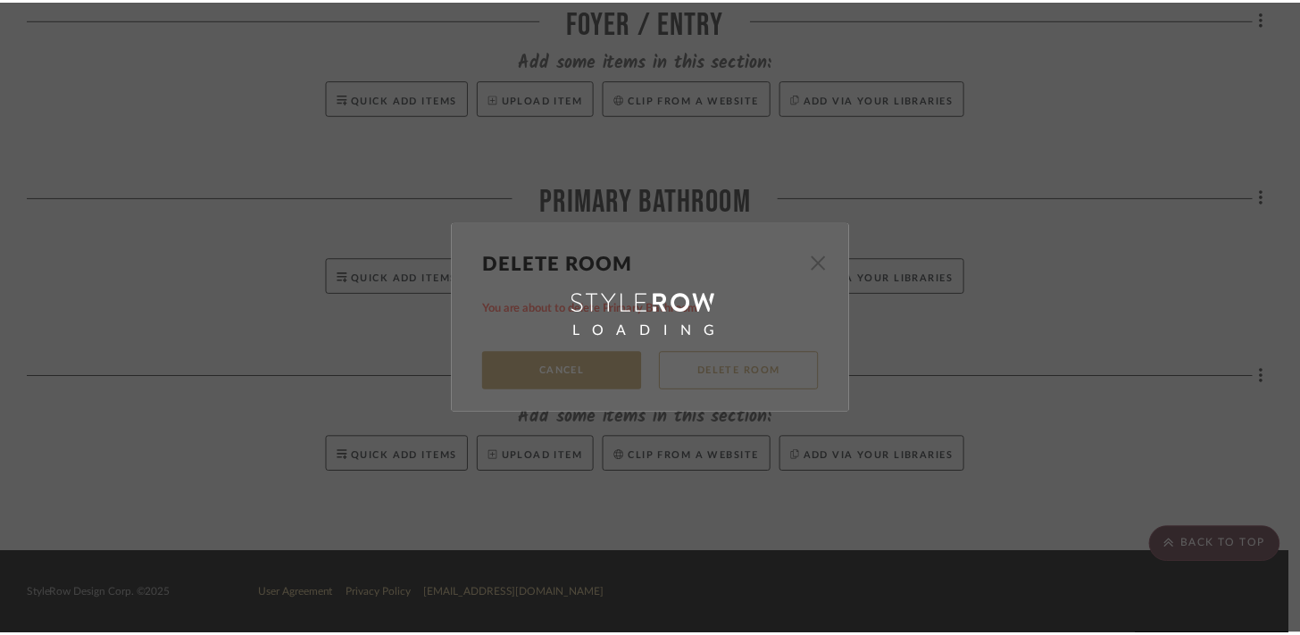
scroll to position [1934, 0]
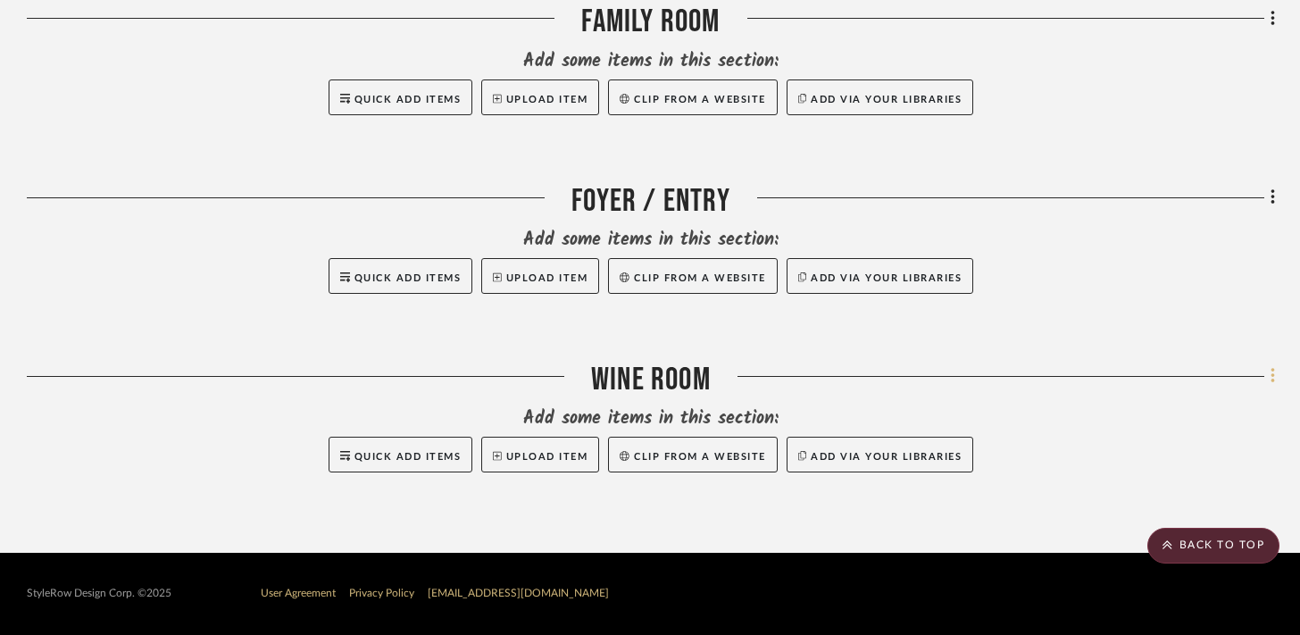
click at [1270, 379] on icon at bounding box center [1272, 376] width 5 height 20
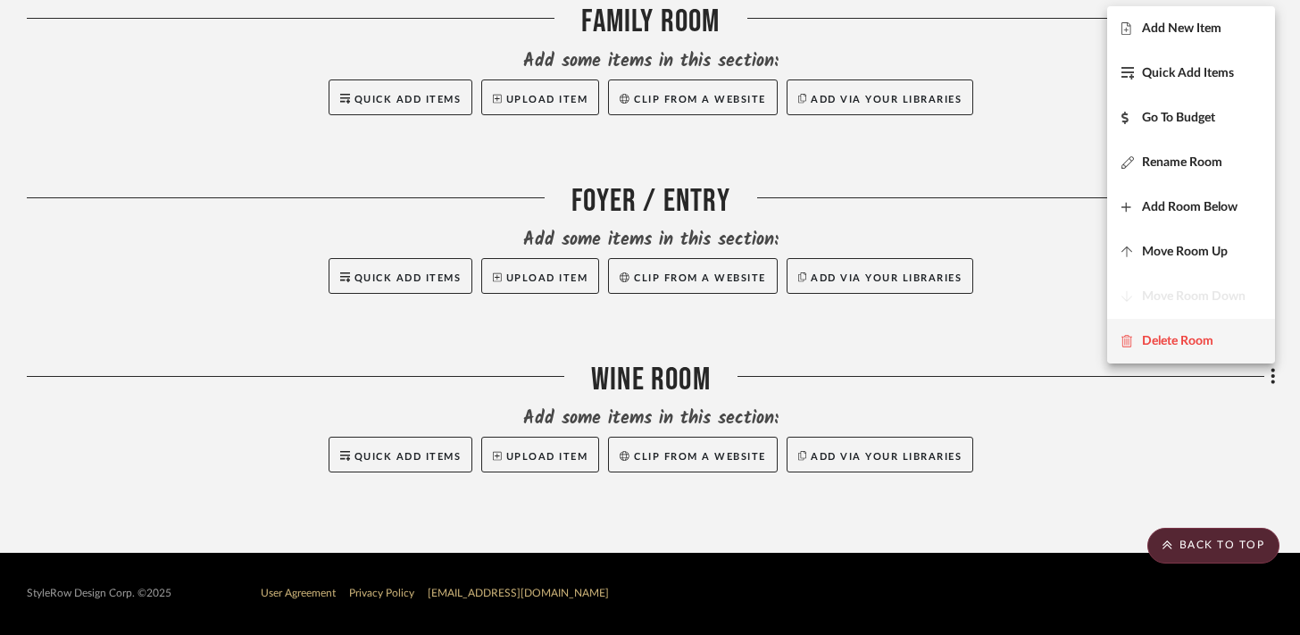
click at [1171, 356] on button "Delete Room" at bounding box center [1191, 341] width 168 height 45
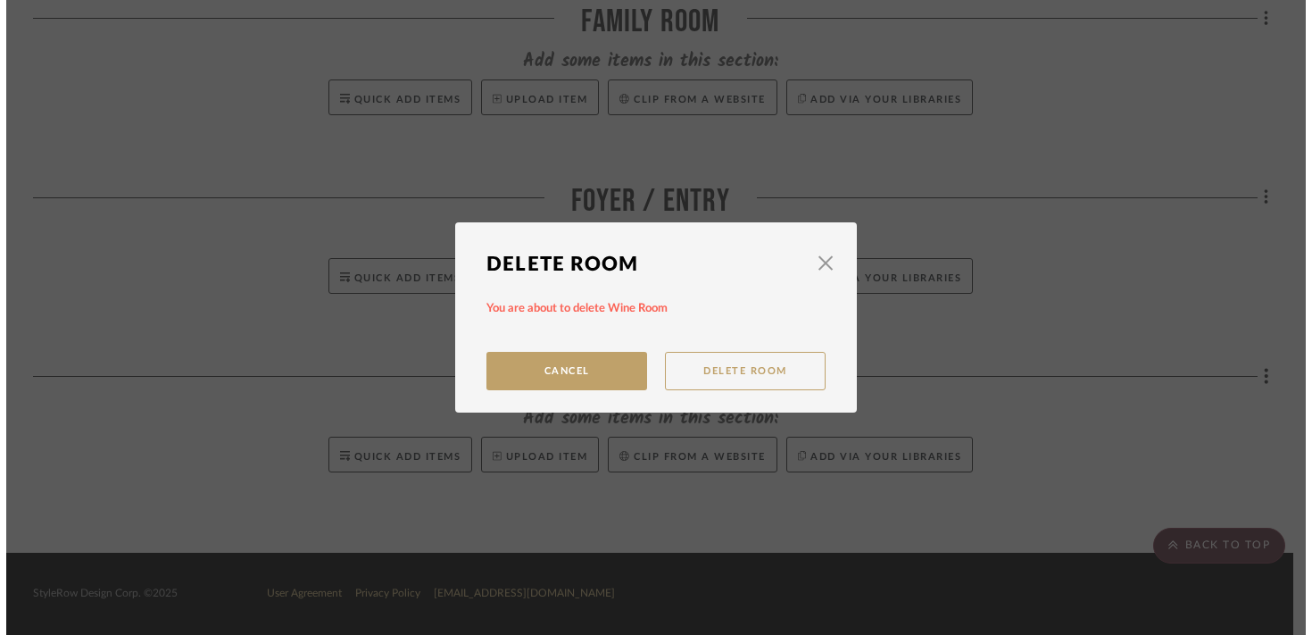
scroll to position [0, 0]
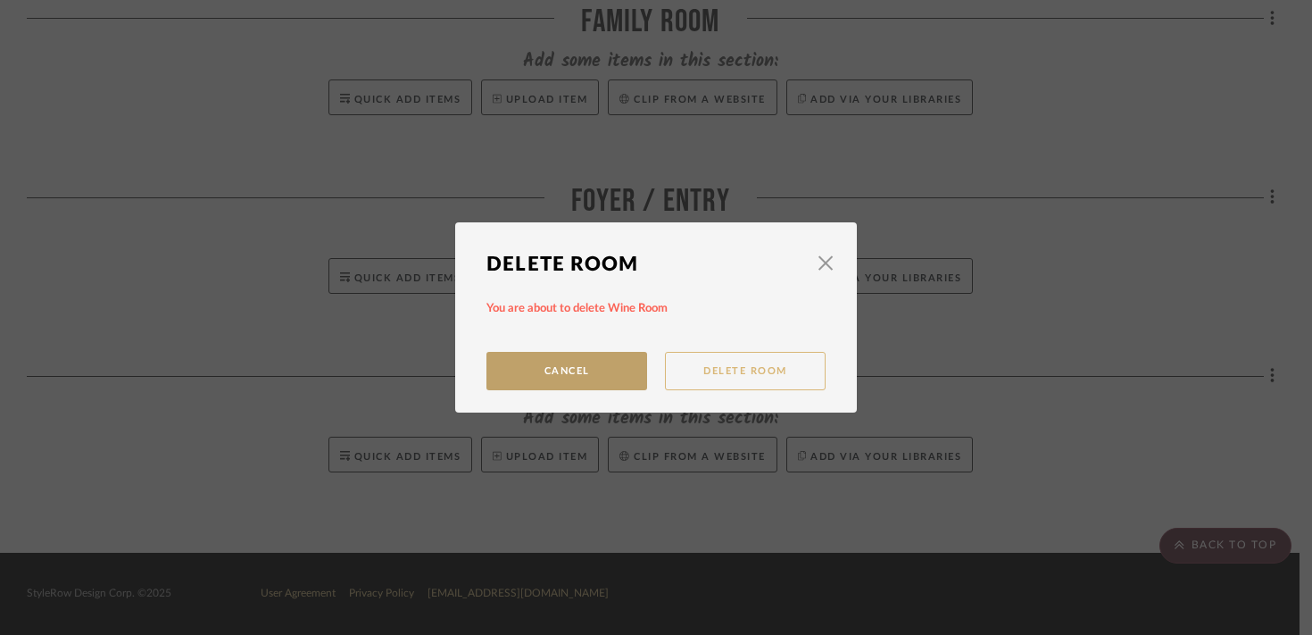
click at [772, 380] on button "Delete Room" at bounding box center [745, 371] width 161 height 38
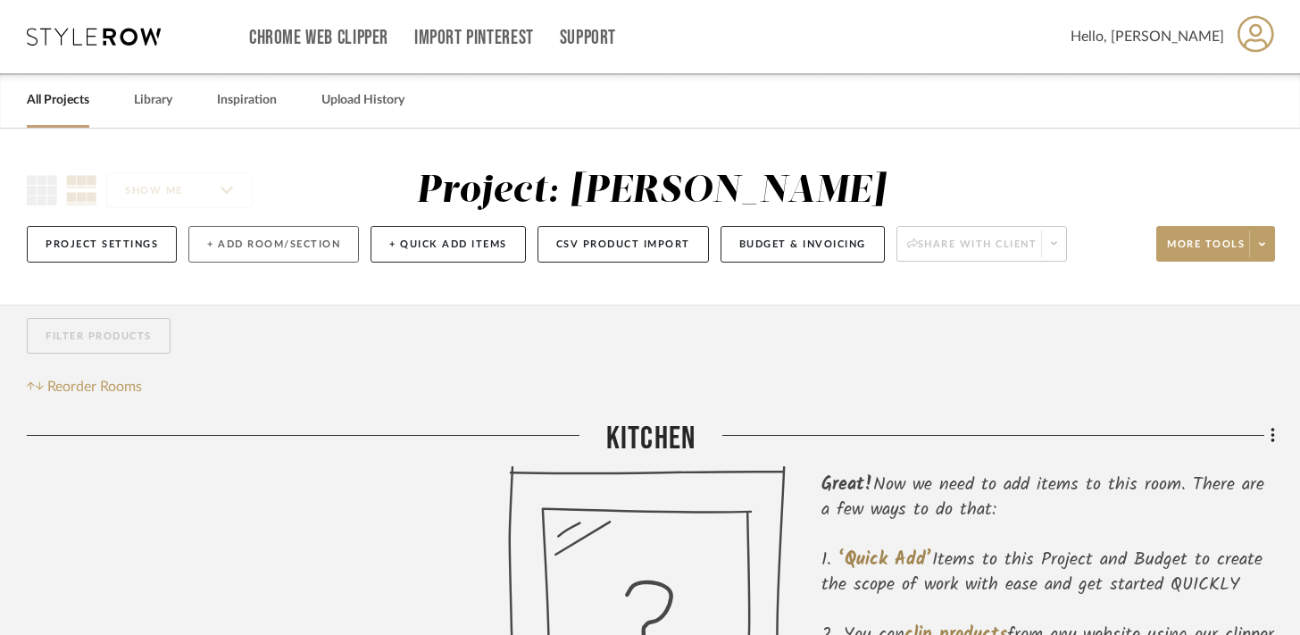
click at [255, 248] on button "+ Add Room/Section" at bounding box center [273, 244] width 171 height 37
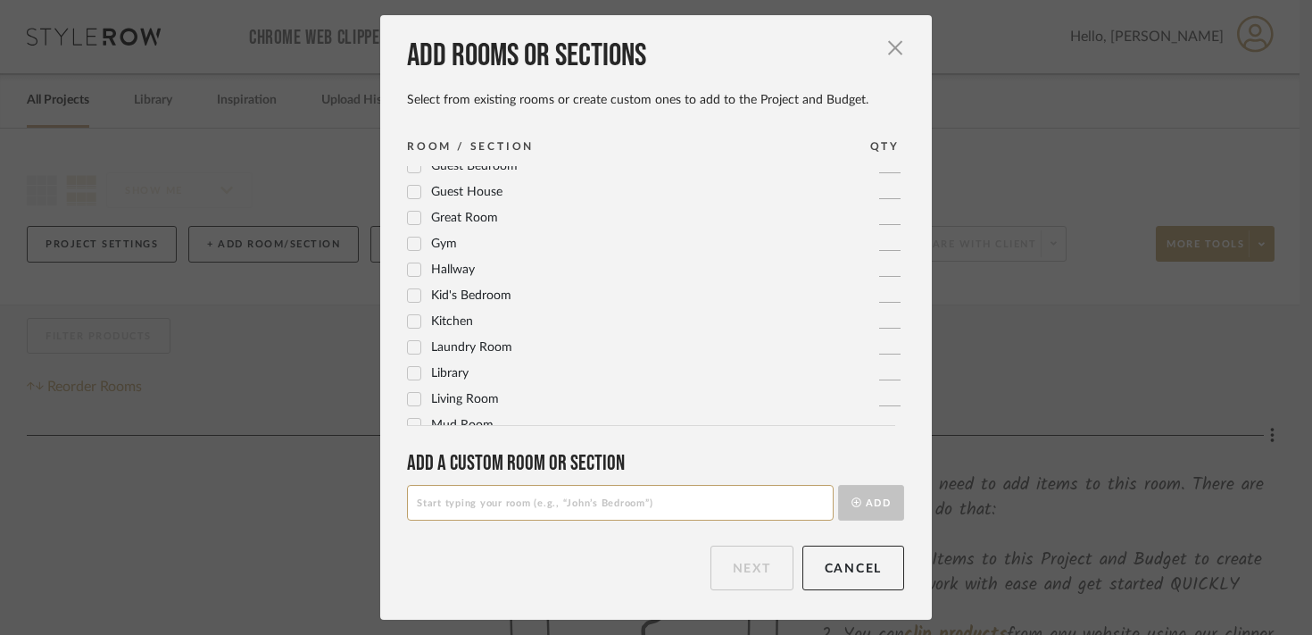
scroll to position [595, 0]
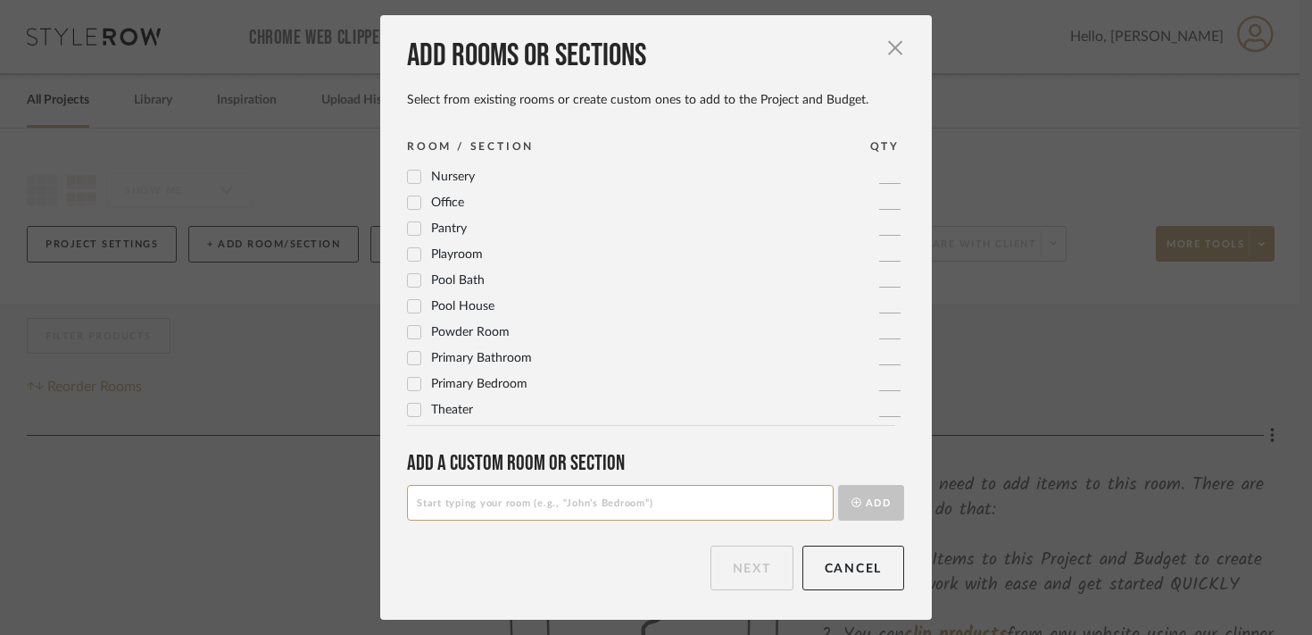
click at [534, 499] on input at bounding box center [620, 503] width 427 height 36
type input "Yoga Bath"
click at [838, 485] on button "Add" at bounding box center [871, 503] width 66 height 36
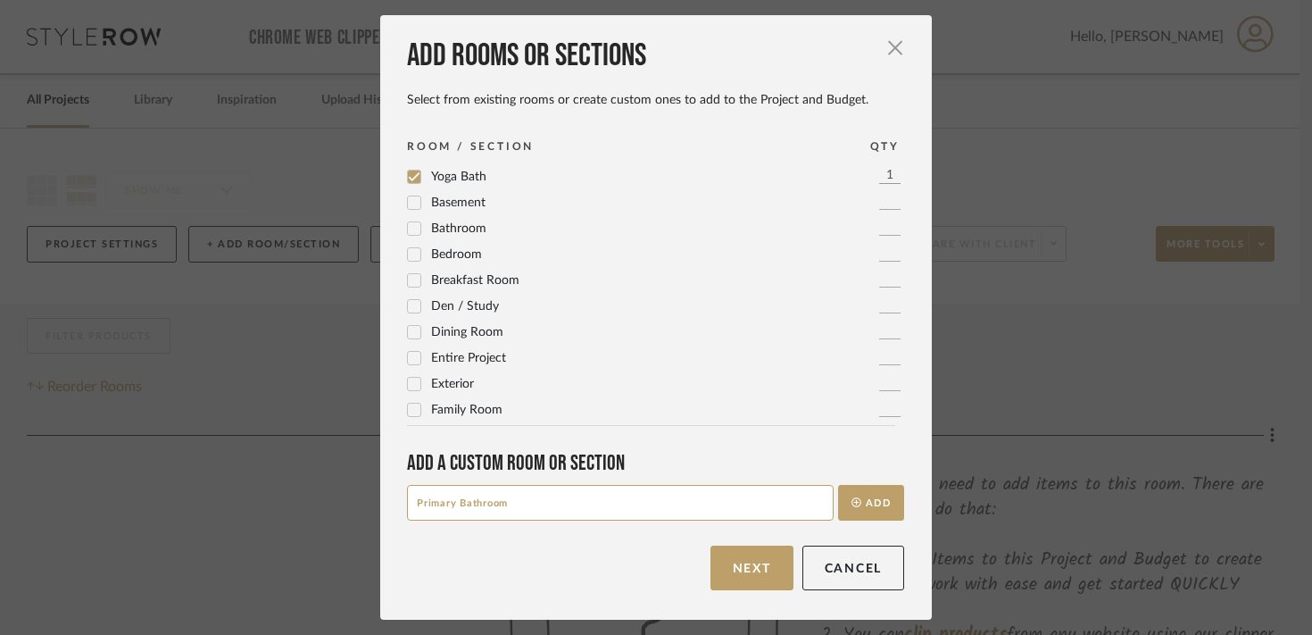
type input "Primary Bathroom"
click at [838, 485] on button "Add" at bounding box center [871, 503] width 66 height 36
type input "Primary Bedroom"
click at [838, 485] on button "Add" at bounding box center [871, 503] width 66 height 36
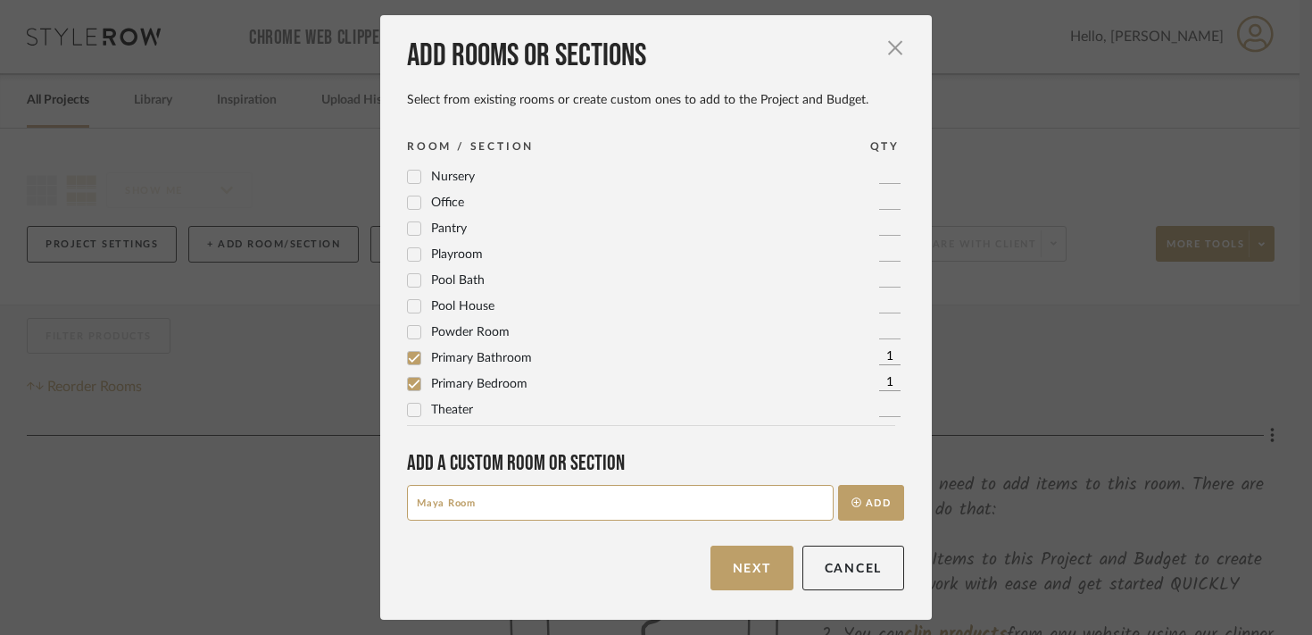
type input "Maya Room"
click at [838, 485] on button "Add" at bounding box center [871, 503] width 66 height 36
type input "Maya Bathroom"
click at [838, 485] on button "Add" at bounding box center [871, 503] width 66 height 36
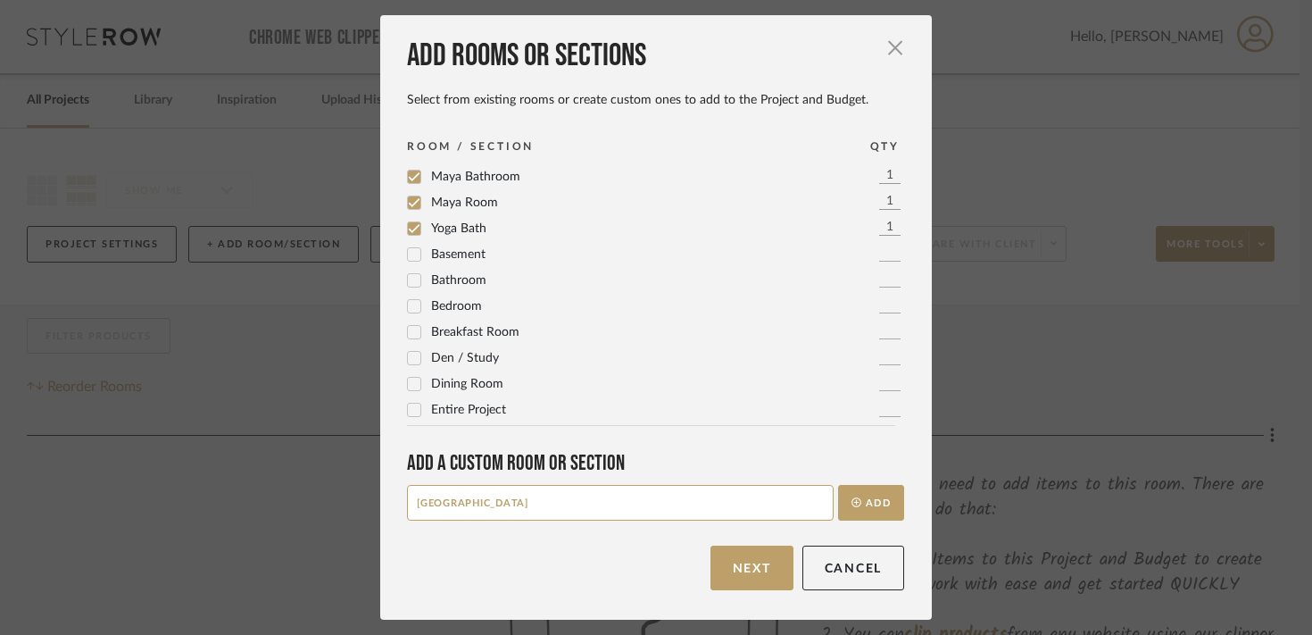
type input "Grandma Room"
click at [838, 485] on button "Add" at bounding box center [871, 503] width 66 height 36
type input "Grandma Bath"
click at [838, 485] on button "Add" at bounding box center [871, 503] width 66 height 36
type input "Guest Bedroom"
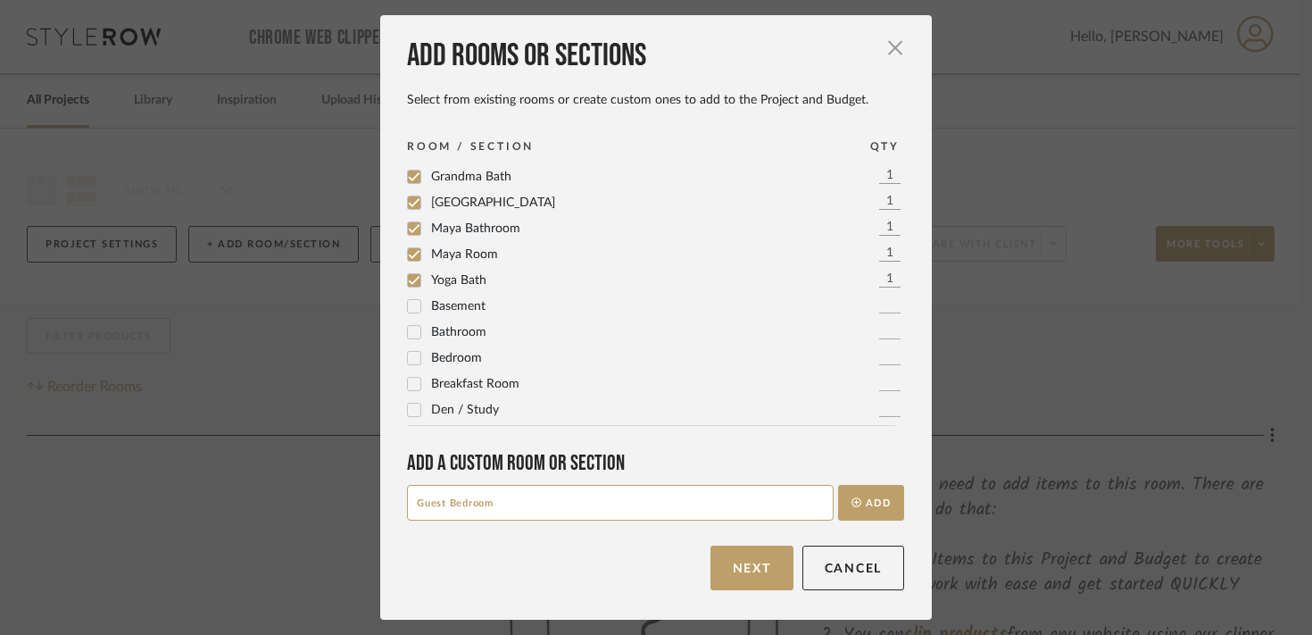
click at [838, 485] on button "Add" at bounding box center [871, 503] width 66 height 36
type input "Guest Bath"
click at [838, 485] on button "Add" at bounding box center [871, 503] width 66 height 36
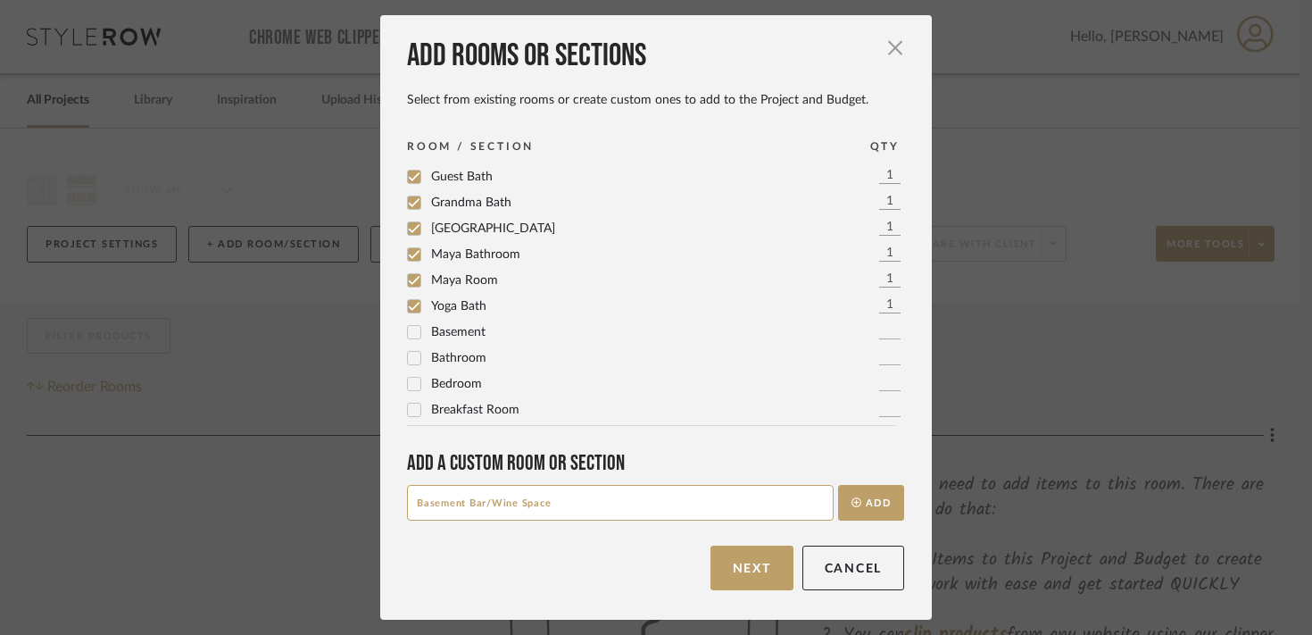
type input "Basement Bar/Wine Space"
click at [838, 485] on button "Add" at bounding box center [871, 503] width 66 height 36
type input "Basement Bath"
click at [838, 485] on button "Add" at bounding box center [871, 503] width 66 height 36
type input "Entertainment Space"
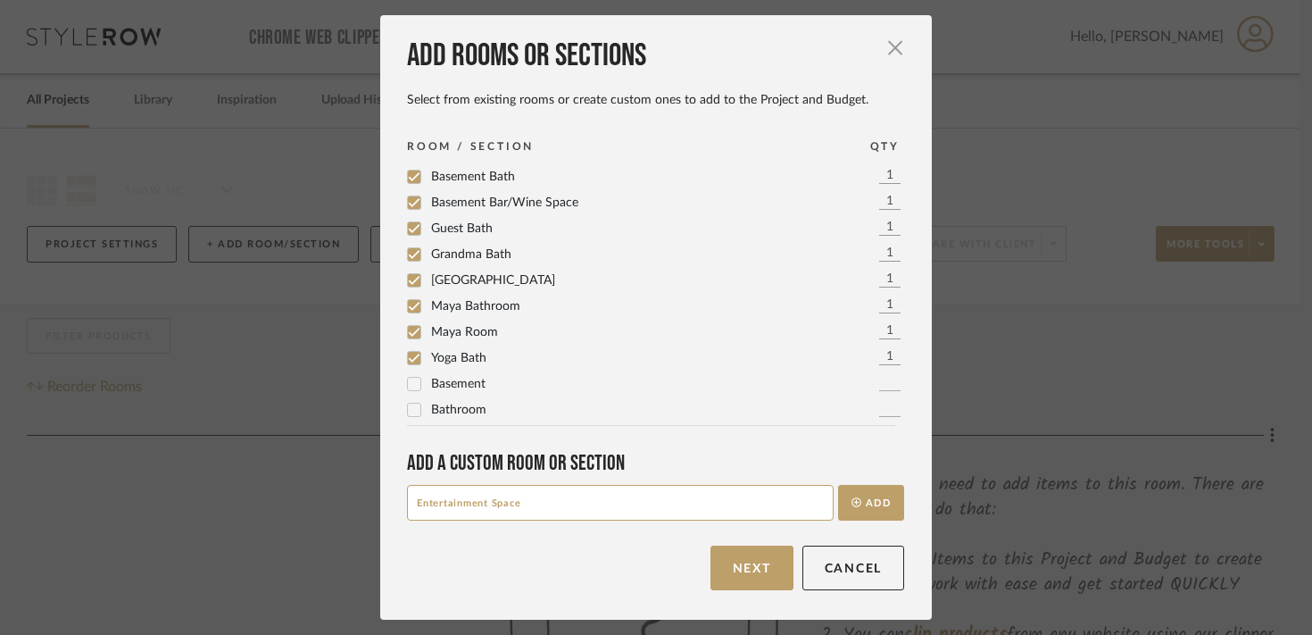
click at [838, 485] on button "Add" at bounding box center [871, 503] width 66 height 36
type input "Interior Space"
click at [838, 485] on button "Add" at bounding box center [871, 503] width 66 height 36
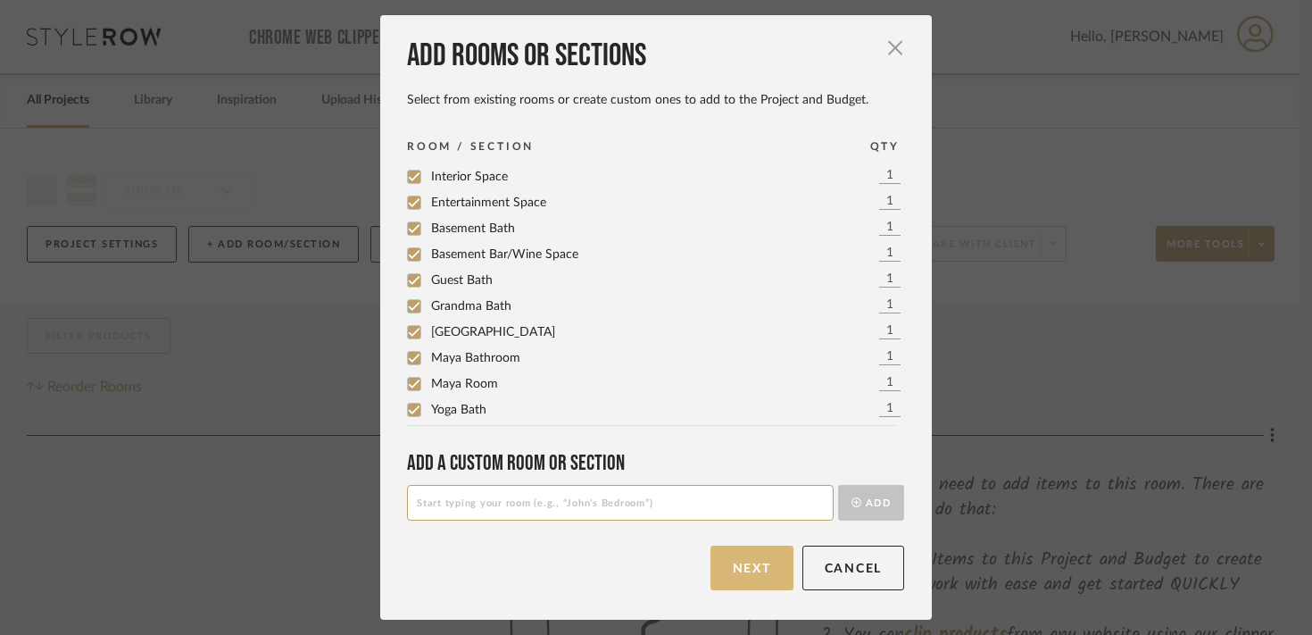
click at [746, 567] on button "Next" at bounding box center [752, 567] width 83 height 45
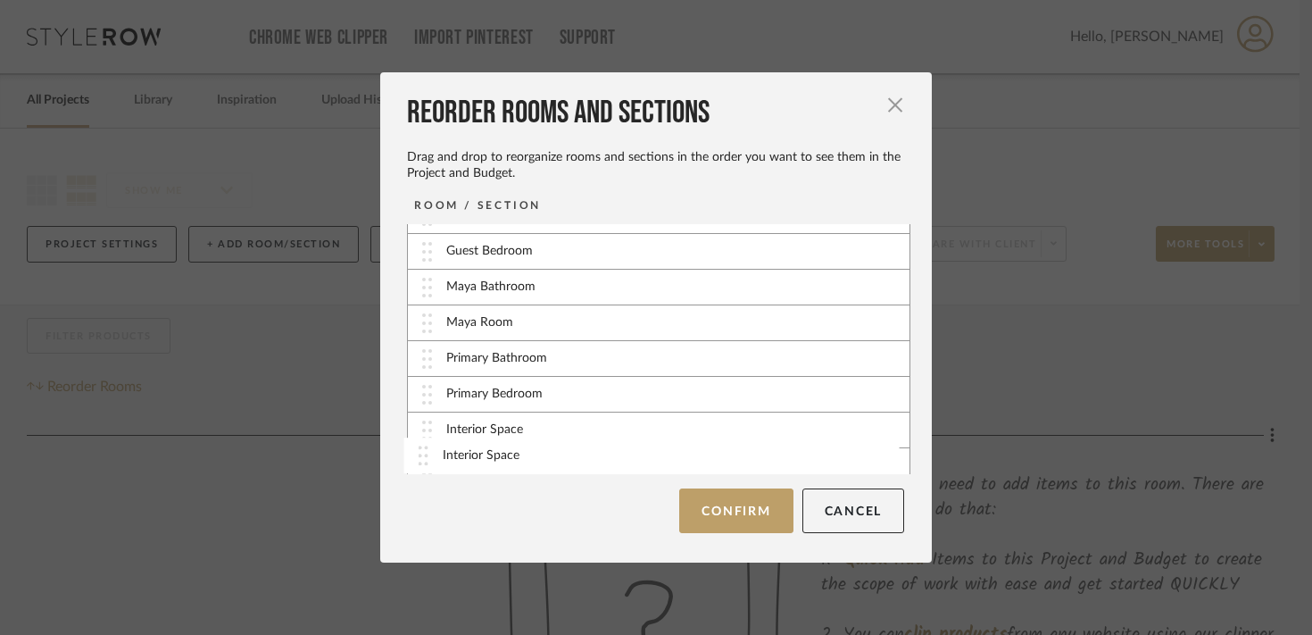
scroll to position [537, 0]
drag, startPoint x: 423, startPoint y: 312, endPoint x: 424, endPoint y: 456, distance: 143.7
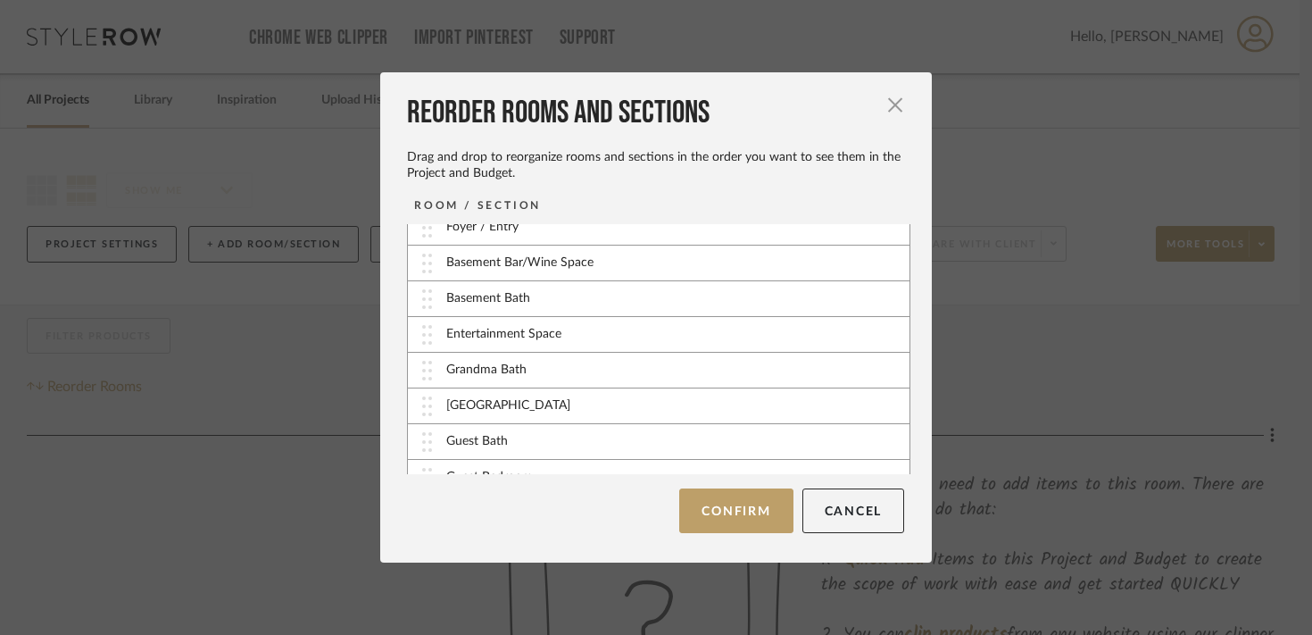
scroll to position [298, 0]
click at [464, 339] on div "Entertainment Space" at bounding box center [503, 337] width 115 height 19
click at [424, 333] on img at bounding box center [427, 338] width 10 height 20
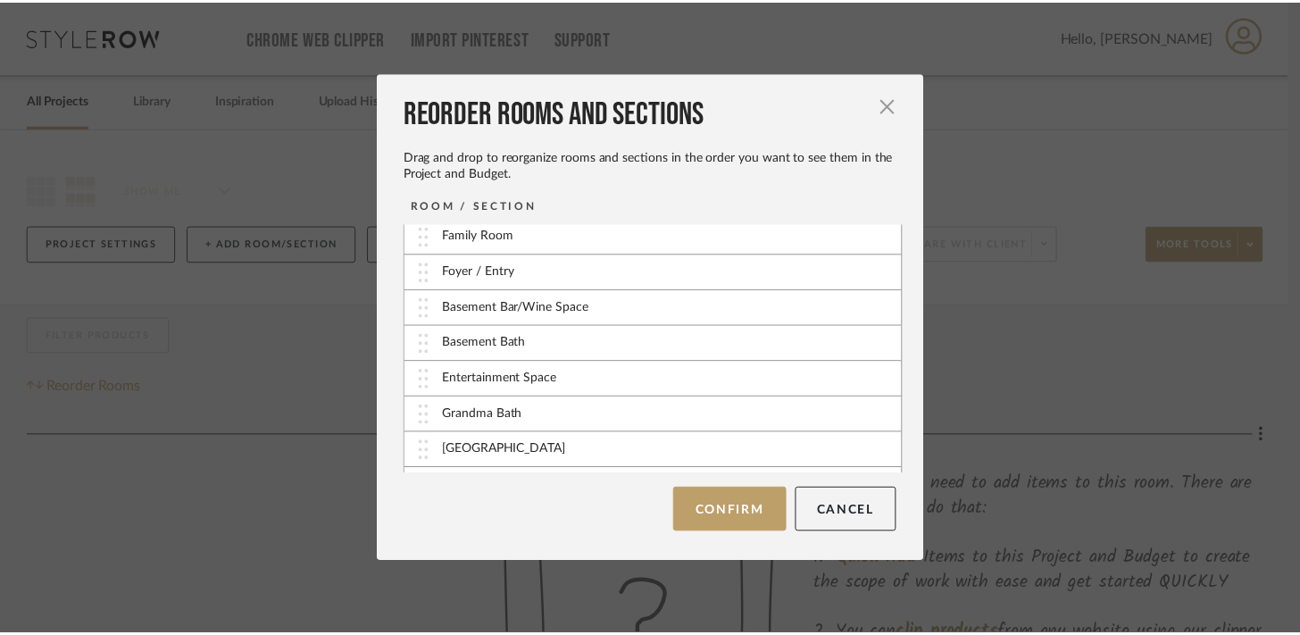
scroll to position [252, 0]
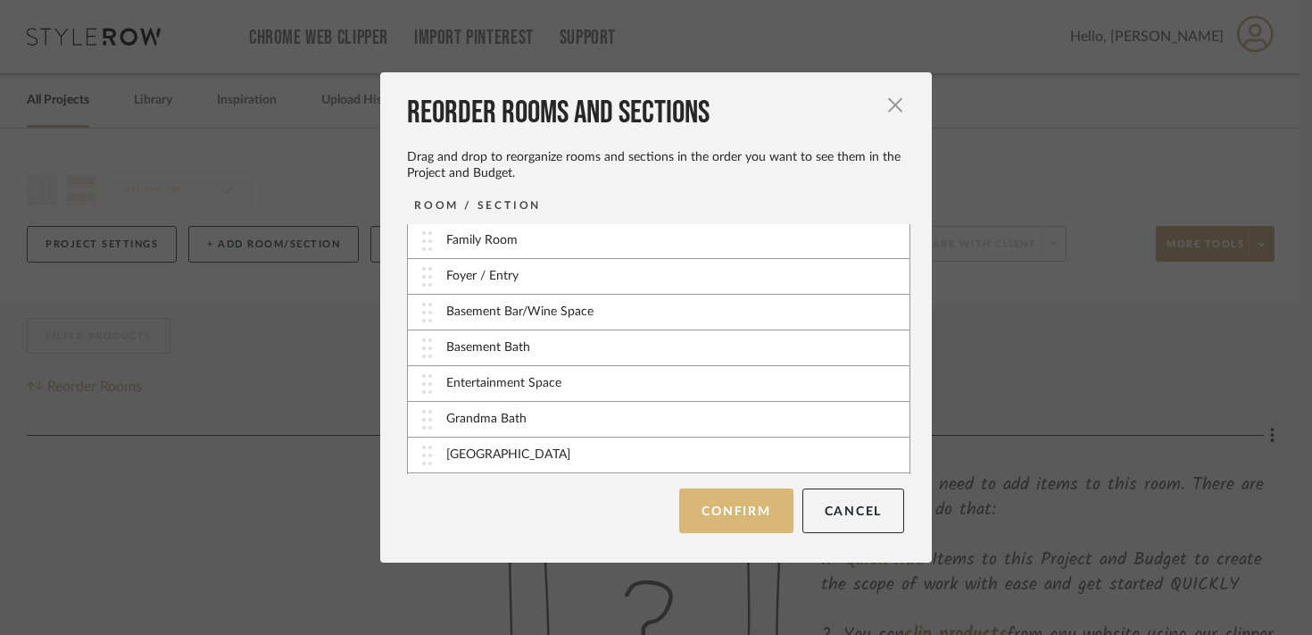
click at [729, 502] on button "Confirm" at bounding box center [735, 510] width 113 height 45
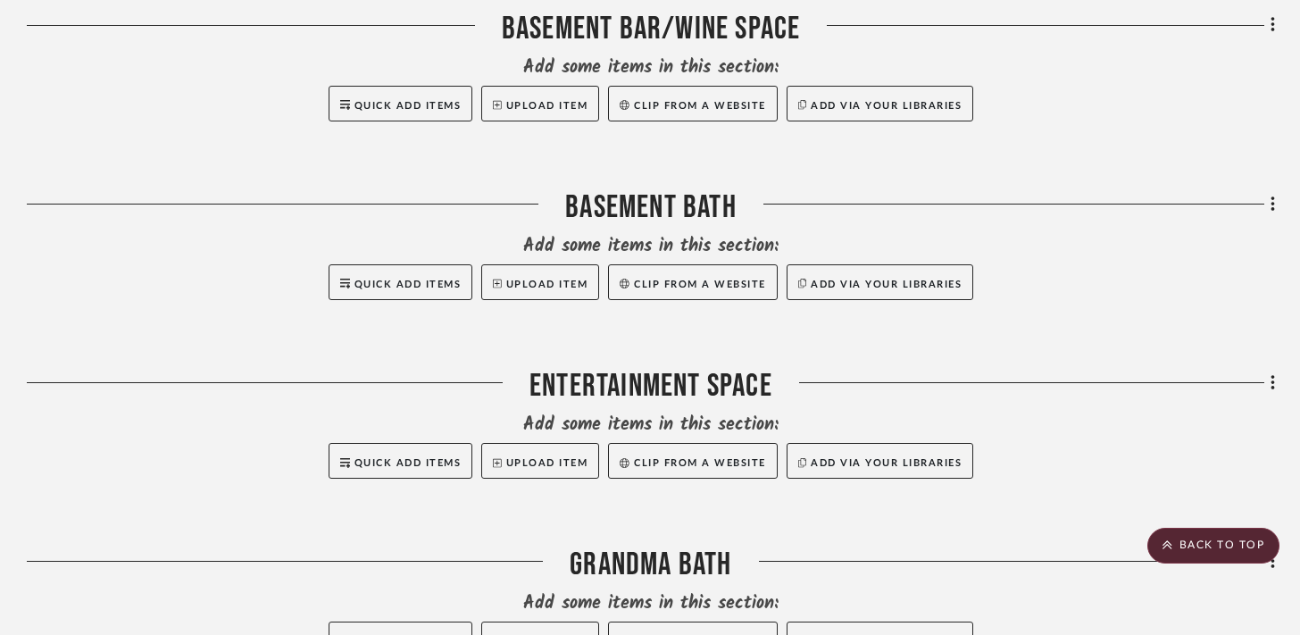
scroll to position [2285, 0]
click at [1279, 375] on div "Filter by keyword, category or name prior to exporting to Excel or Bulk Actions…" at bounding box center [650, 182] width 1300 height 4327
click at [1267, 380] on fa-icon at bounding box center [1270, 383] width 12 height 29
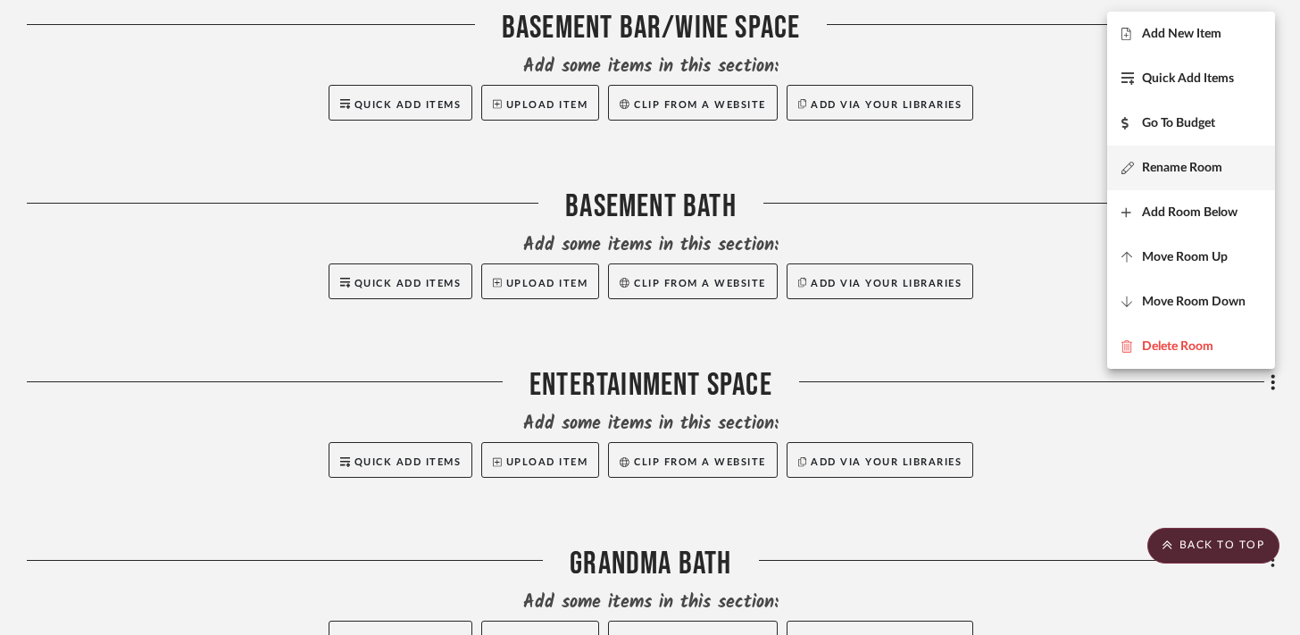
click at [1172, 172] on span "Rename Room" at bounding box center [1182, 167] width 80 height 15
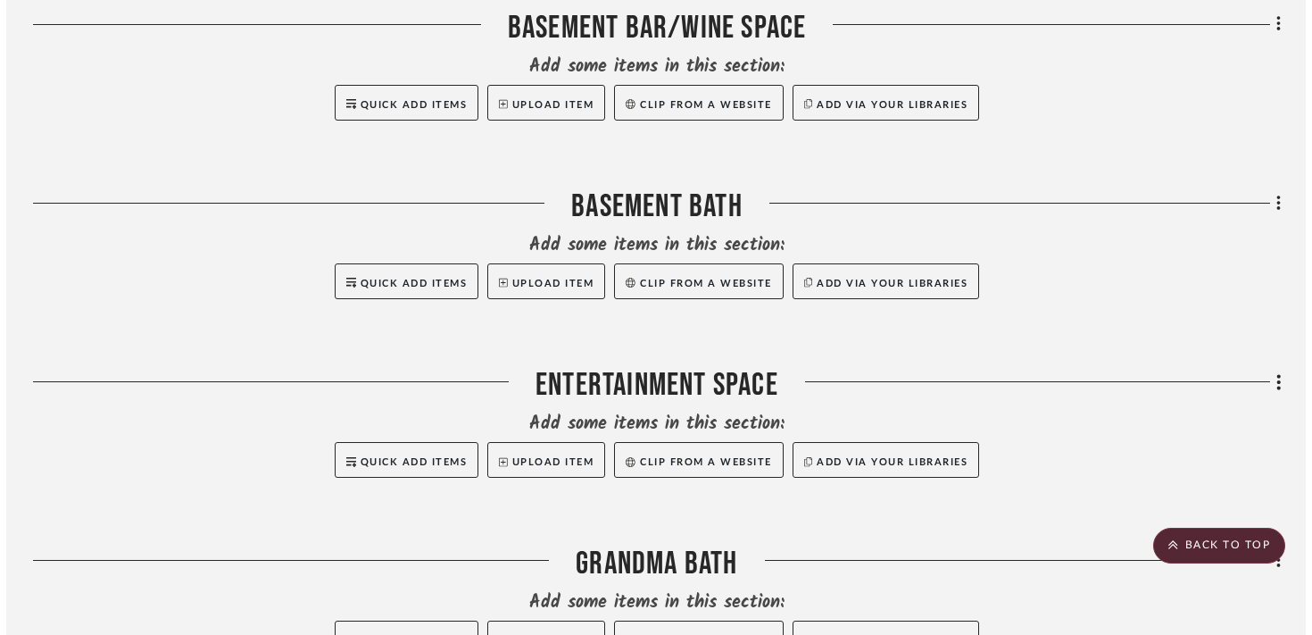
scroll to position [0, 0]
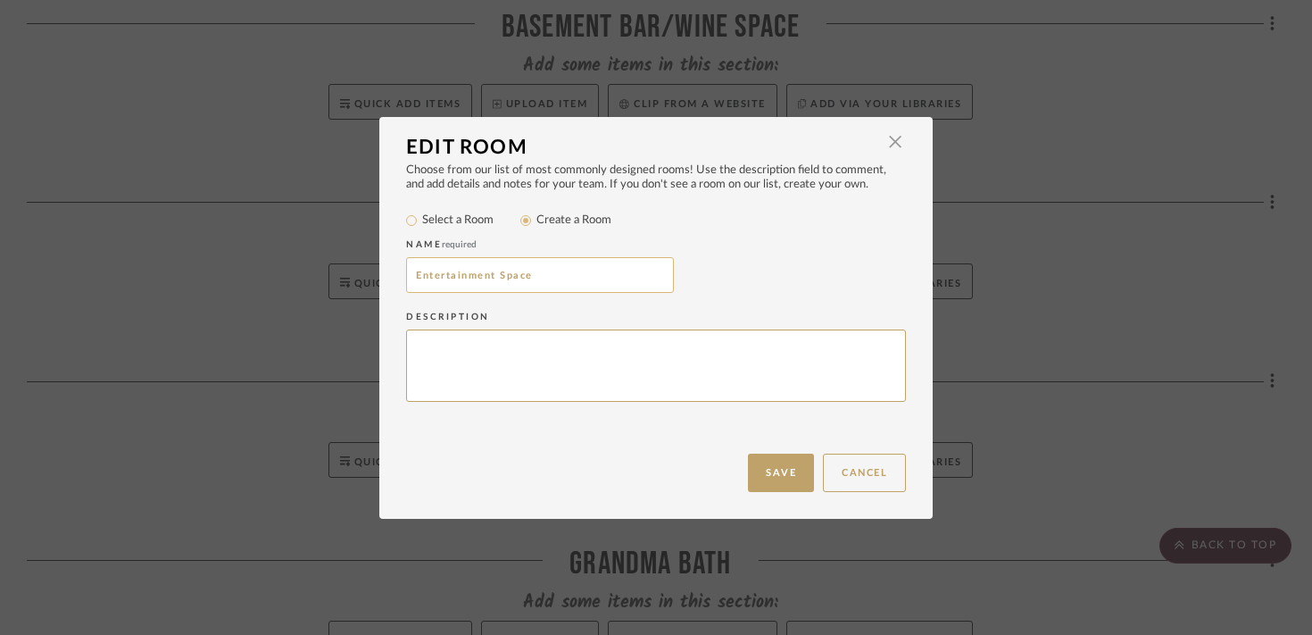
click at [412, 275] on input "Entertainment Space" at bounding box center [540, 275] width 268 height 36
click at [426, 284] on input "Basment Entertainment Space" at bounding box center [540, 275] width 268 height 36
click at [430, 277] on input "Basment Entertainment Space" at bounding box center [540, 275] width 268 height 36
type input "Basement Entertainment Space"
click at [783, 488] on button "Save" at bounding box center [781, 472] width 66 height 38
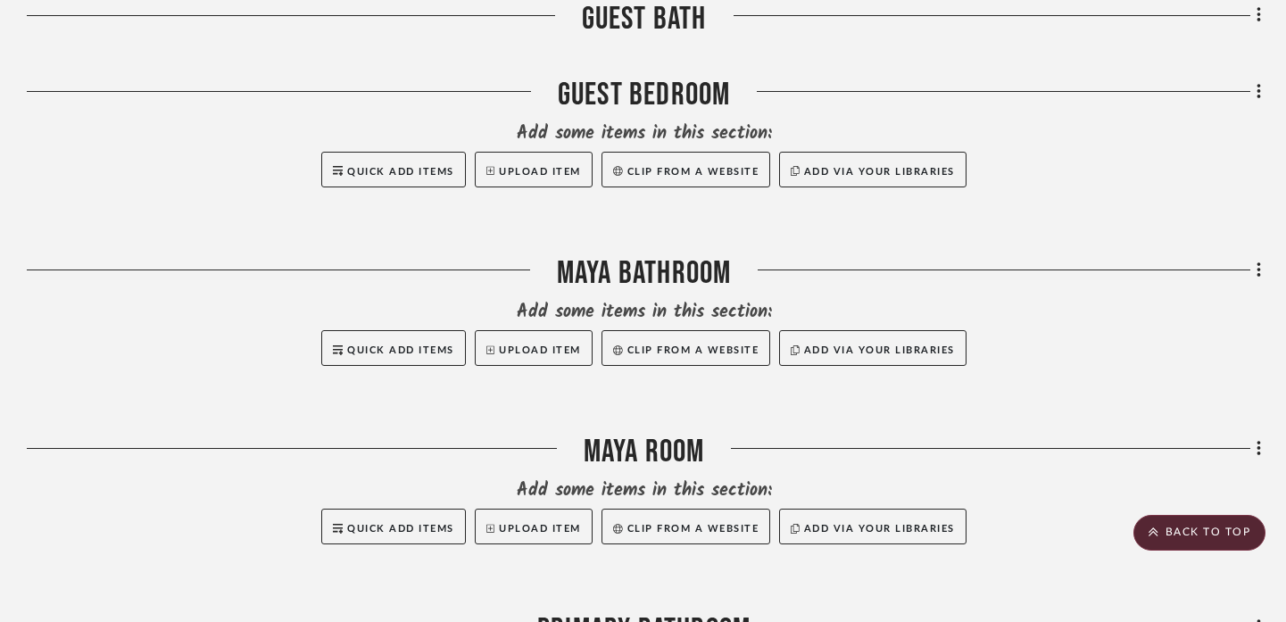
scroll to position [3308, 0]
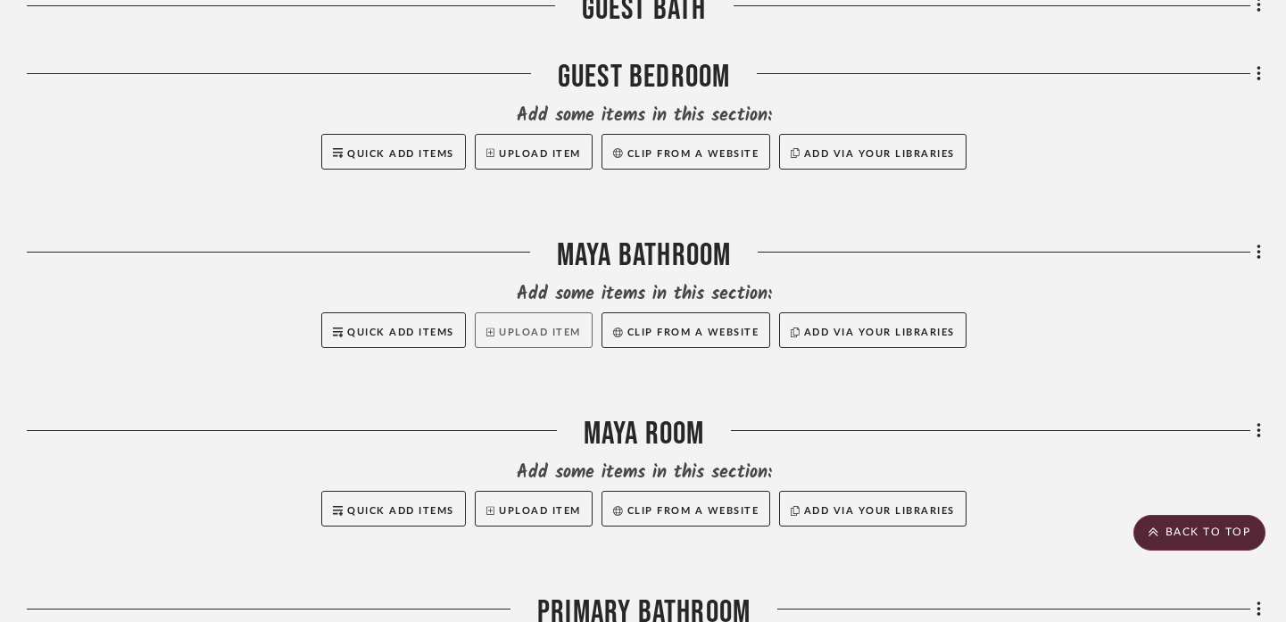
click at [522, 329] on button "Upload Item" at bounding box center [534, 330] width 118 height 36
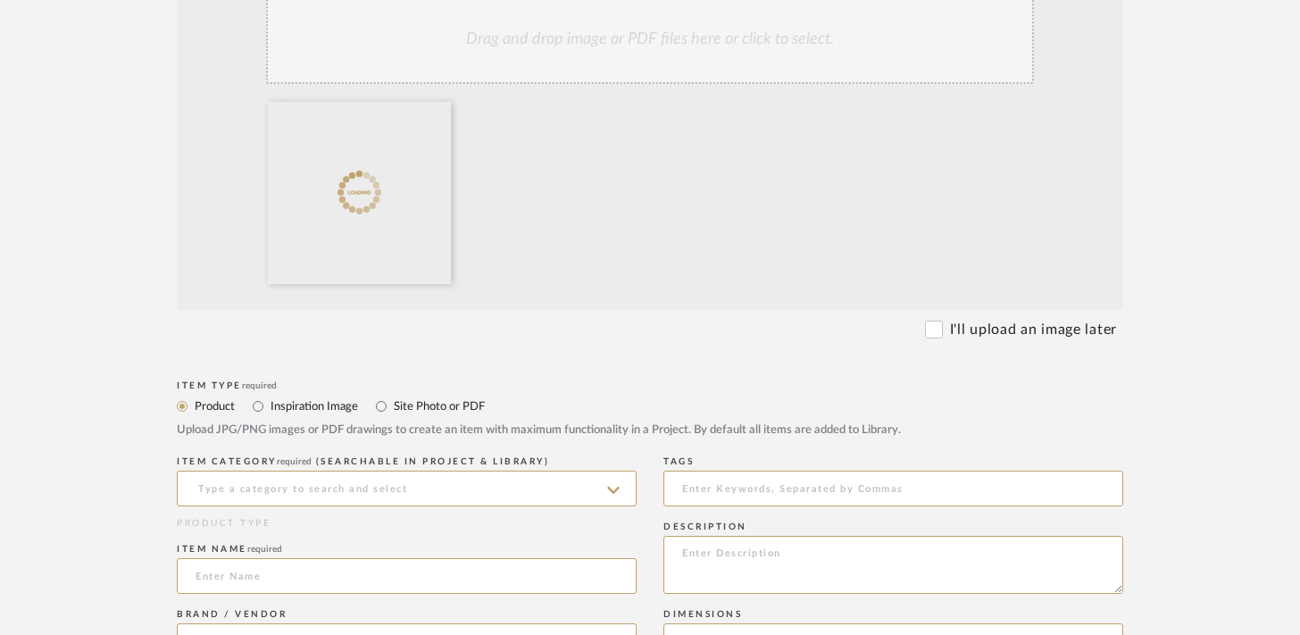
scroll to position [437, 0]
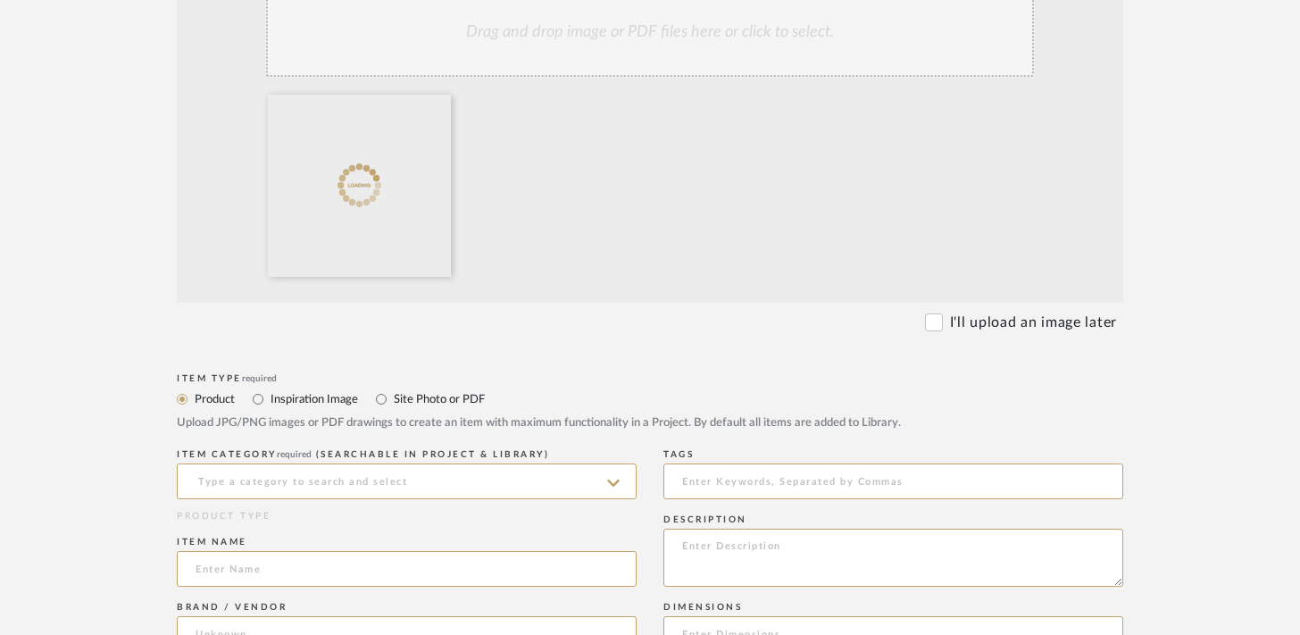
click at [317, 400] on label "Inspiration Image" at bounding box center [313, 399] width 89 height 20
click at [269, 400] on input "Inspiration Image" at bounding box center [257, 398] width 21 height 21
radio input "true"
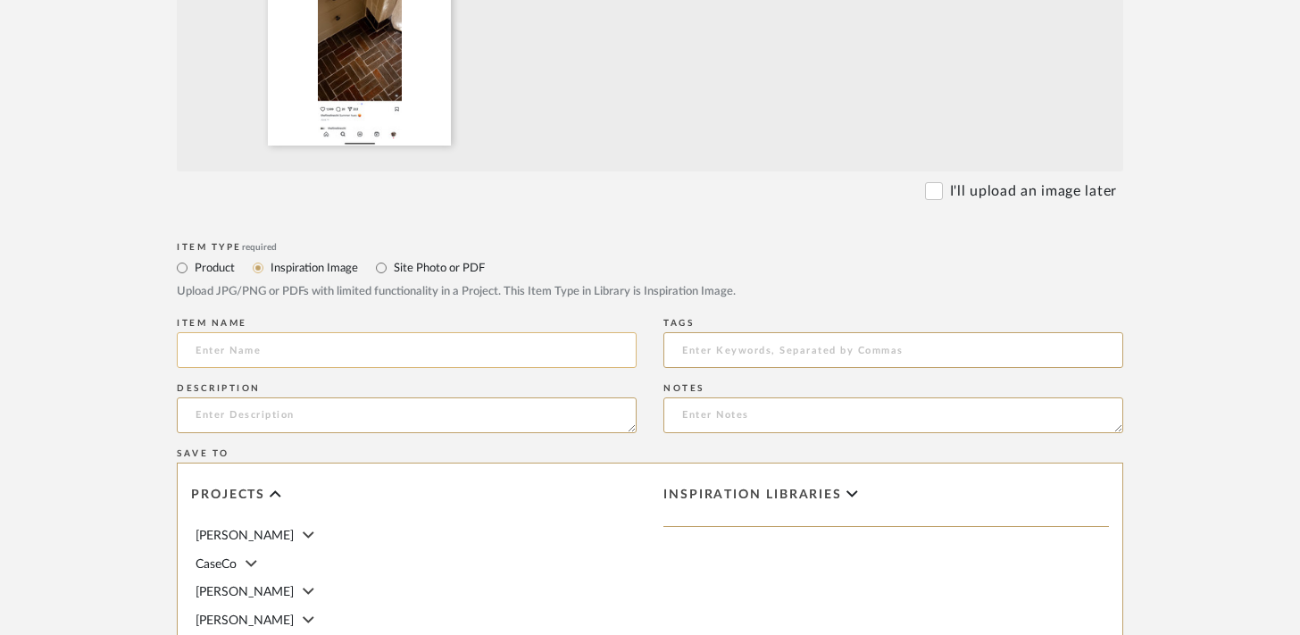
scroll to position [569, 0]
click at [465, 341] on input at bounding box center [407, 349] width 460 height 36
type input "Tile Lay"
click at [439, 352] on input "Tile Lay" at bounding box center [407, 349] width 460 height 36
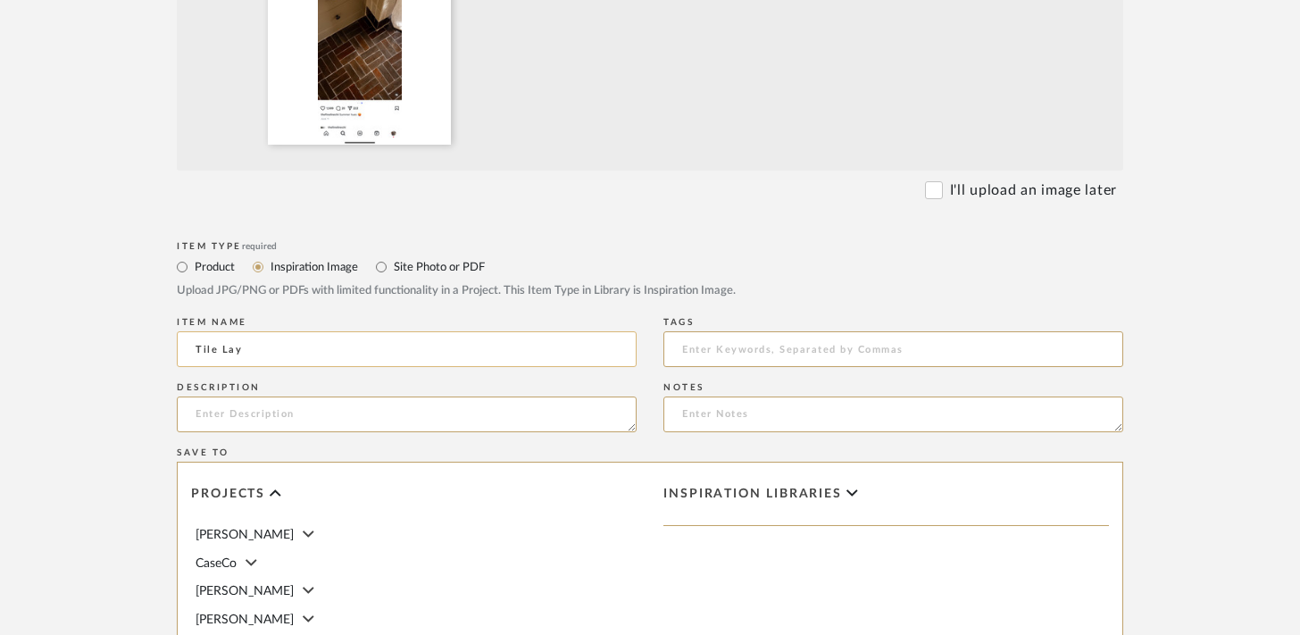
click at [439, 352] on input "Tile Lay" at bounding box center [407, 349] width 460 height 36
type input "Tile Inspo"
click at [846, 412] on textarea at bounding box center [893, 414] width 460 height 36
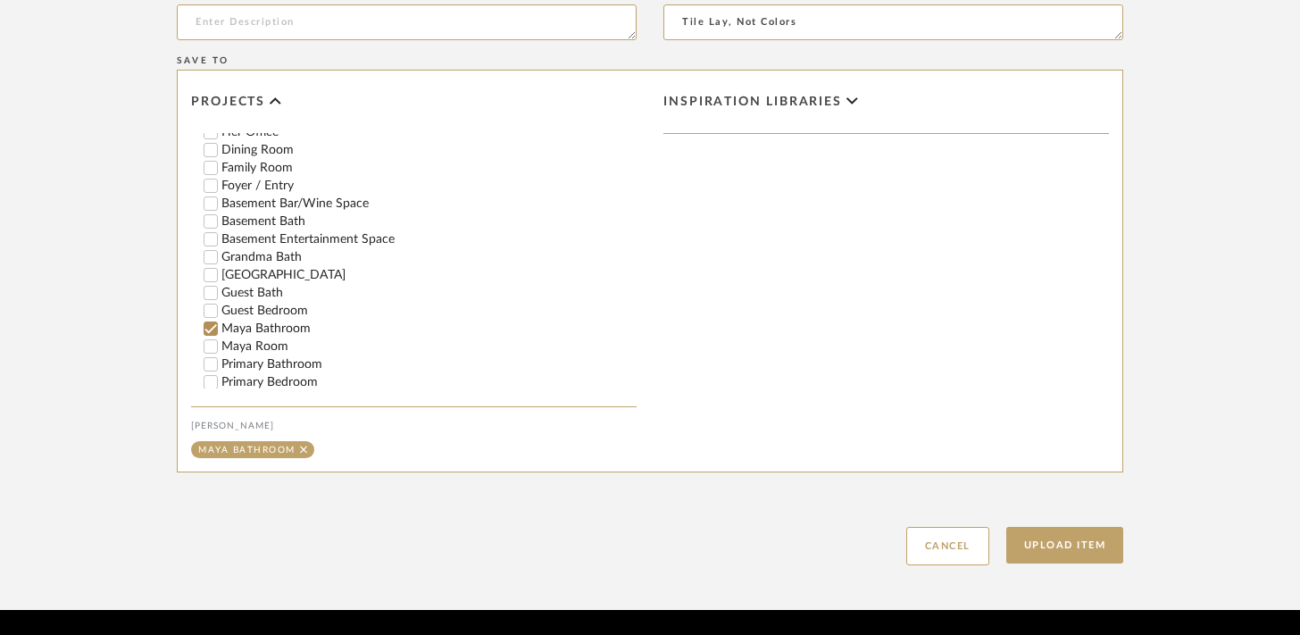
scroll to position [322, 0]
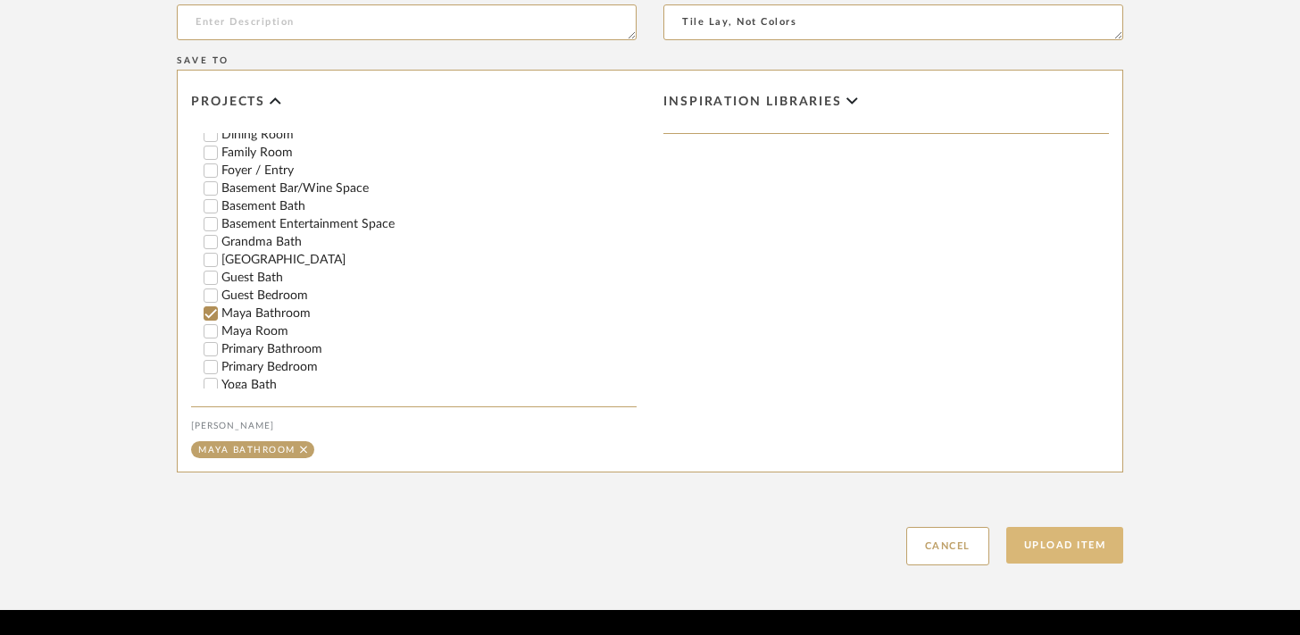
type textarea "Tile Lay, Not Colors"
click at [1039, 543] on button "Upload Item" at bounding box center [1065, 545] width 118 height 37
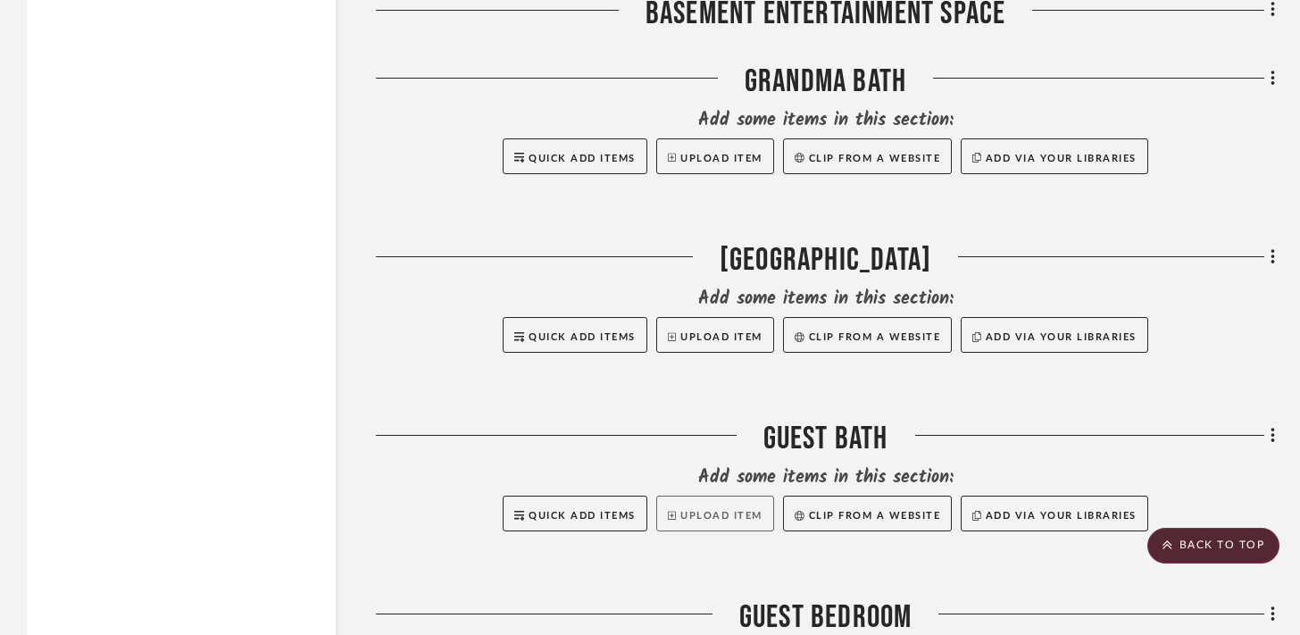
scroll to position [2500, 0]
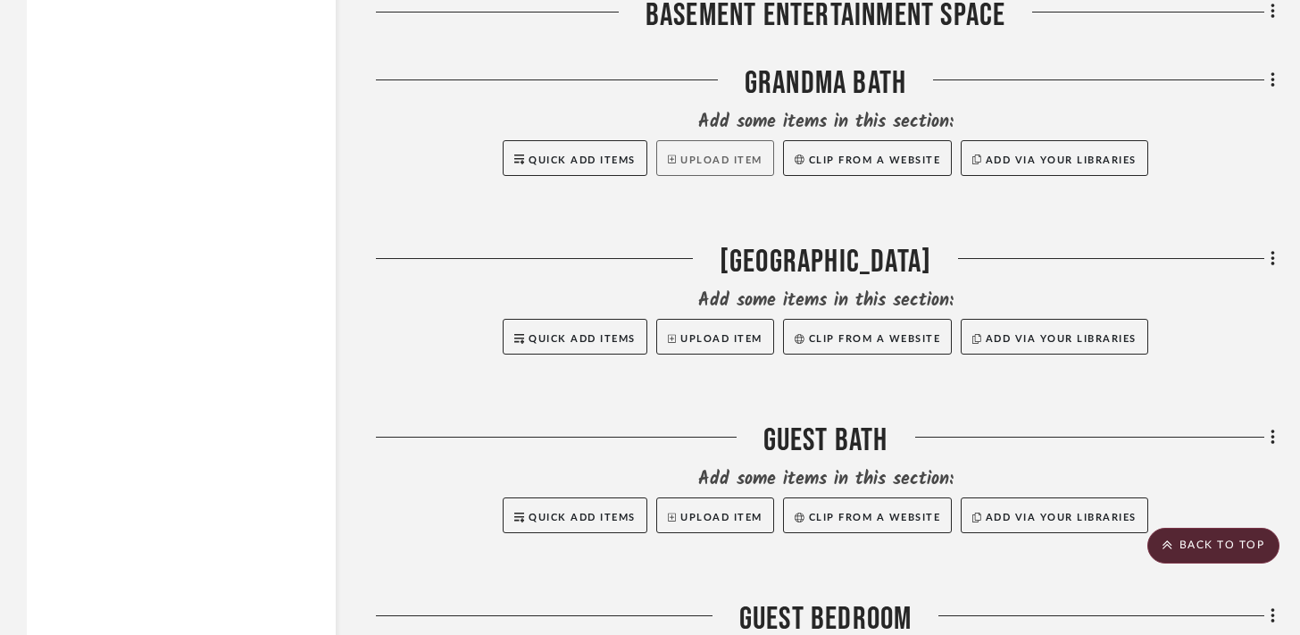
click at [697, 151] on button "Upload Item" at bounding box center [715, 158] width 118 height 36
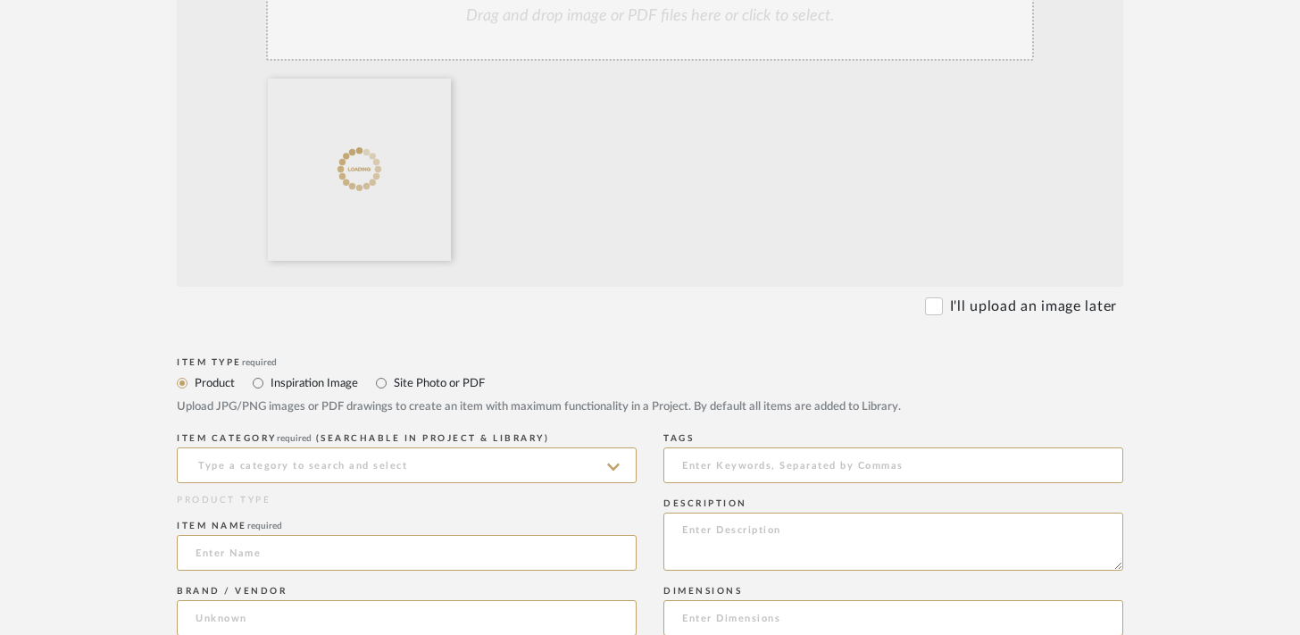
scroll to position [498, 0]
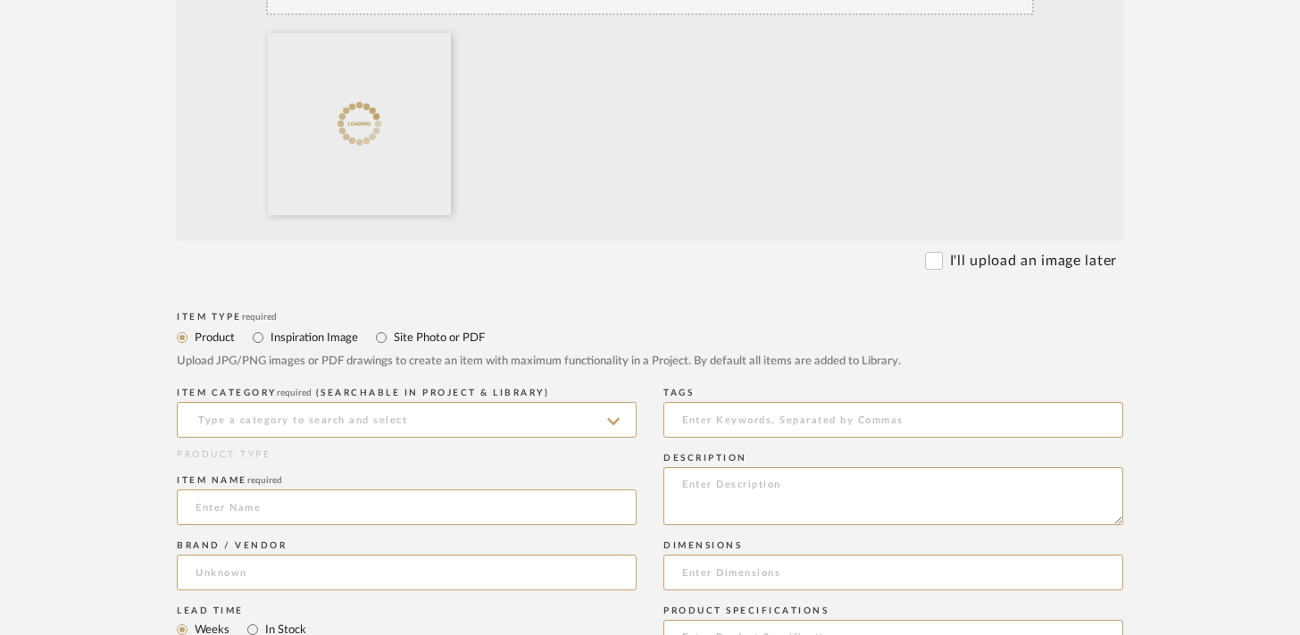
click at [312, 337] on label "Inspiration Image" at bounding box center [313, 338] width 89 height 20
click at [269, 337] on input "Inspiration Image" at bounding box center [257, 337] width 21 height 21
radio input "true"
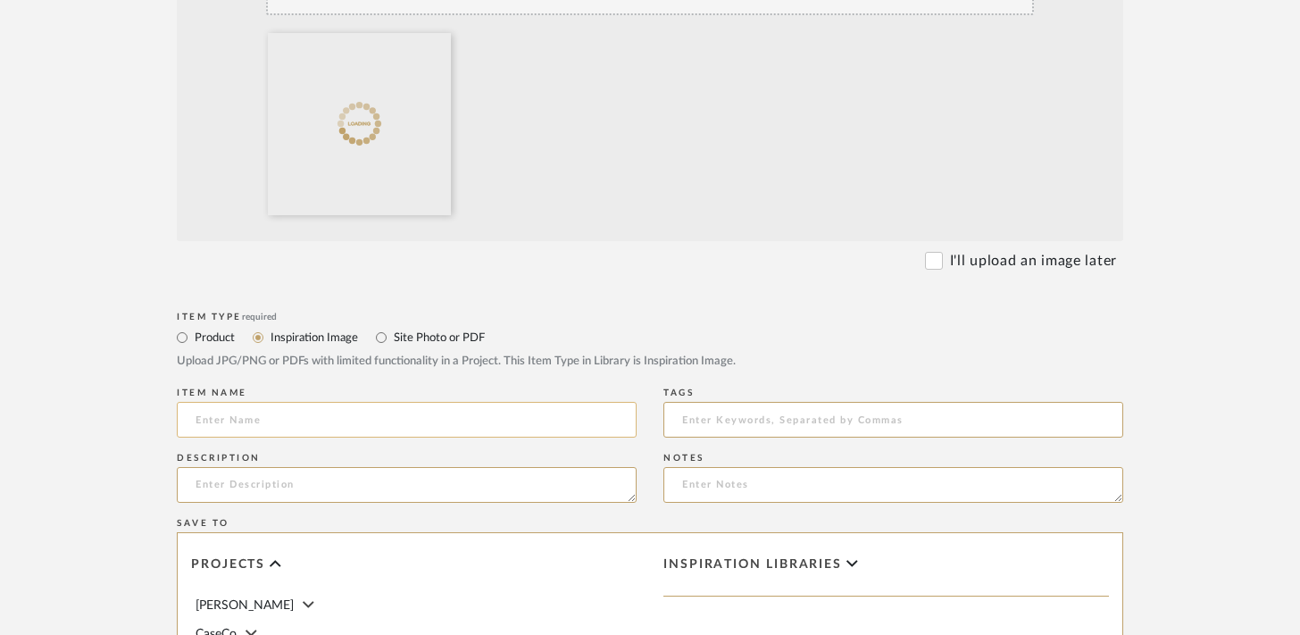
click at [488, 420] on input at bounding box center [407, 420] width 460 height 36
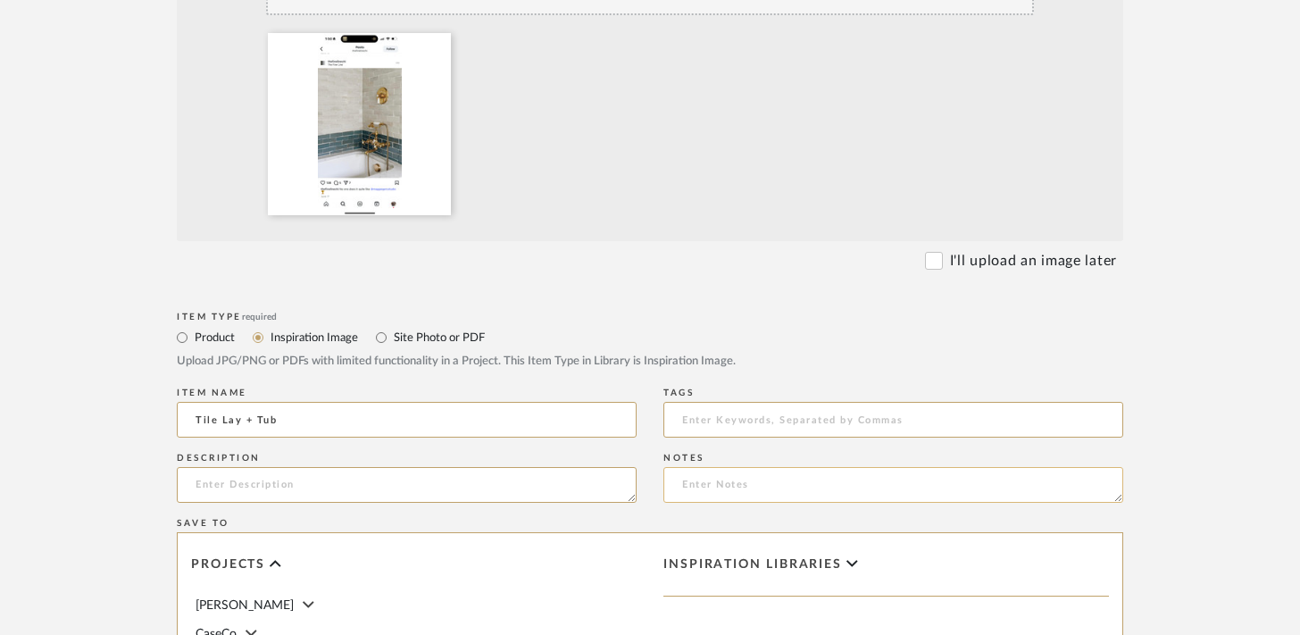
type input "Tile Lay + Tub"
click at [930, 497] on textarea at bounding box center [893, 485] width 460 height 36
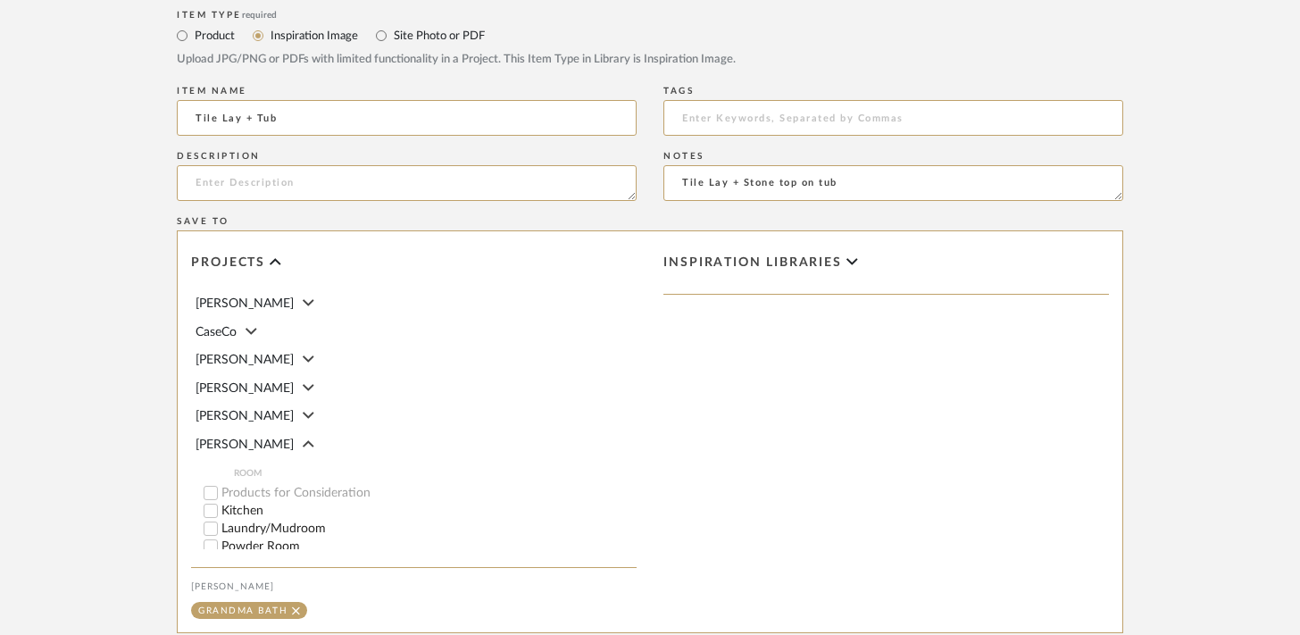
scroll to position [1018, 0]
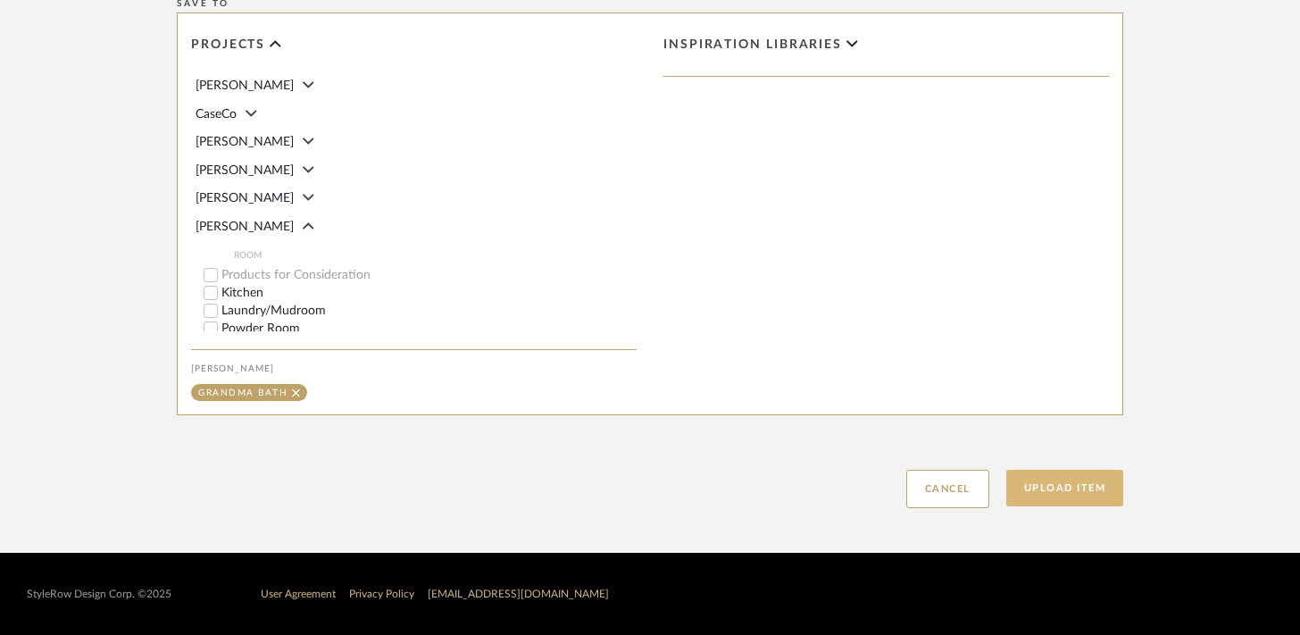
type textarea "Tile Lay + Stone top on tub"
click at [1042, 481] on button "Upload Item" at bounding box center [1065, 488] width 118 height 37
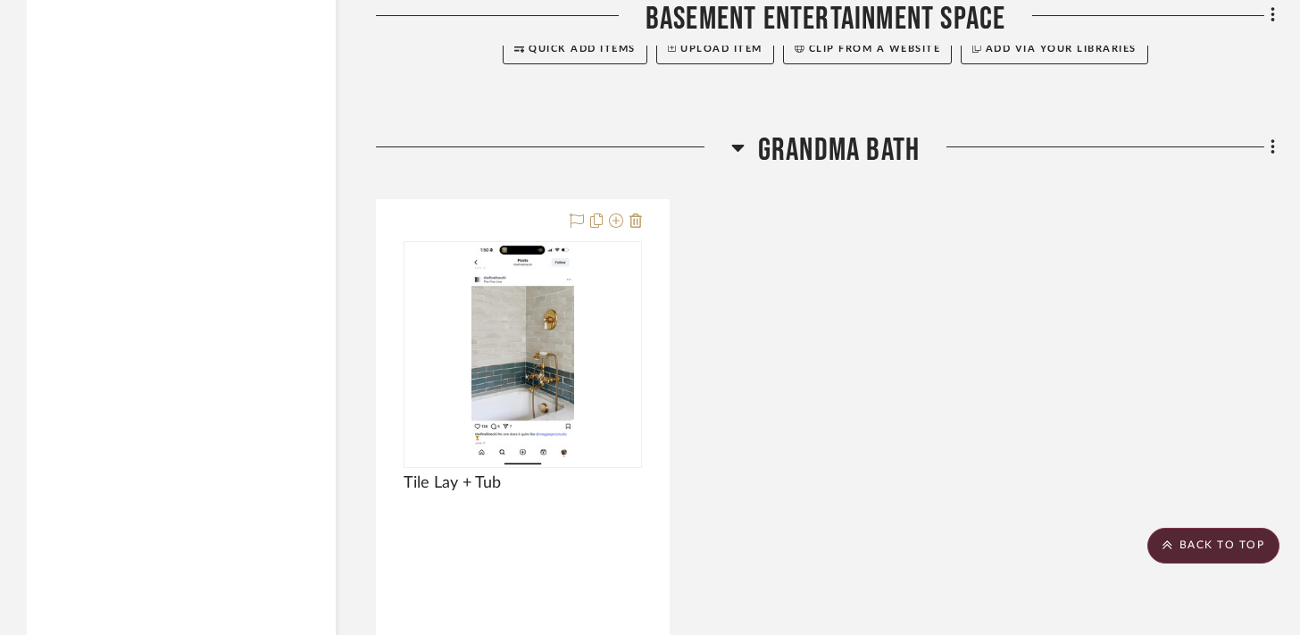
scroll to position [2157, 0]
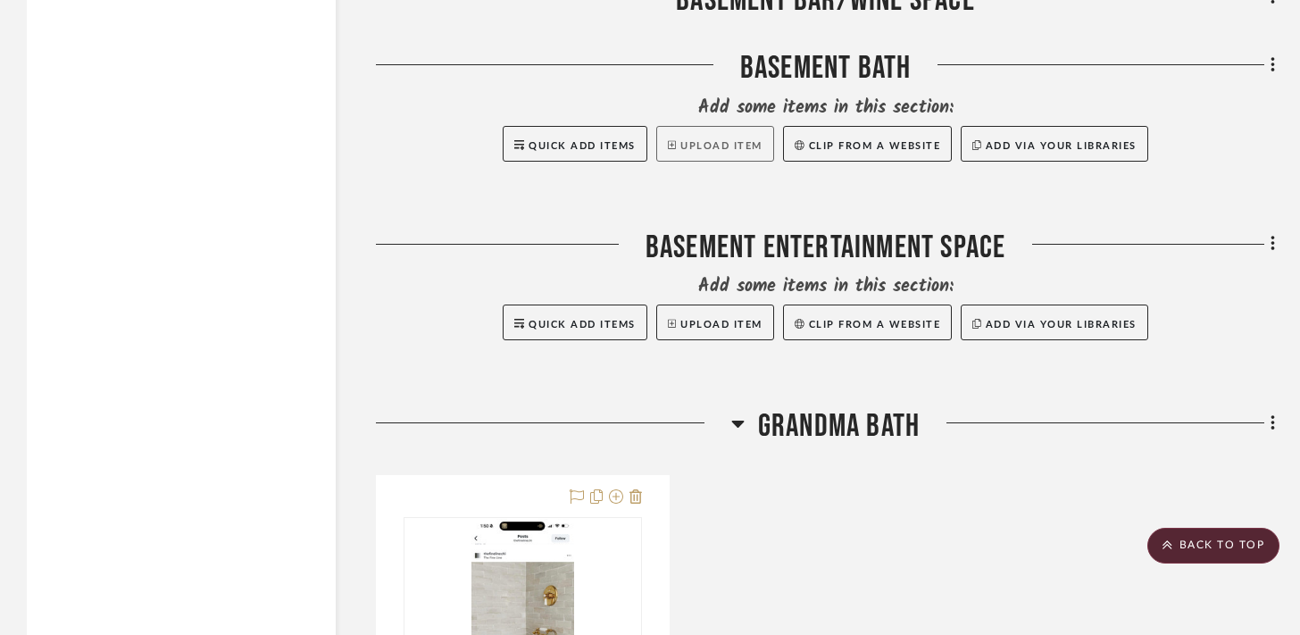
click at [737, 146] on button "Upload Item" at bounding box center [715, 144] width 118 height 36
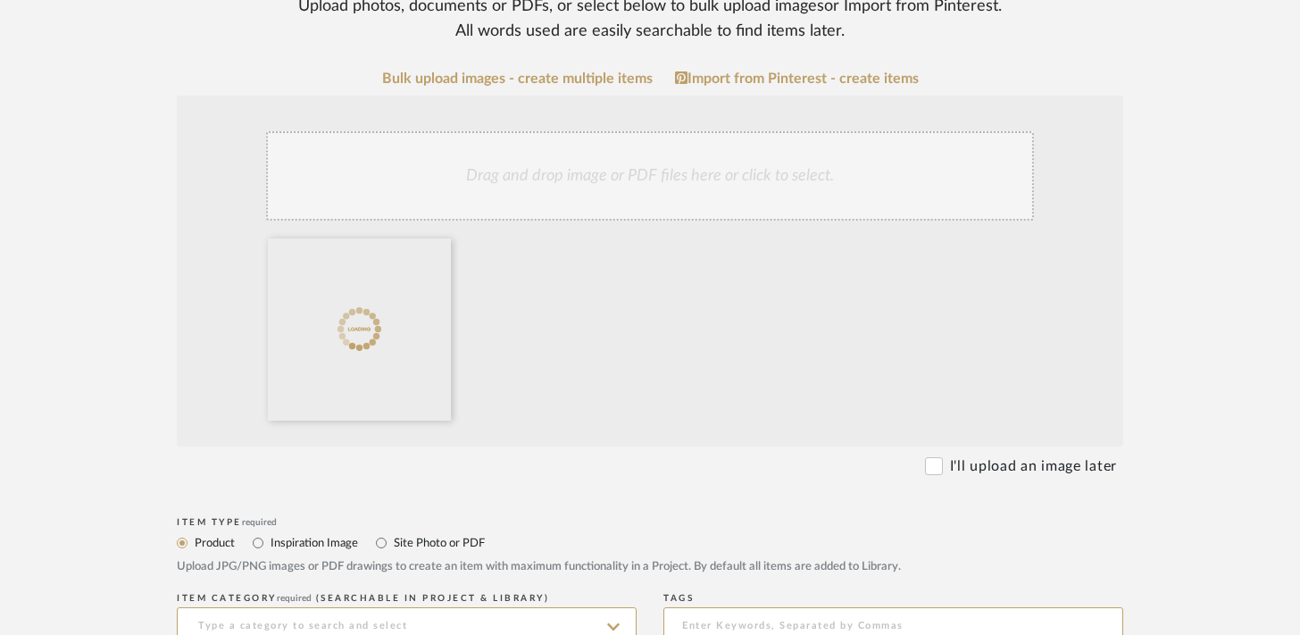
scroll to position [400, 0]
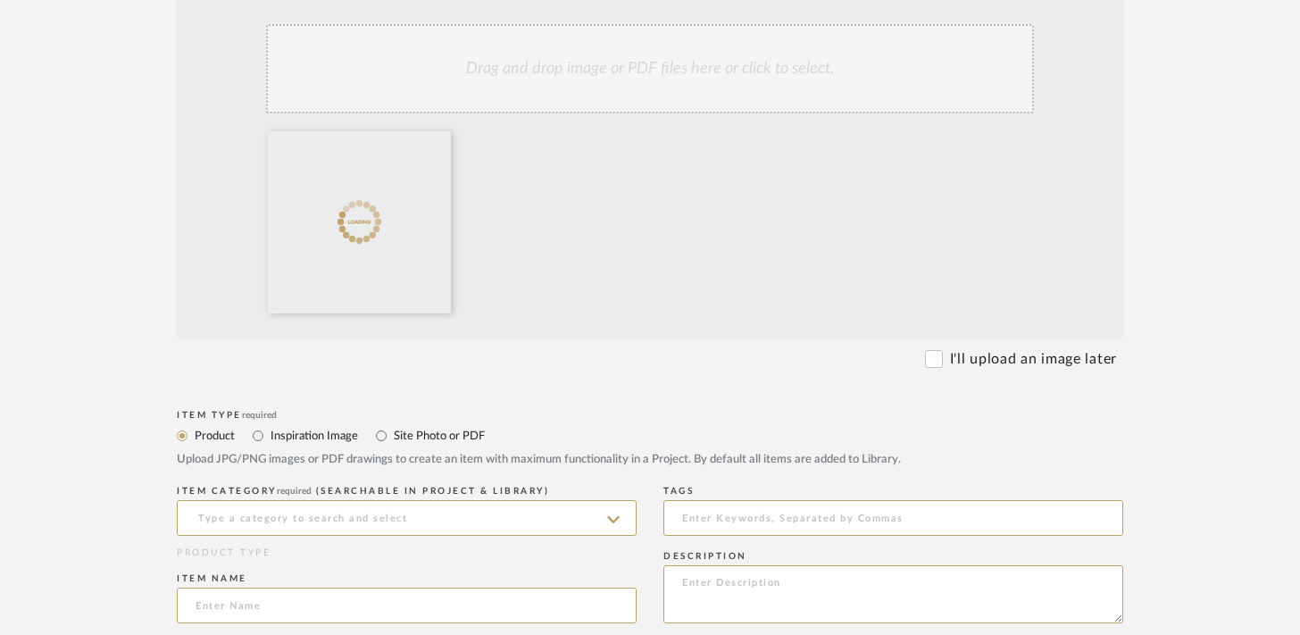
click at [326, 436] on label "Inspiration Image" at bounding box center [313, 436] width 89 height 20
click at [269, 436] on input "Inspiration Image" at bounding box center [257, 435] width 21 height 21
radio input "true"
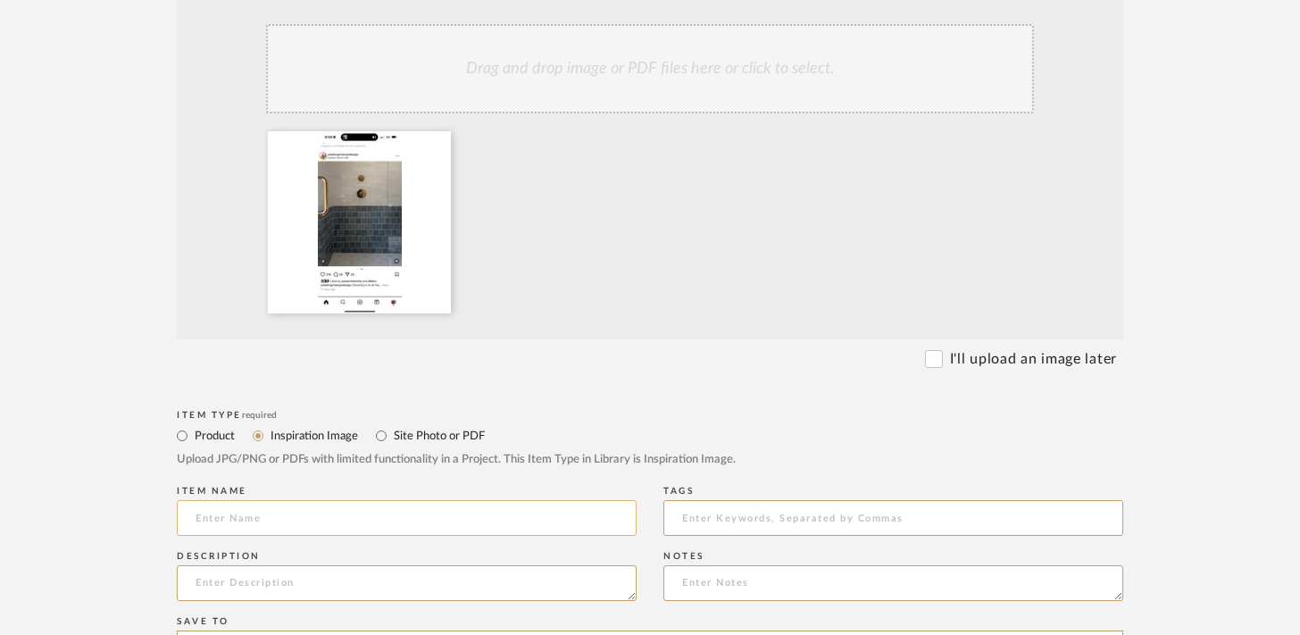
click at [292, 522] on input at bounding box center [407, 518] width 460 height 36
type input "Tile Combo"
click at [688, 579] on textarea at bounding box center [893, 583] width 460 height 36
type textarea "L"
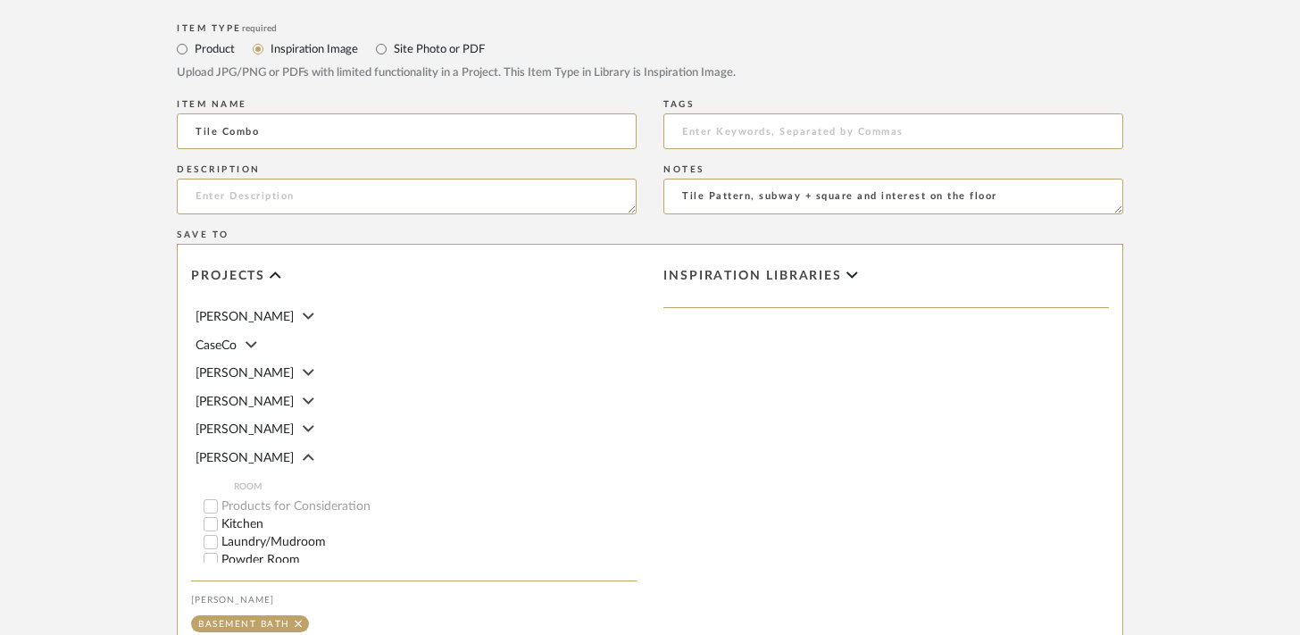
scroll to position [1018, 0]
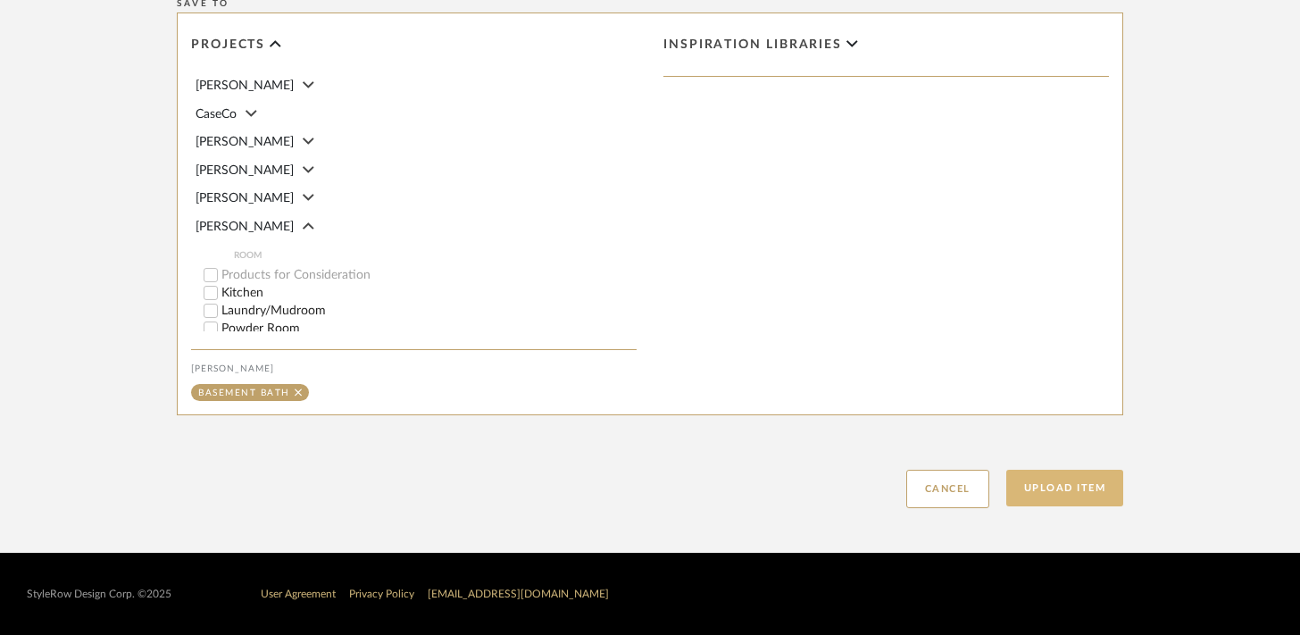
type textarea "Tile Pattern, subway + square and interest on the floor"
click at [1066, 486] on button "Upload Item" at bounding box center [1065, 488] width 118 height 37
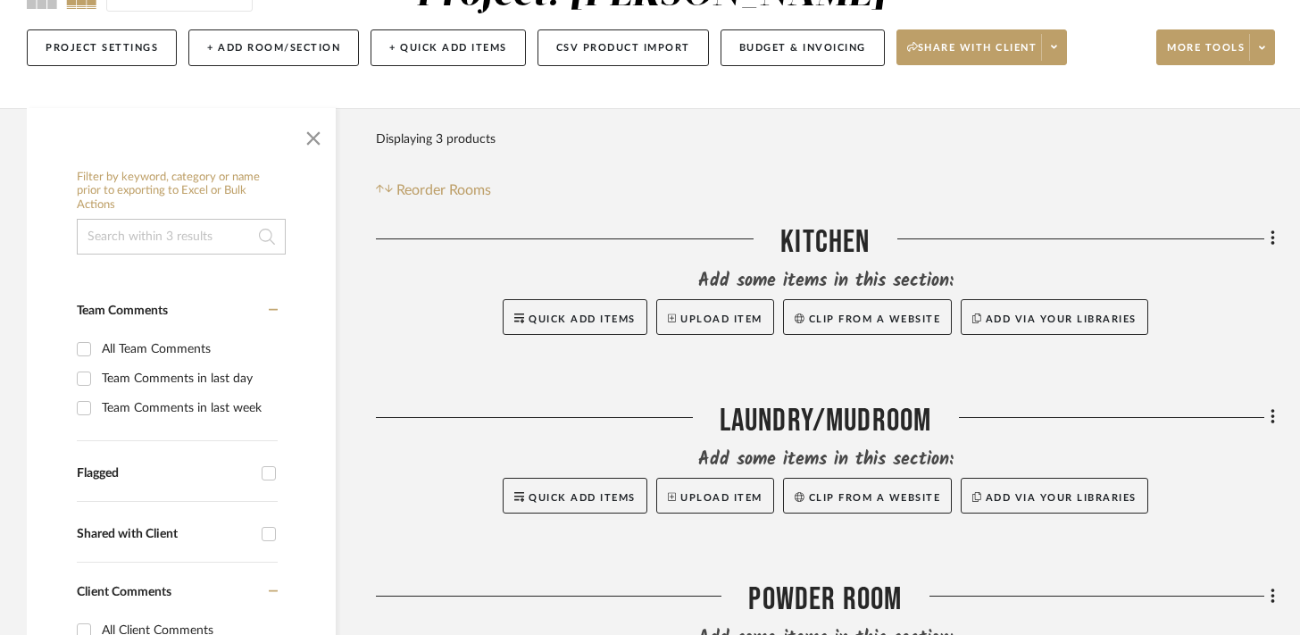
scroll to position [260, 0]
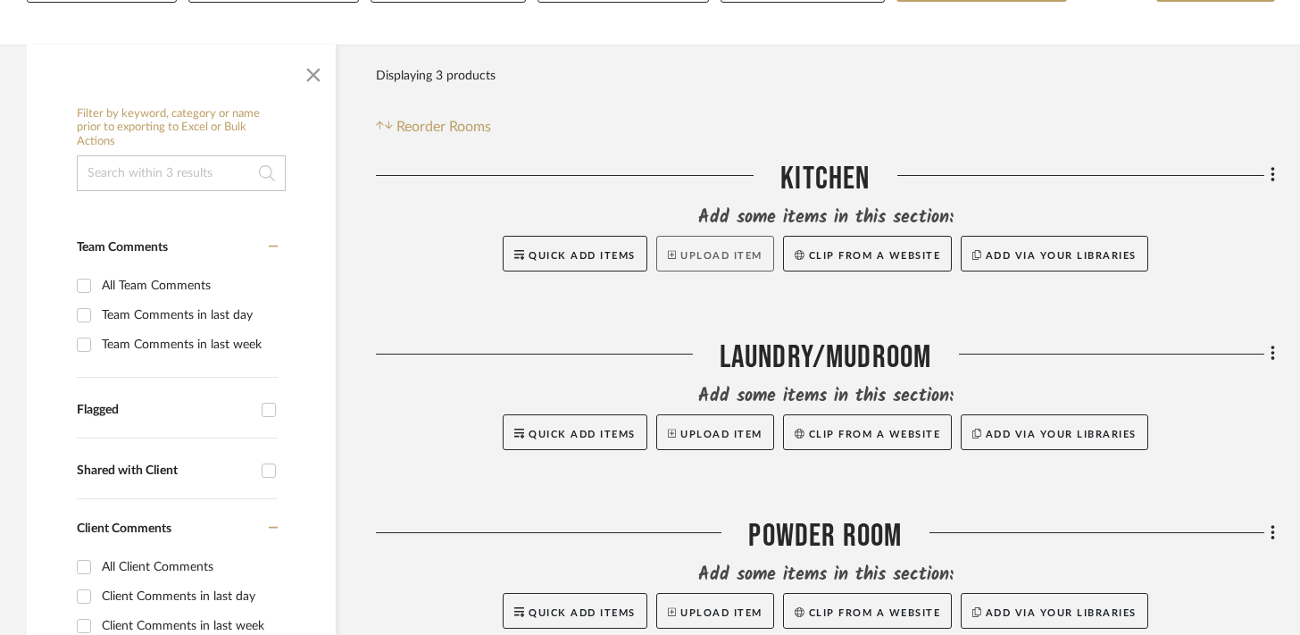
click at [722, 254] on button "Upload Item" at bounding box center [715, 254] width 118 height 36
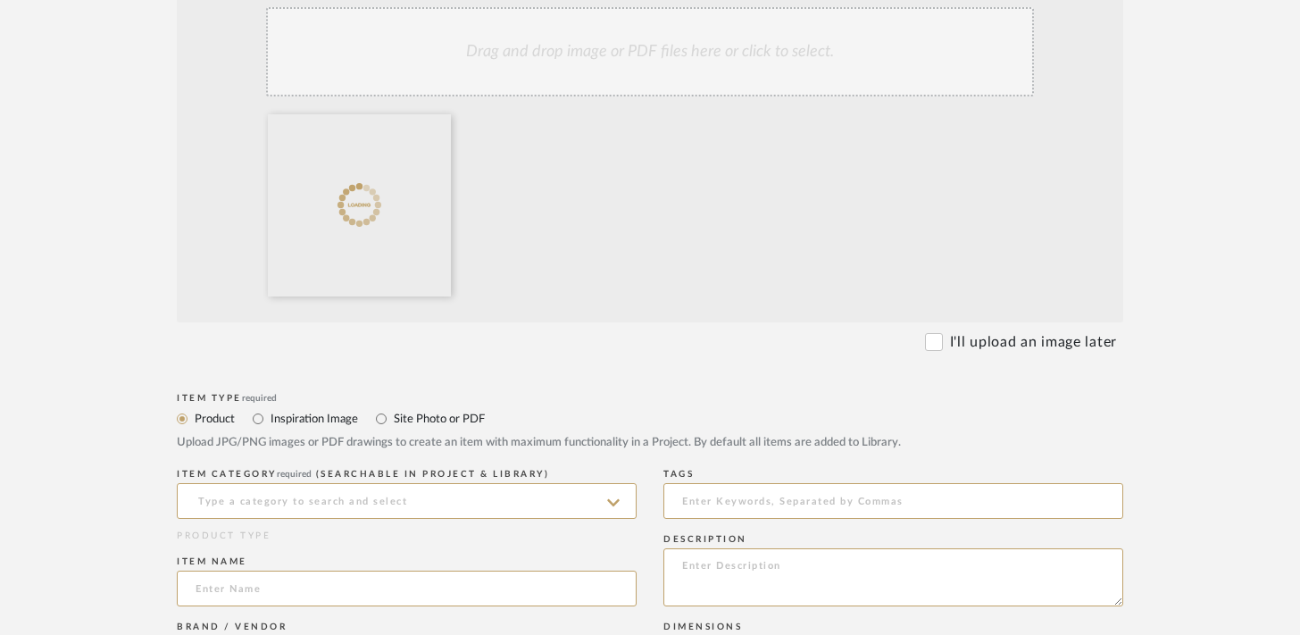
scroll to position [449, 0]
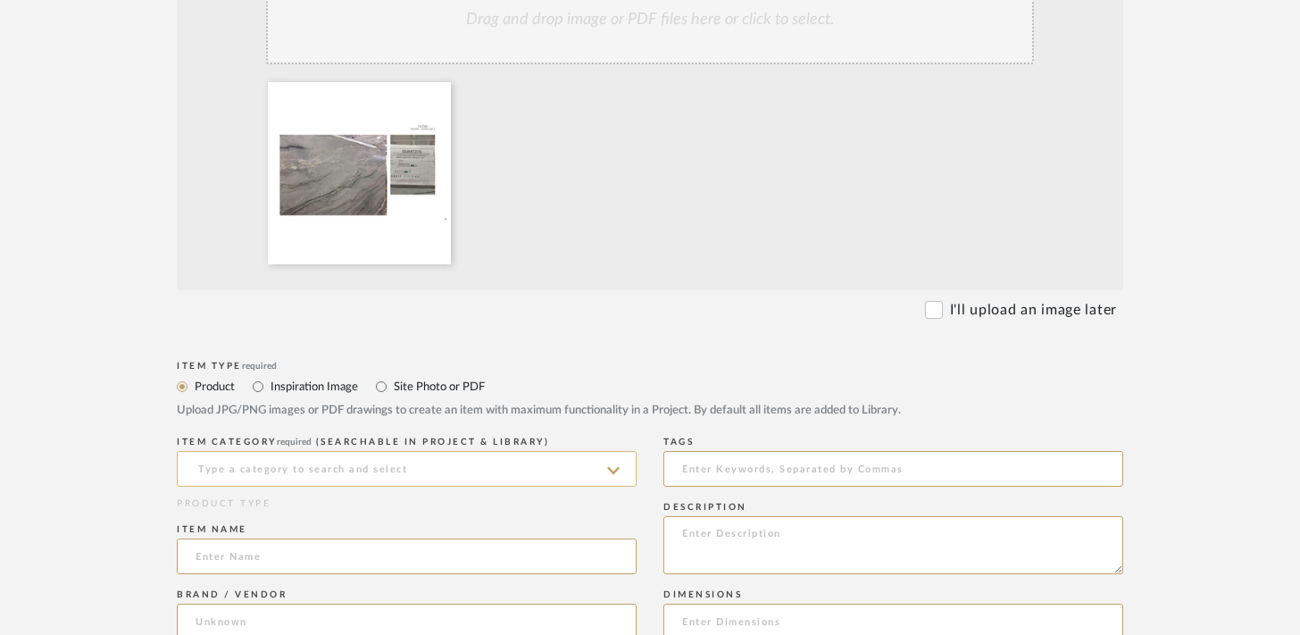
click at [387, 470] on input at bounding box center [407, 469] width 460 height 36
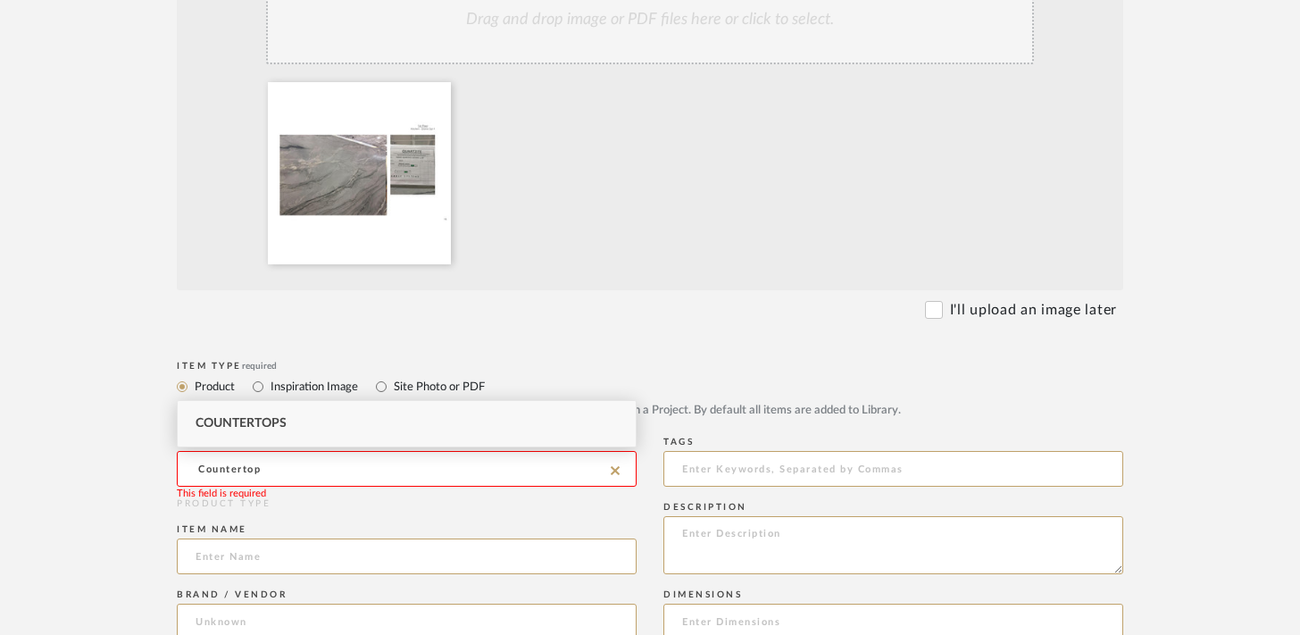
click at [407, 420] on div "Countertops" at bounding box center [407, 424] width 458 height 46
type input "Countertops"
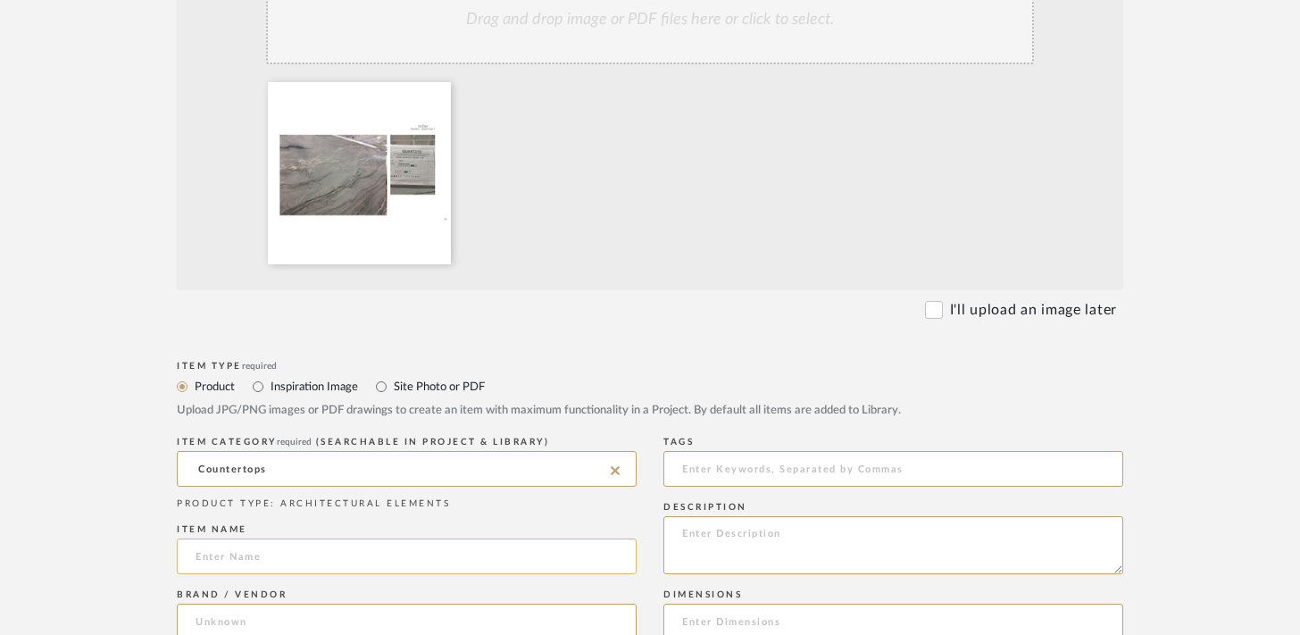
click at [415, 561] on input at bounding box center [407, 556] width 460 height 36
type input "Smoky Quartzite"
click at [769, 544] on textarea at bounding box center [893, 545] width 460 height 58
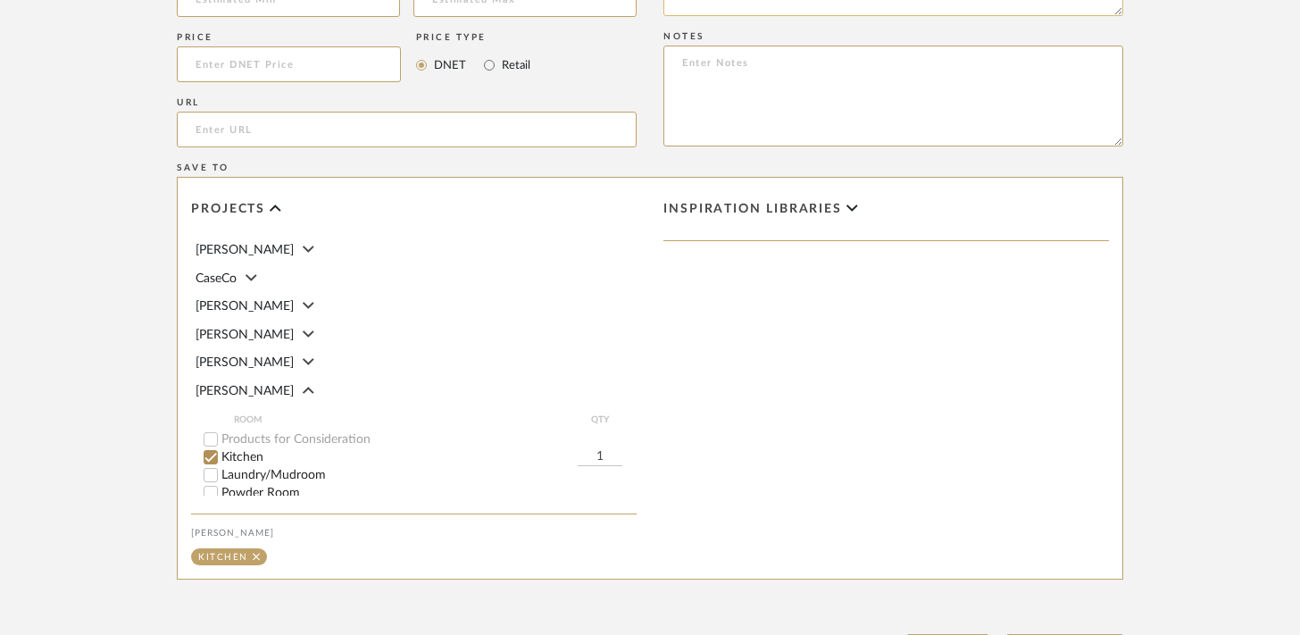
scroll to position [1341, 0]
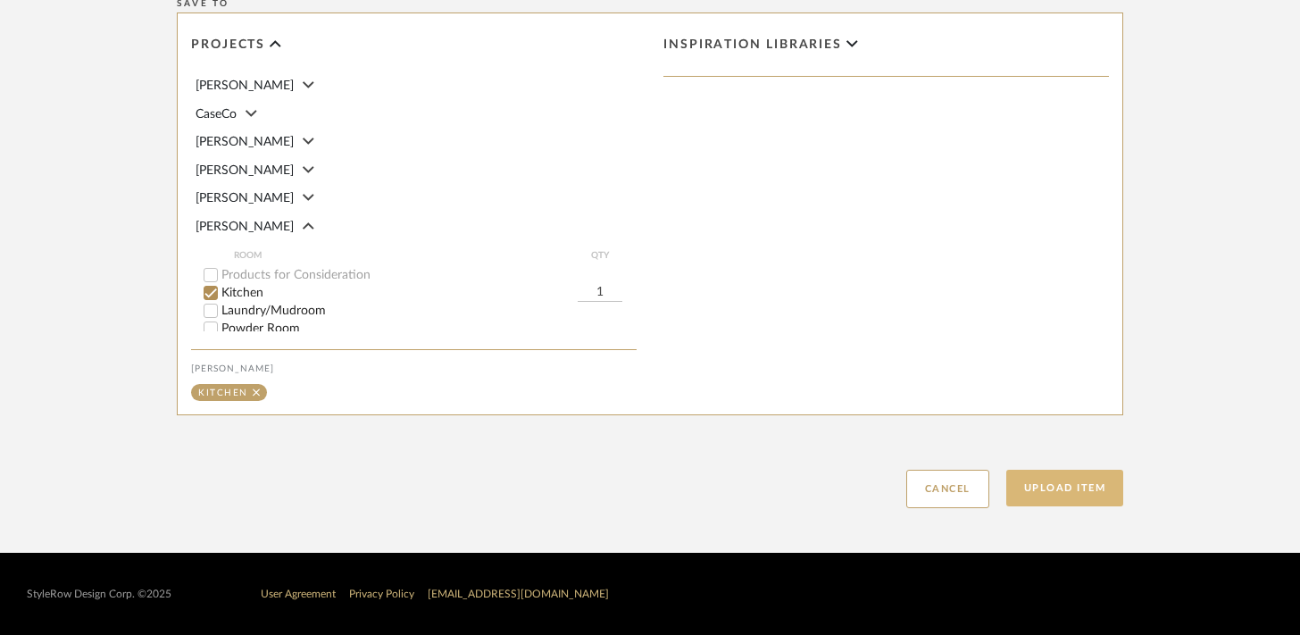
type textarea "Client Selected Stone, they had leather chosen but we may change"
click at [1077, 485] on button "Upload Item" at bounding box center [1065, 488] width 118 height 37
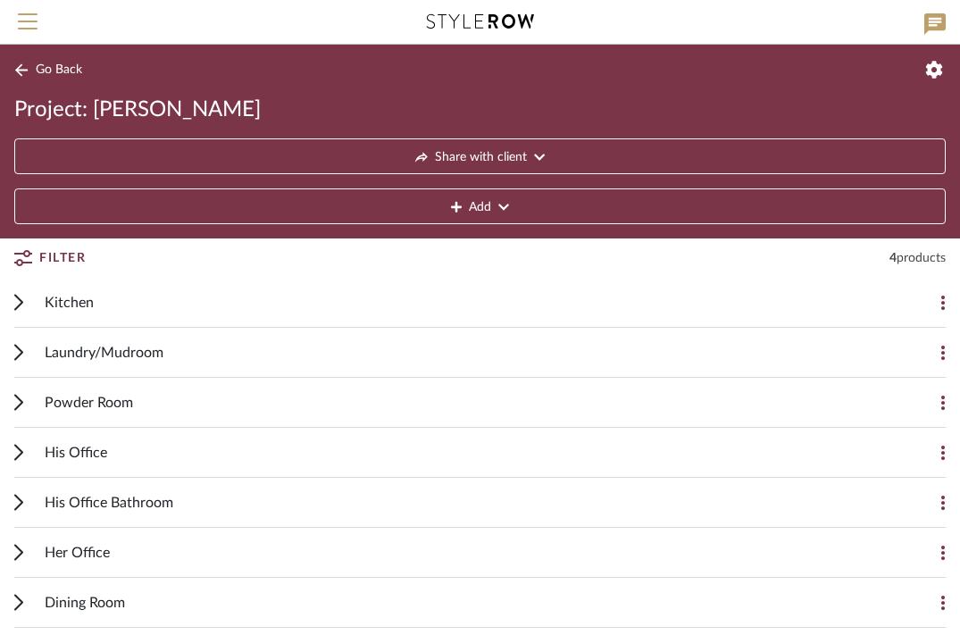
click at [46, 73] on span "Go Back" at bounding box center [59, 69] width 46 height 15
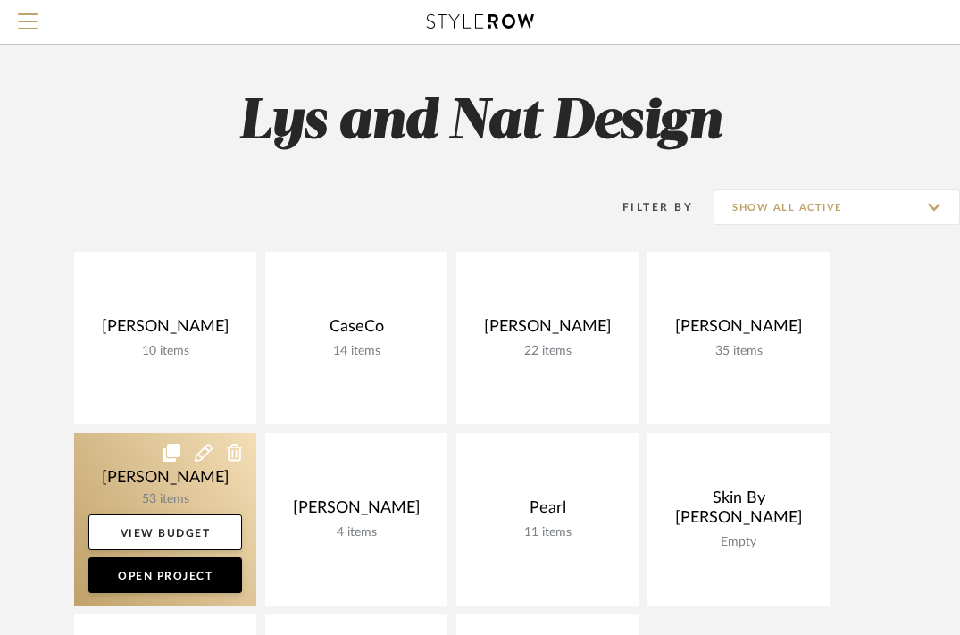
click at [202, 485] on link at bounding box center [165, 519] width 182 height 172
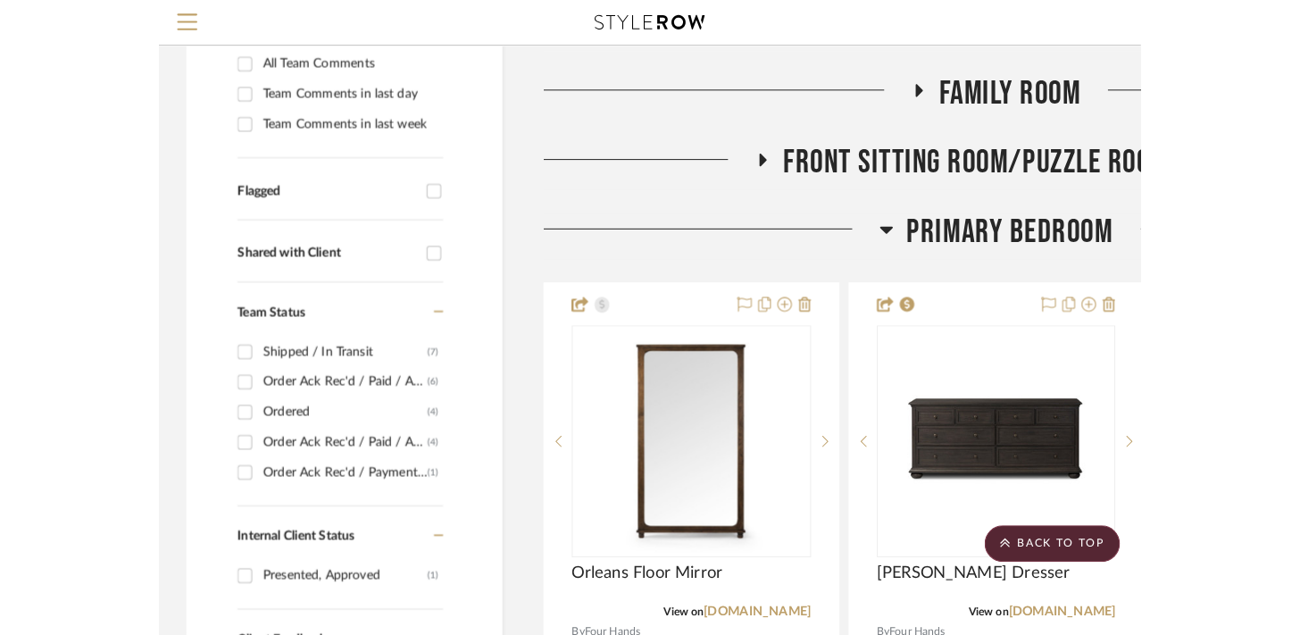
scroll to position [361, 0]
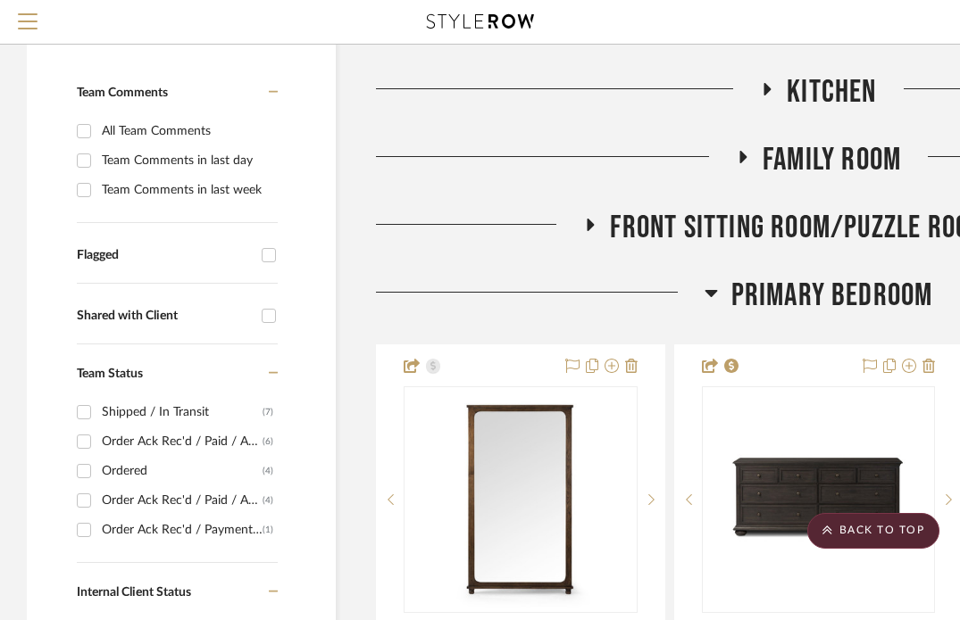
click at [745, 154] on icon at bounding box center [741, 156] width 21 height 13
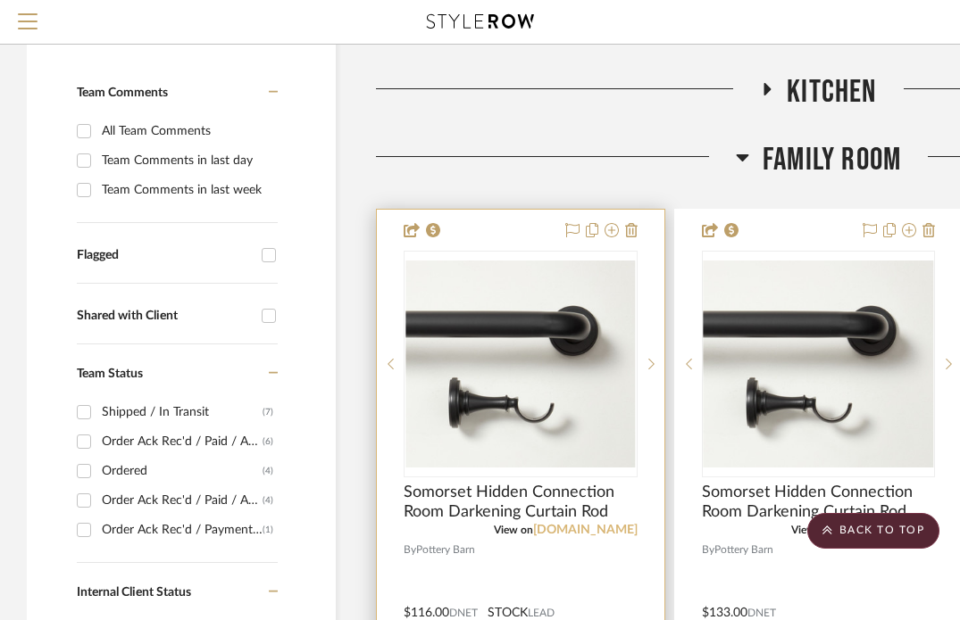
click at [569, 530] on link "[DOMAIN_NAME]" at bounding box center [585, 530] width 104 height 12
